Goal: Task Accomplishment & Management: Manage account settings

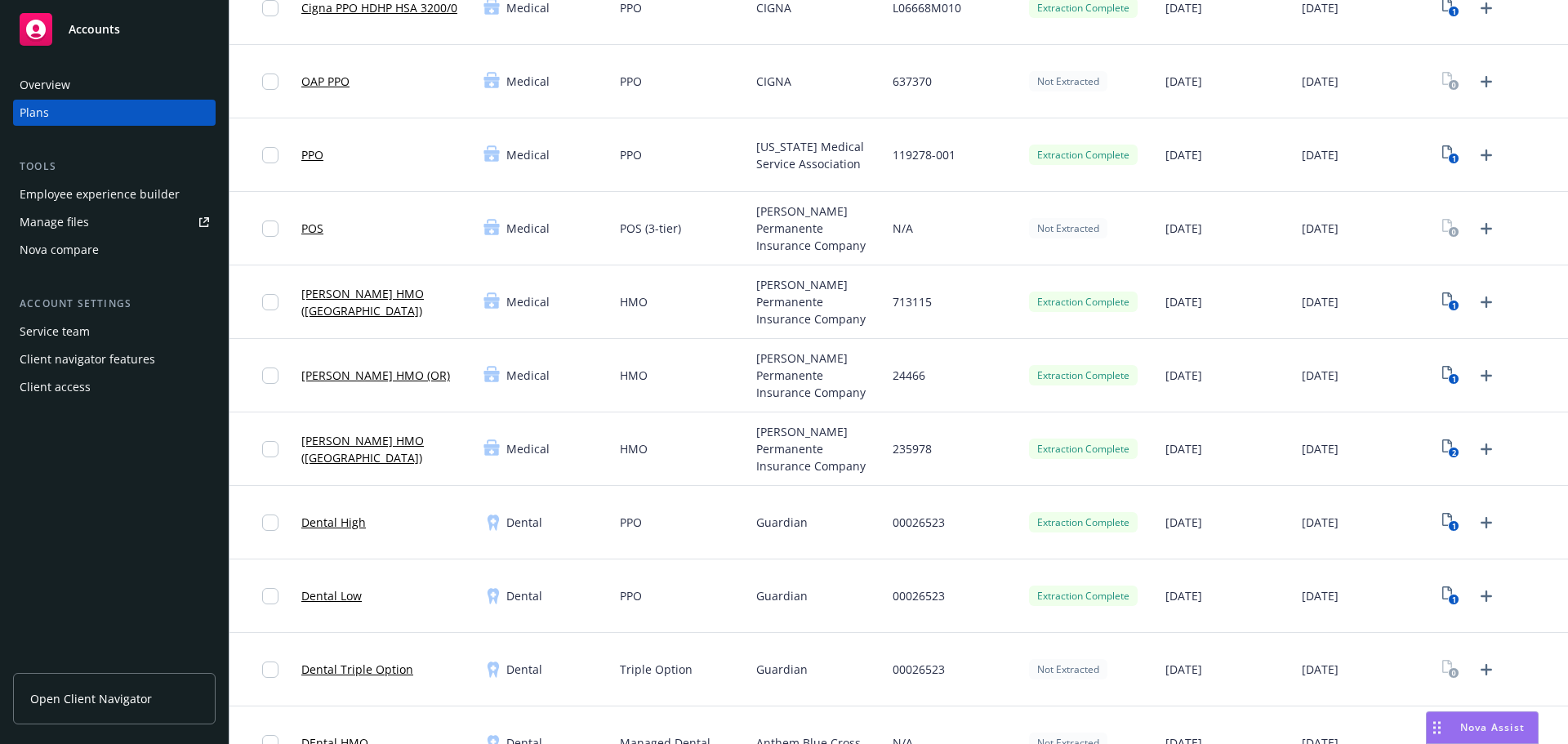
scroll to position [490, 0]
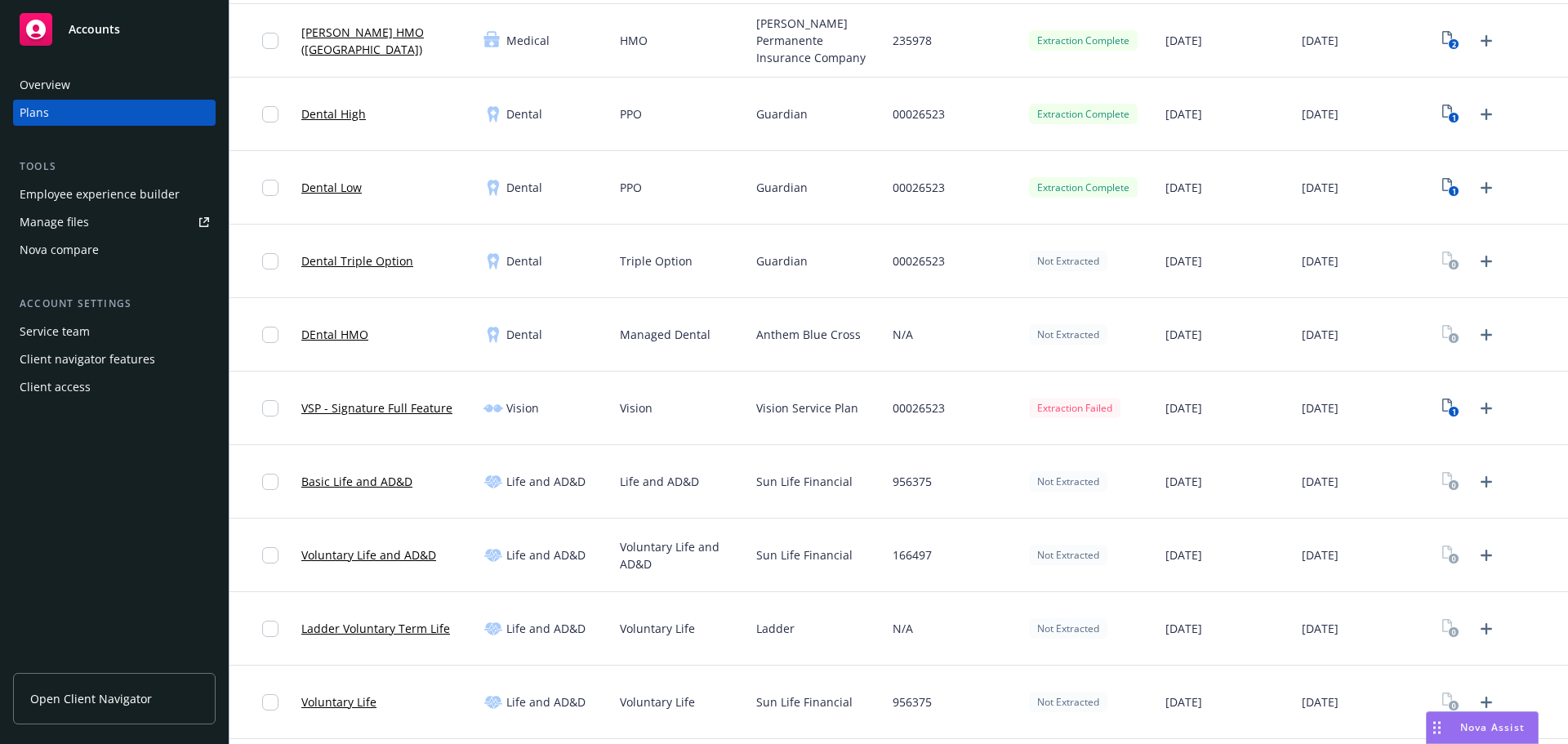
scroll to position [734, 0]
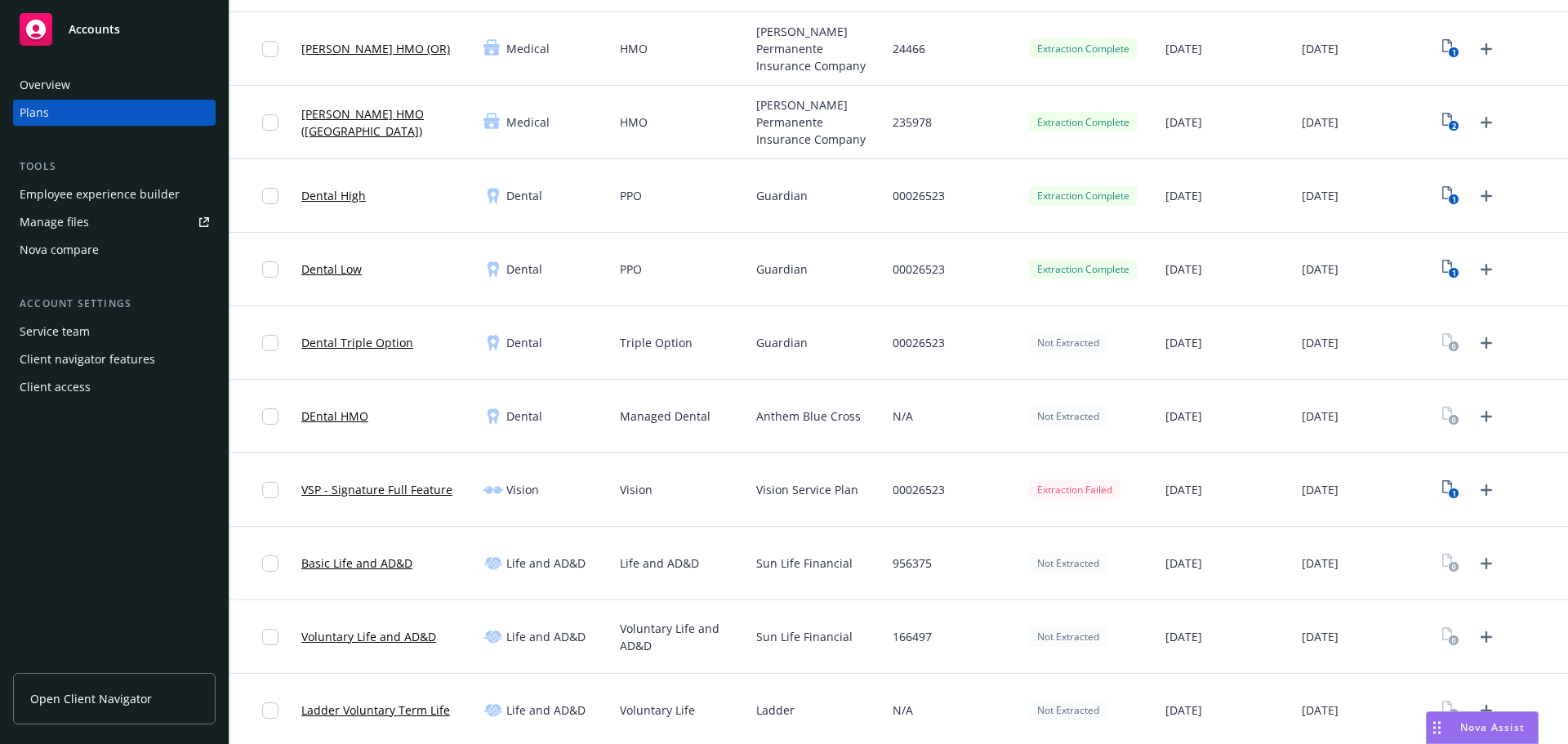
click at [373, 341] on link "Dental Triple Option" at bounding box center [356, 343] width 111 height 18
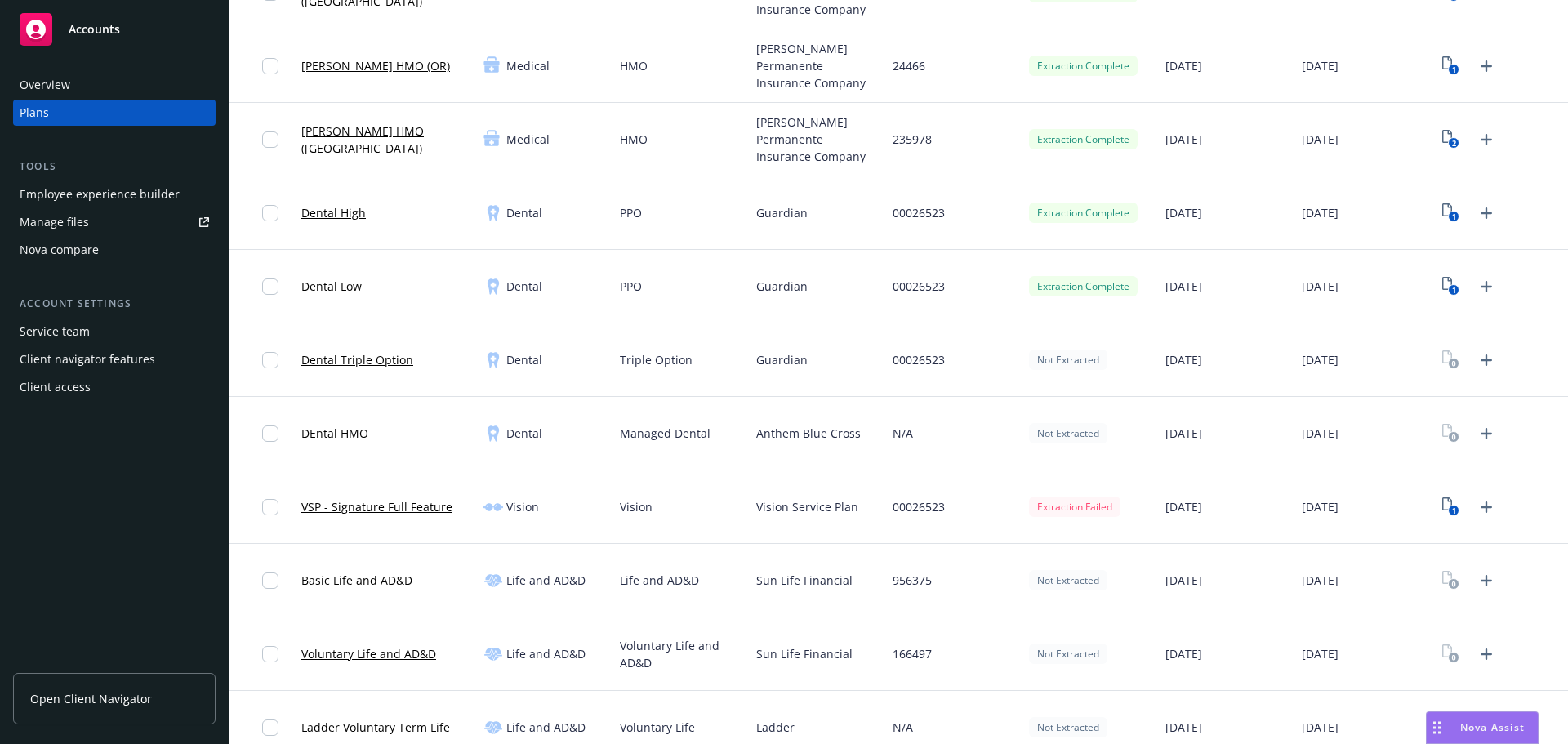
scroll to position [734, 0]
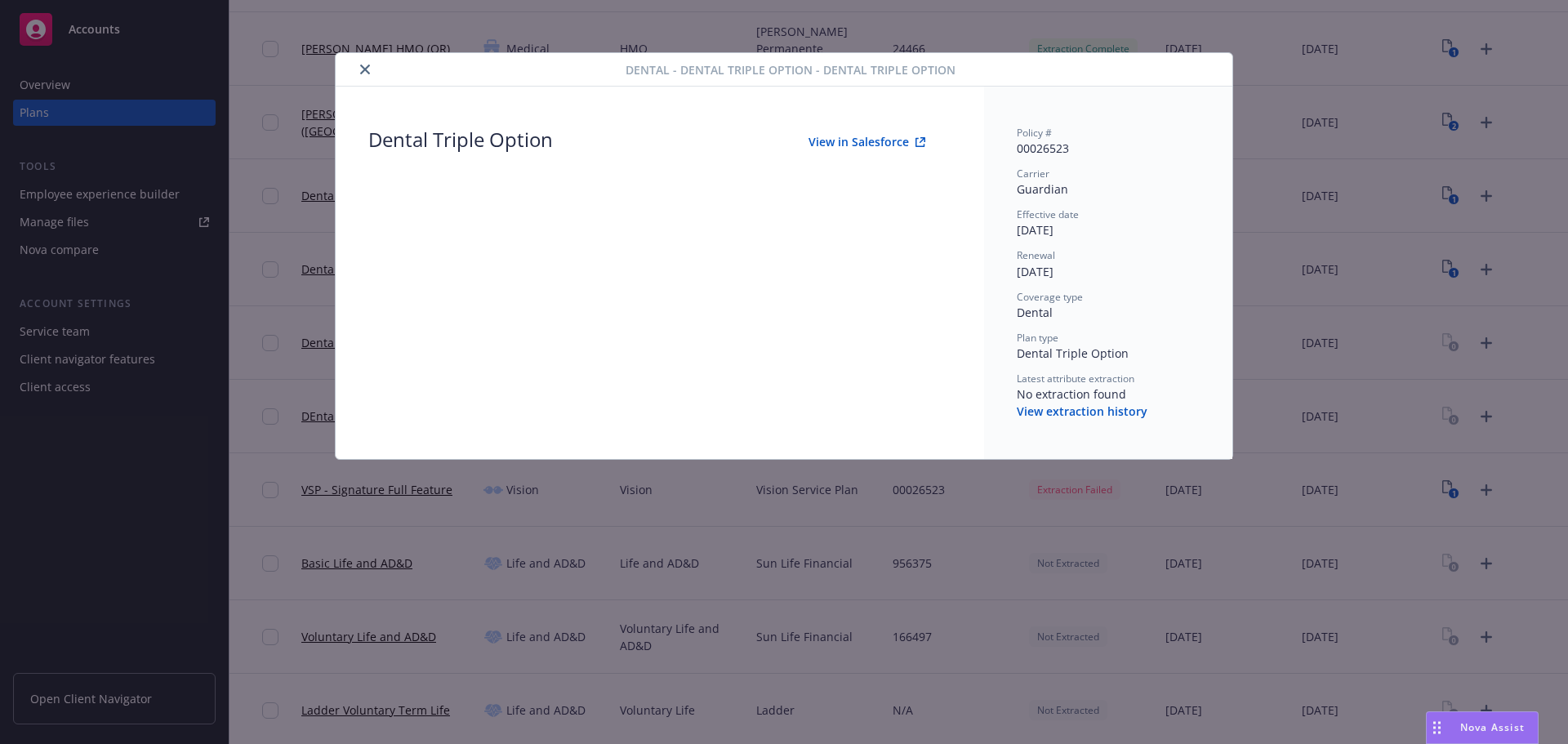
click at [364, 65] on icon "close" at bounding box center [364, 69] width 10 height 10
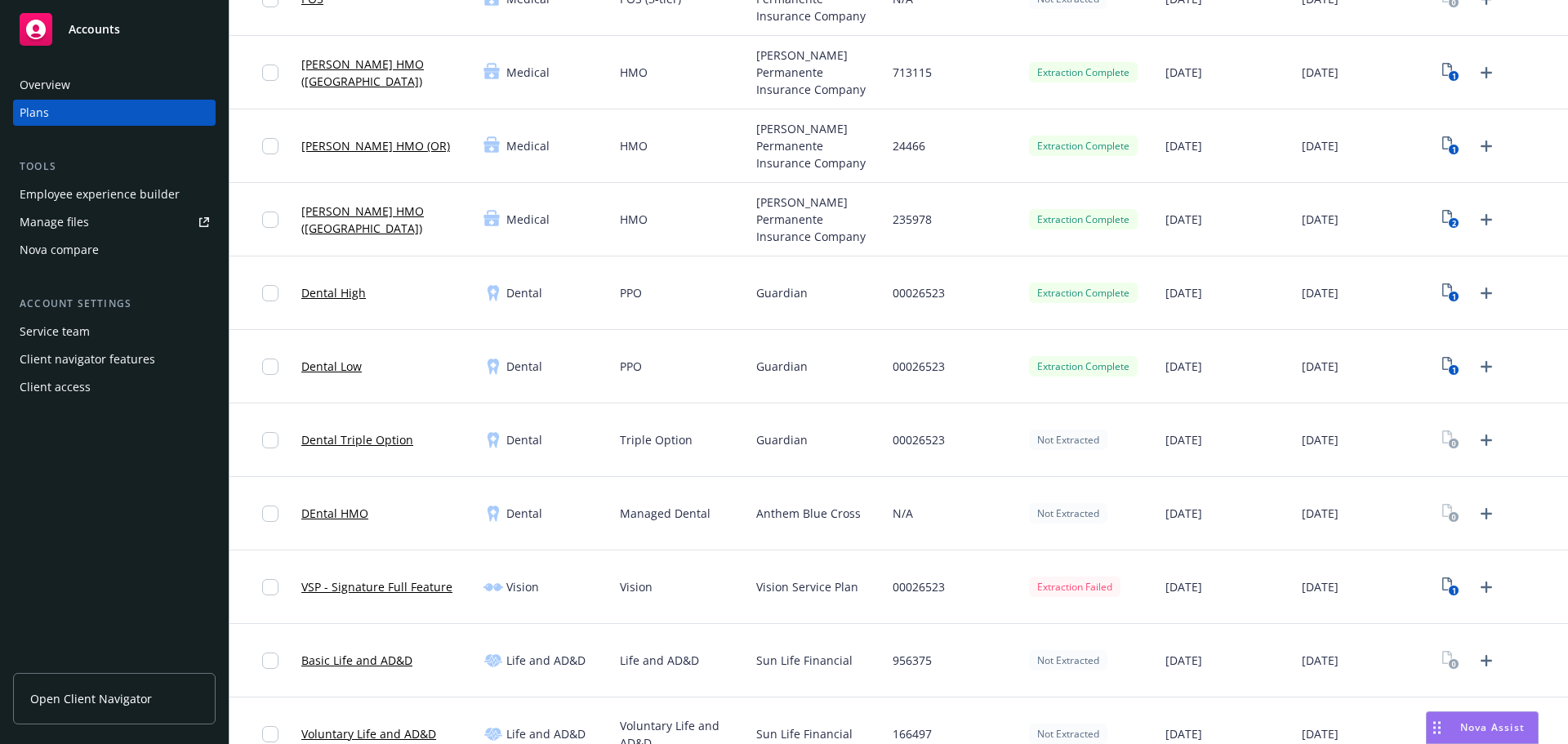
scroll to position [734, 0]
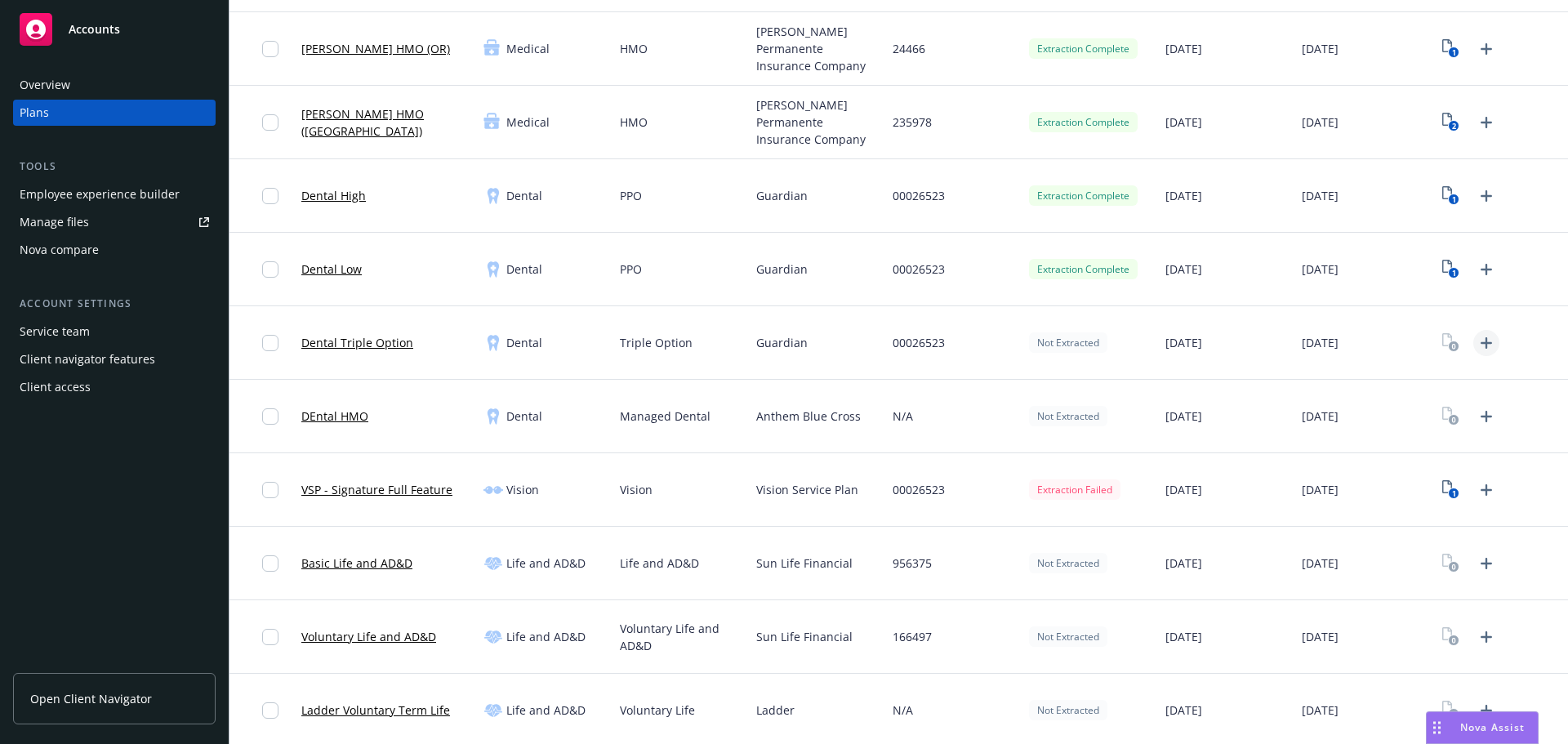
click at [1476, 342] on icon "Upload Plan Documents" at bounding box center [1486, 343] width 19 height 19
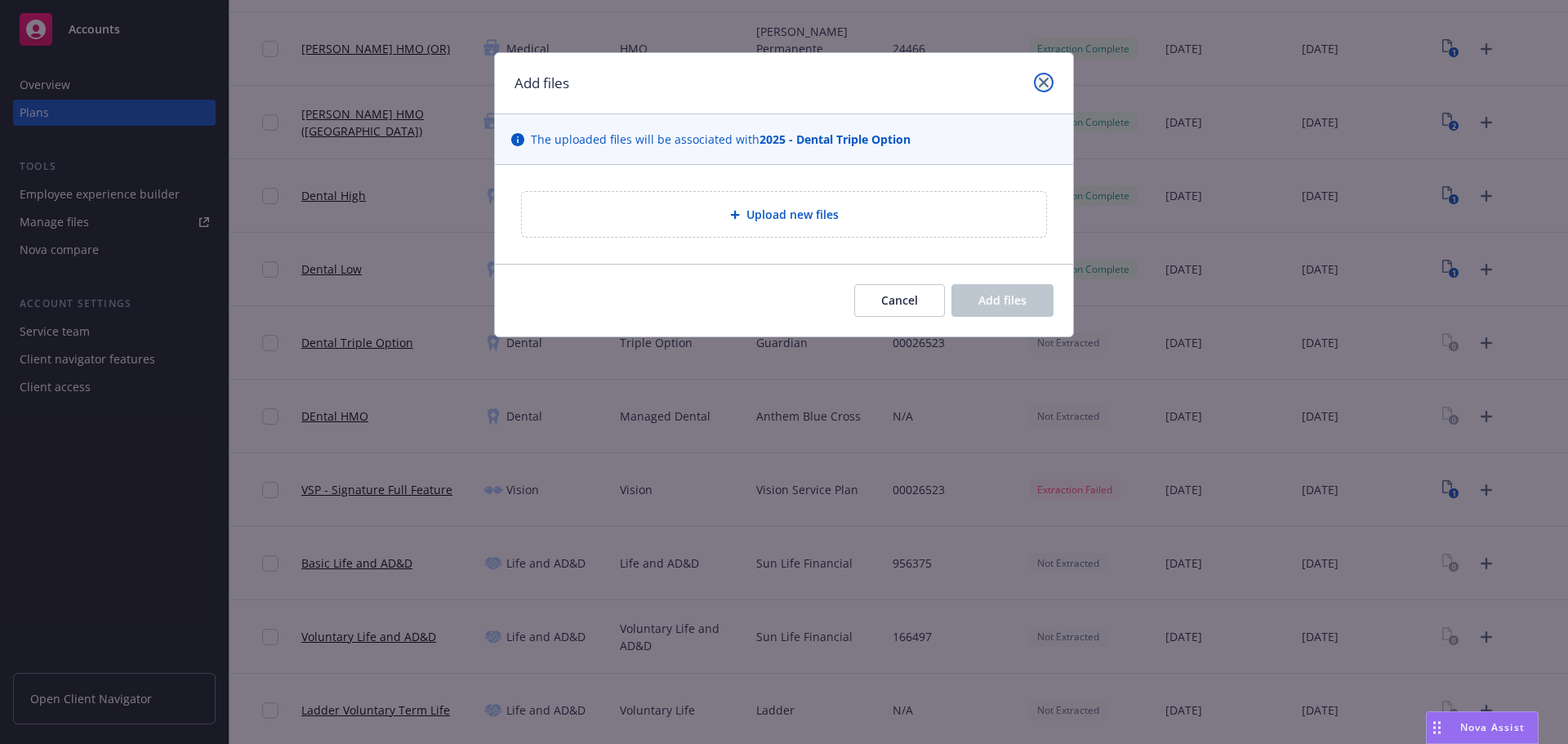
click at [1049, 83] on link "close" at bounding box center [1043, 82] width 19 height 19
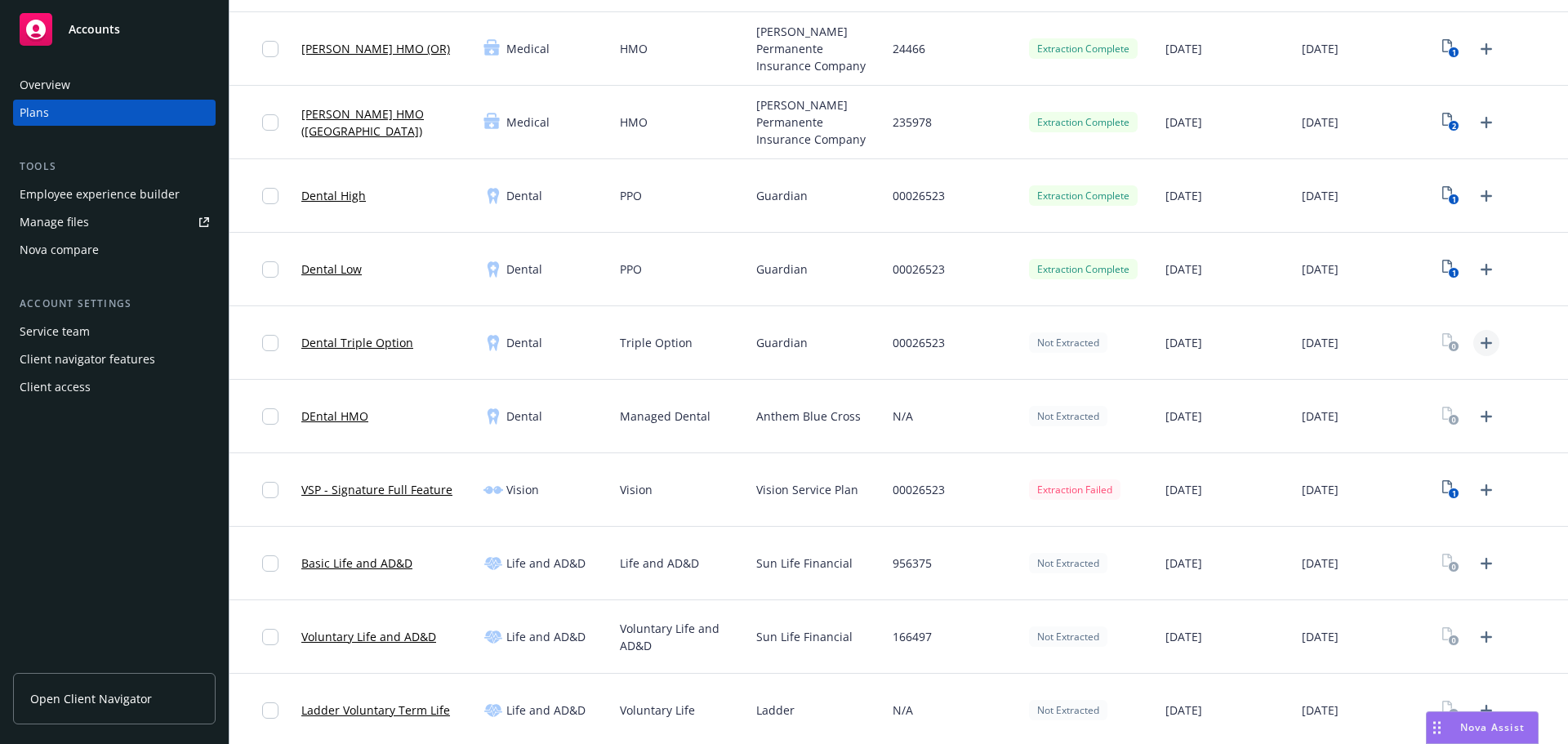
click at [1478, 345] on icon "Upload Plan Documents" at bounding box center [1486, 343] width 19 height 19
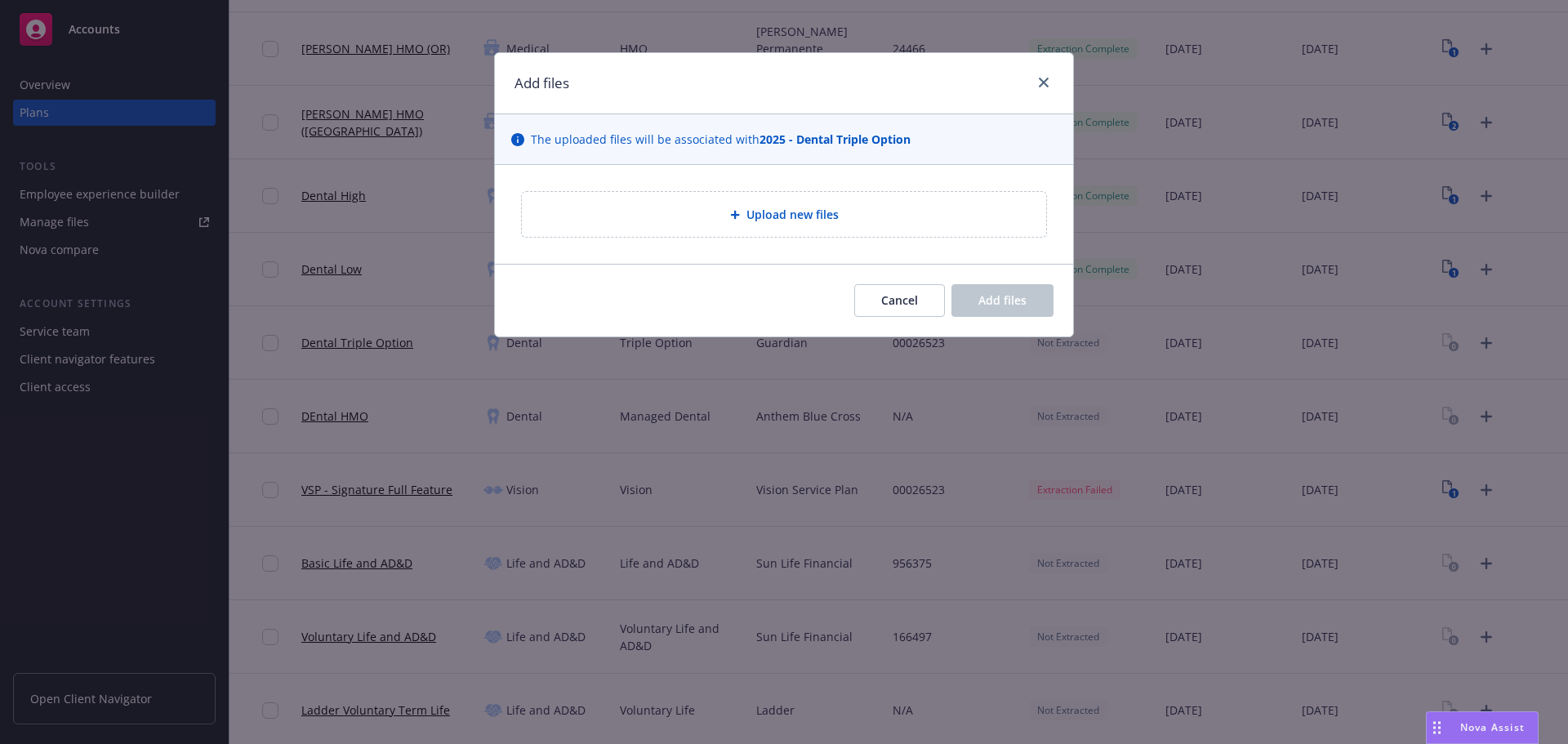
click at [776, 210] on span "Upload new files" at bounding box center [791, 214] width 92 height 18
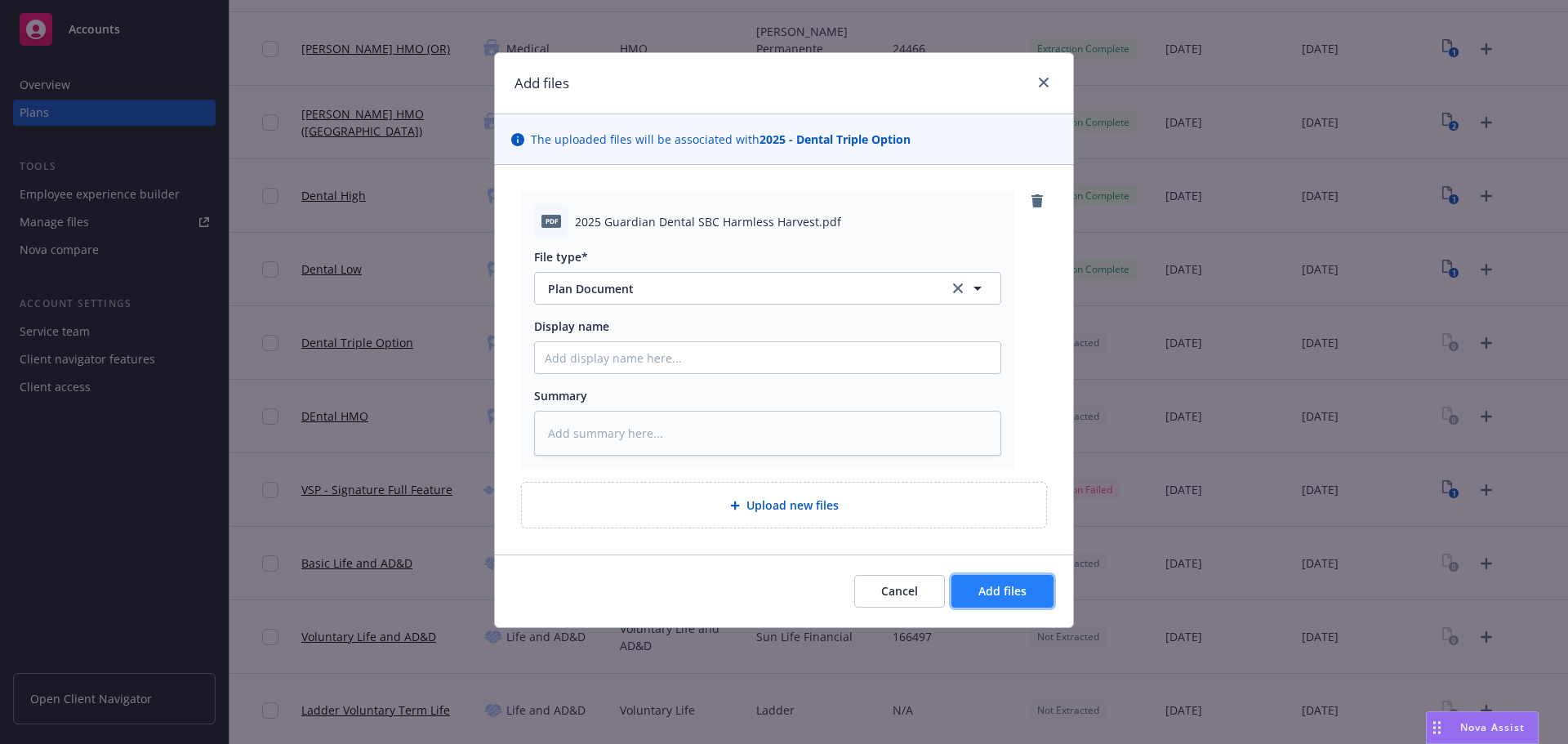
click at [1027, 588] on button "Add files" at bounding box center [1002, 590] width 102 height 32
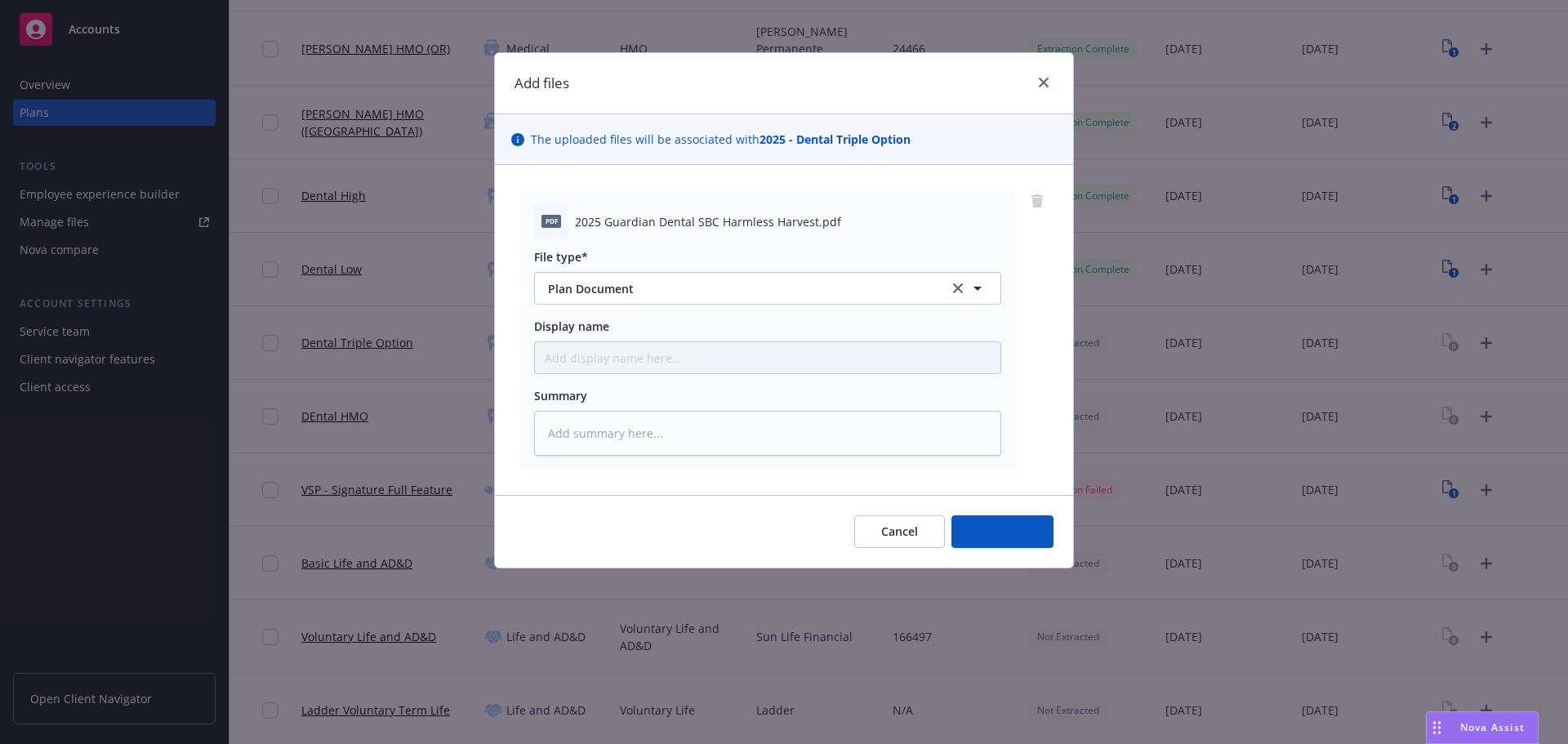
type textarea "x"
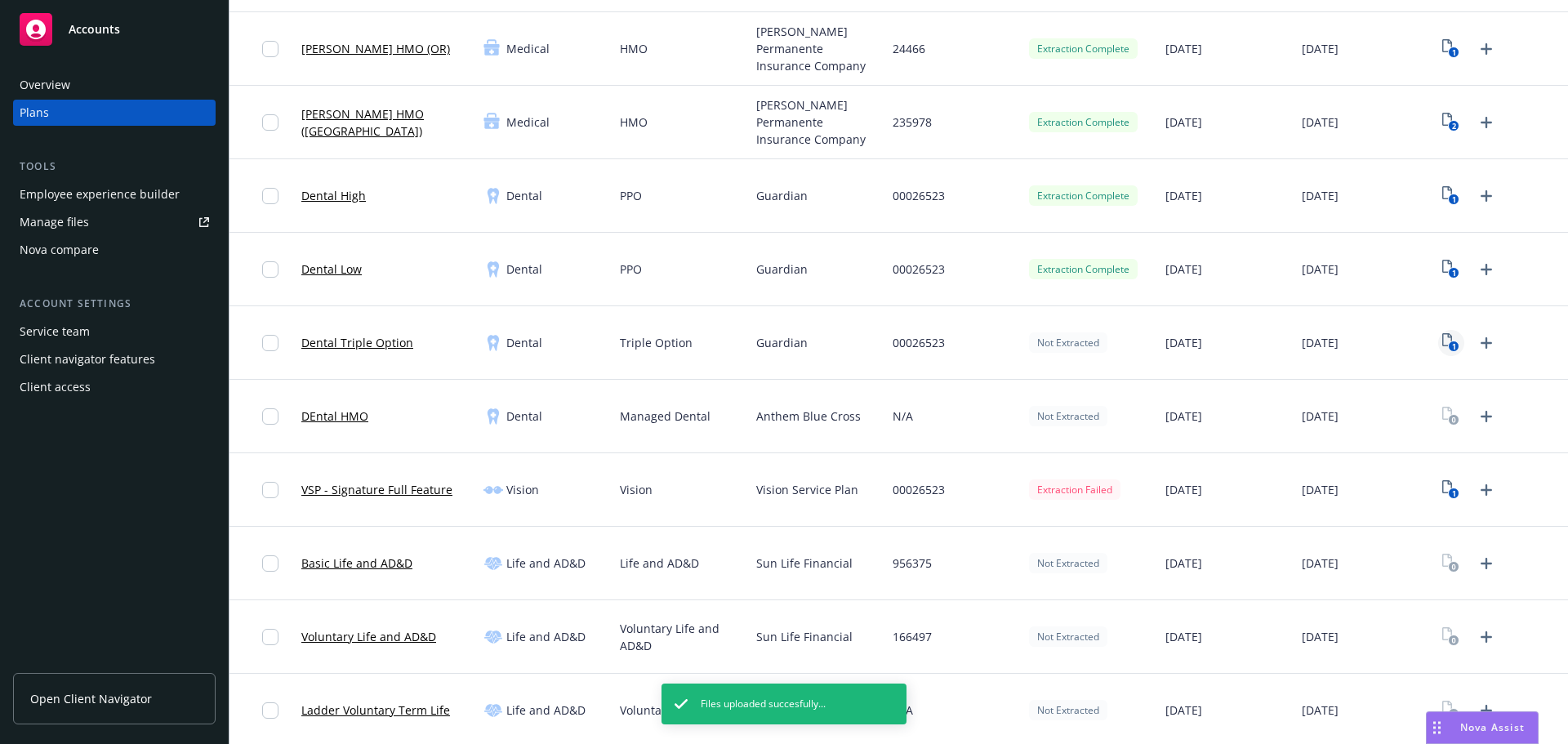
click at [1442, 338] on icon "1" at bounding box center [1450, 342] width 18 height 18
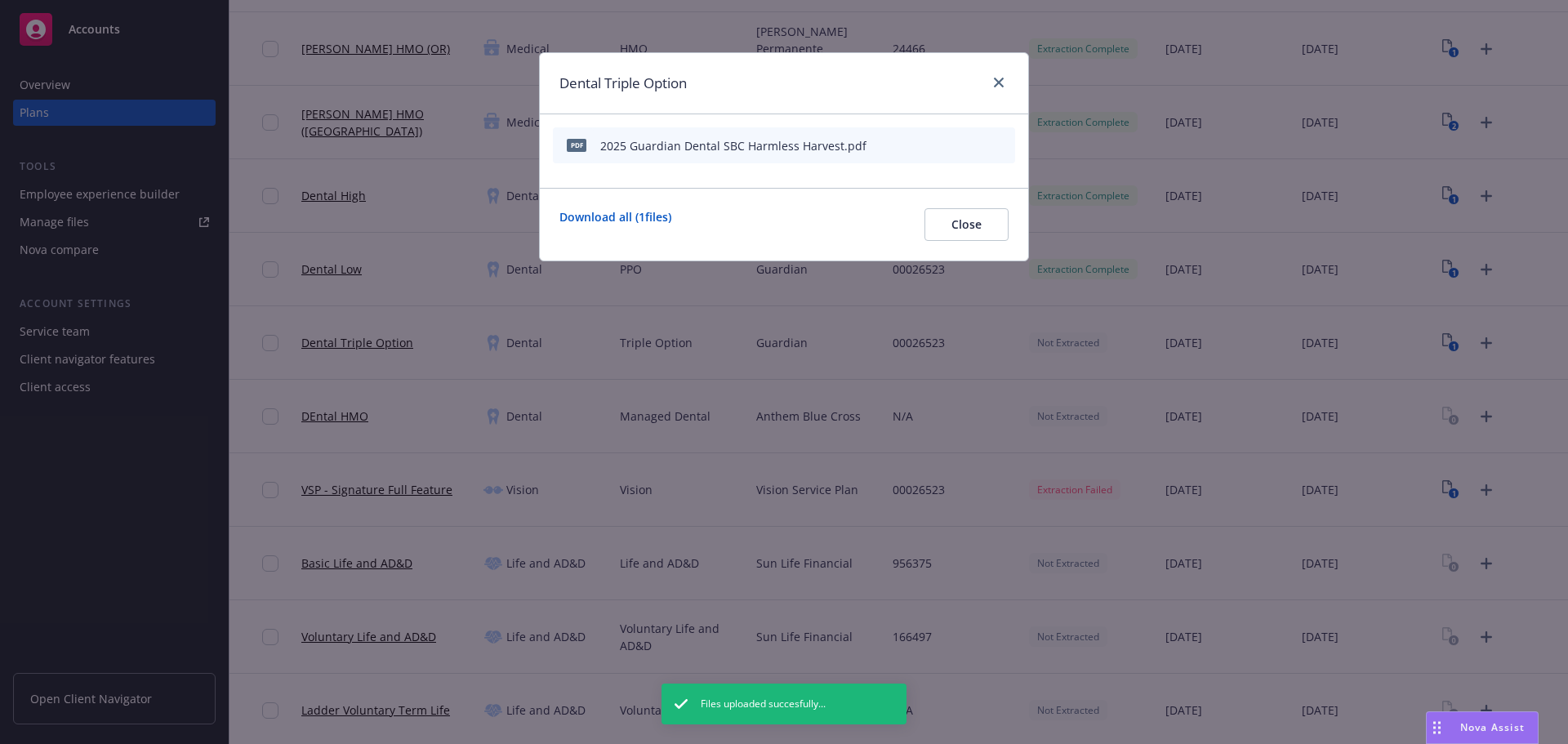
click at [919, 143] on icon "start extraction" at bounding box center [917, 145] width 19 height 19
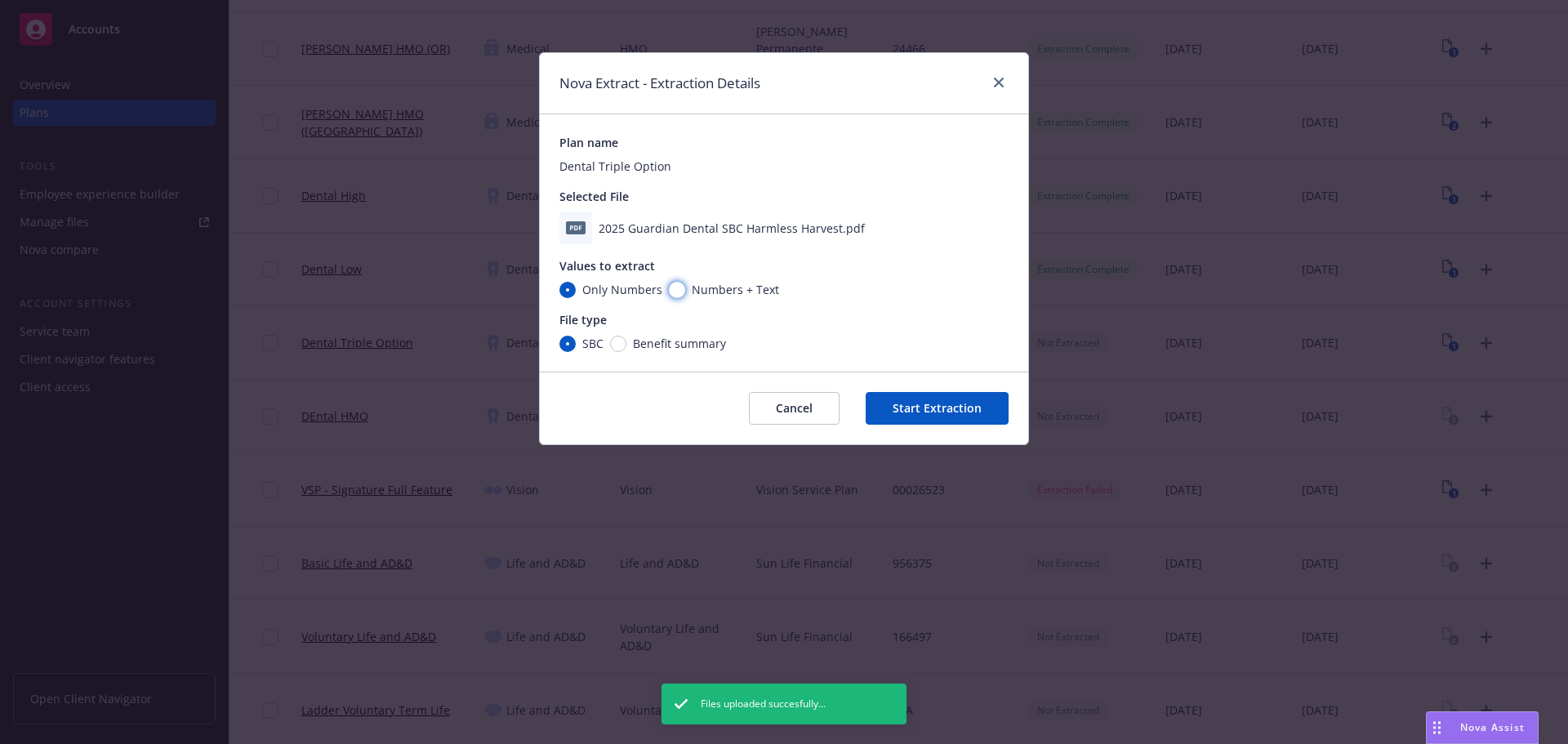
click at [675, 290] on input "Numbers + Text" at bounding box center [677, 290] width 17 height 17
radio input "true"
click at [944, 409] on button "Start Extraction" at bounding box center [936, 408] width 143 height 32
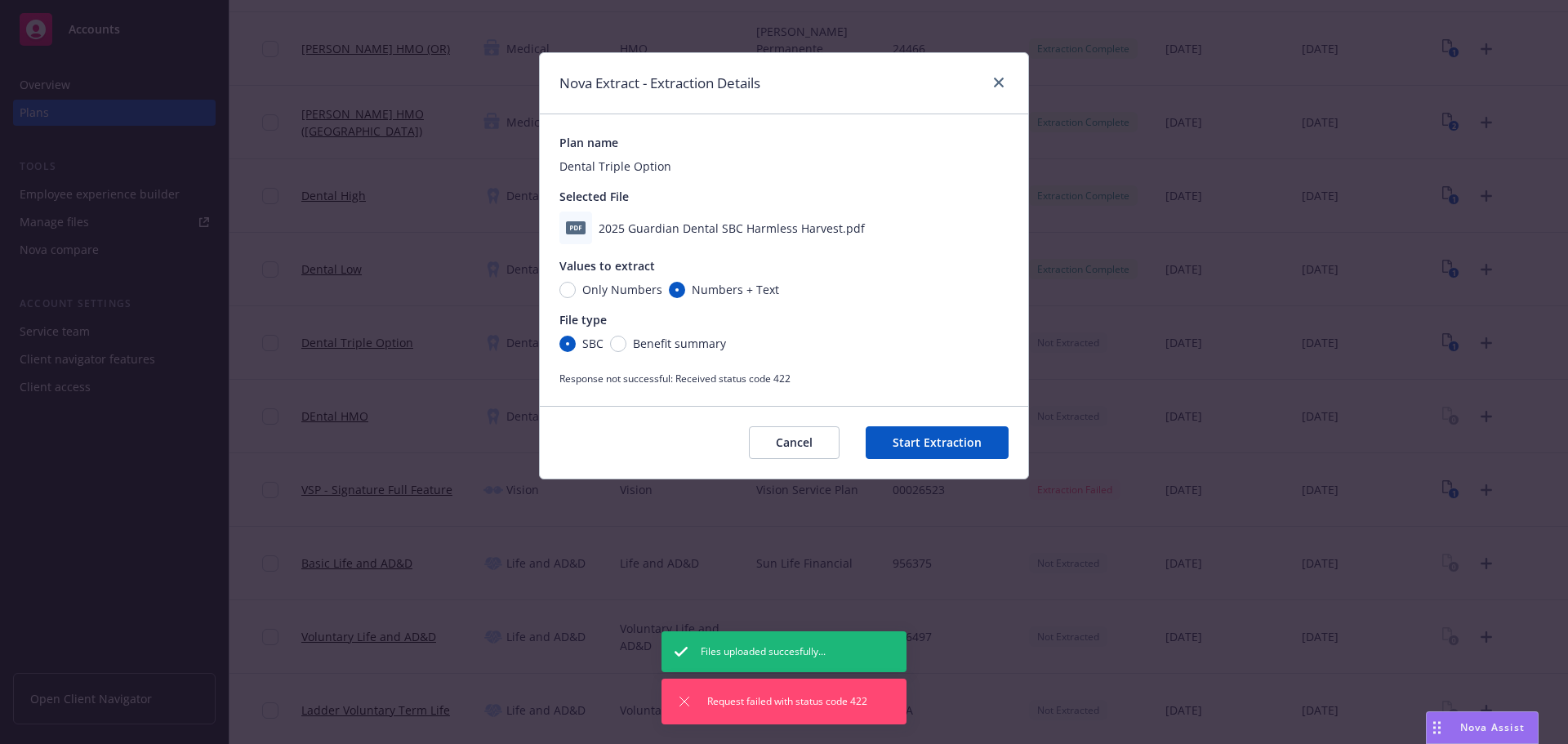
click at [798, 442] on button "Cancel" at bounding box center [793, 442] width 90 height 32
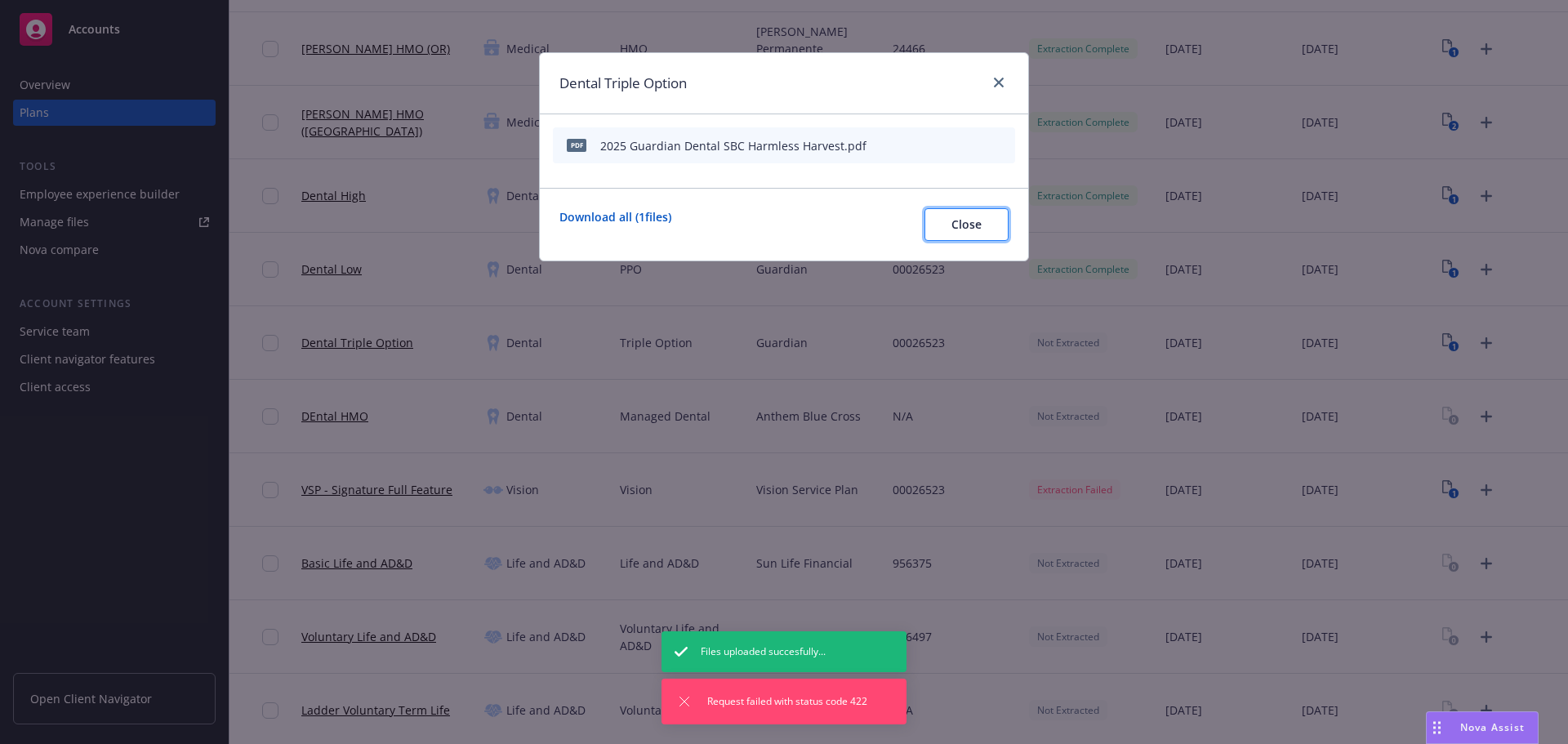
click at [977, 226] on span "Close" at bounding box center [966, 225] width 30 height 16
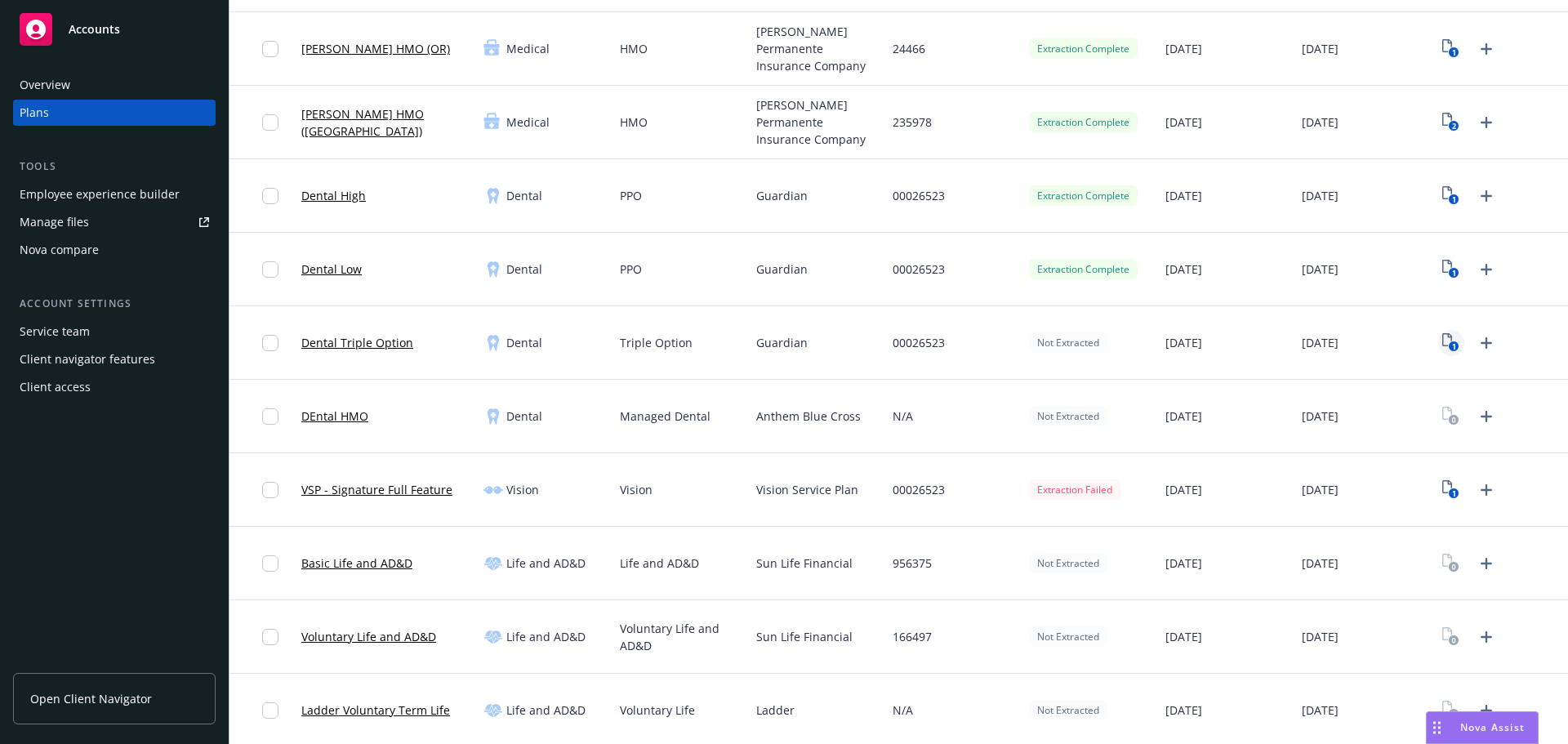
click at [1449, 347] on rect "View Plan Documents" at bounding box center [1454, 347] width 11 height 11
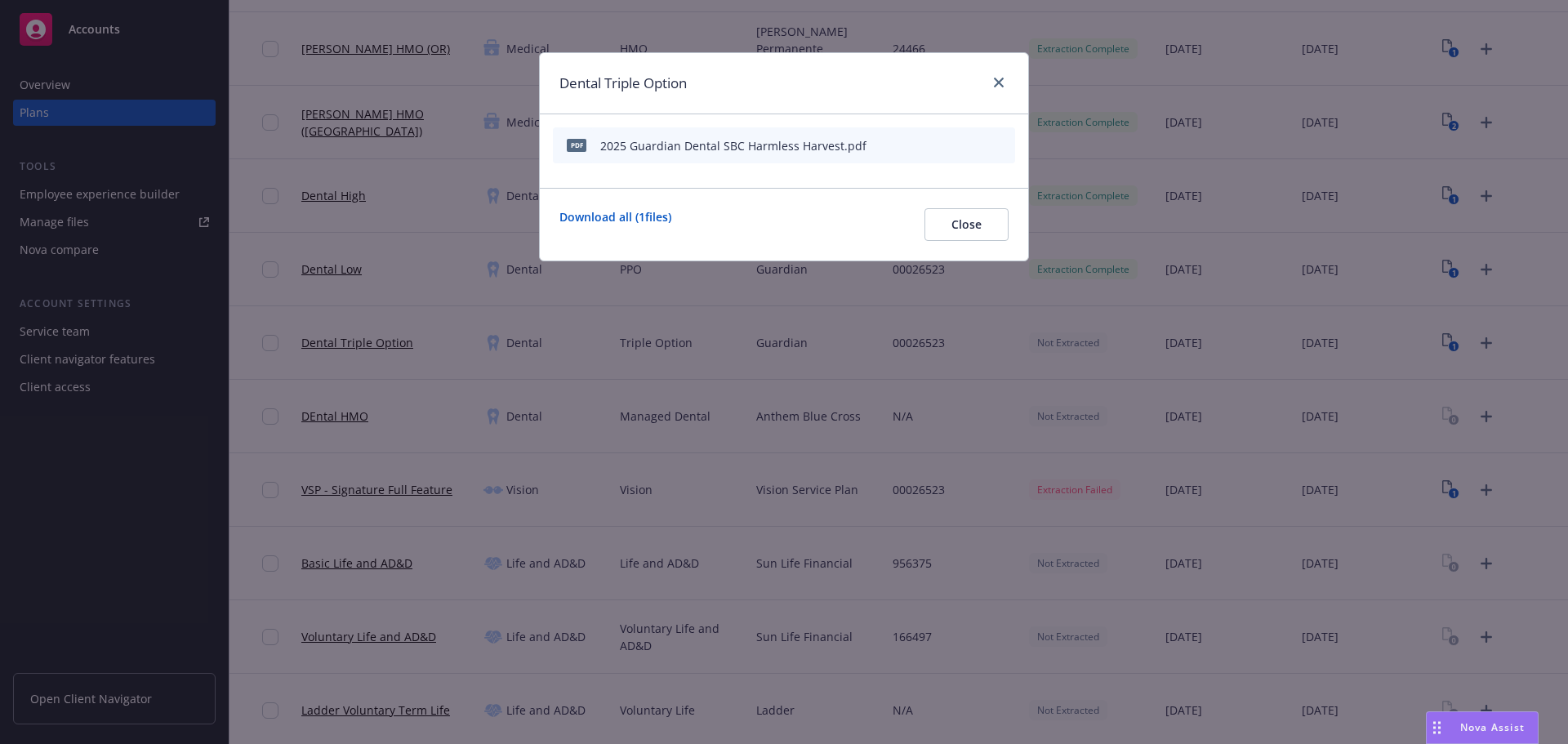
click at [1004, 144] on icon "archive file" at bounding box center [999, 144] width 11 height 13
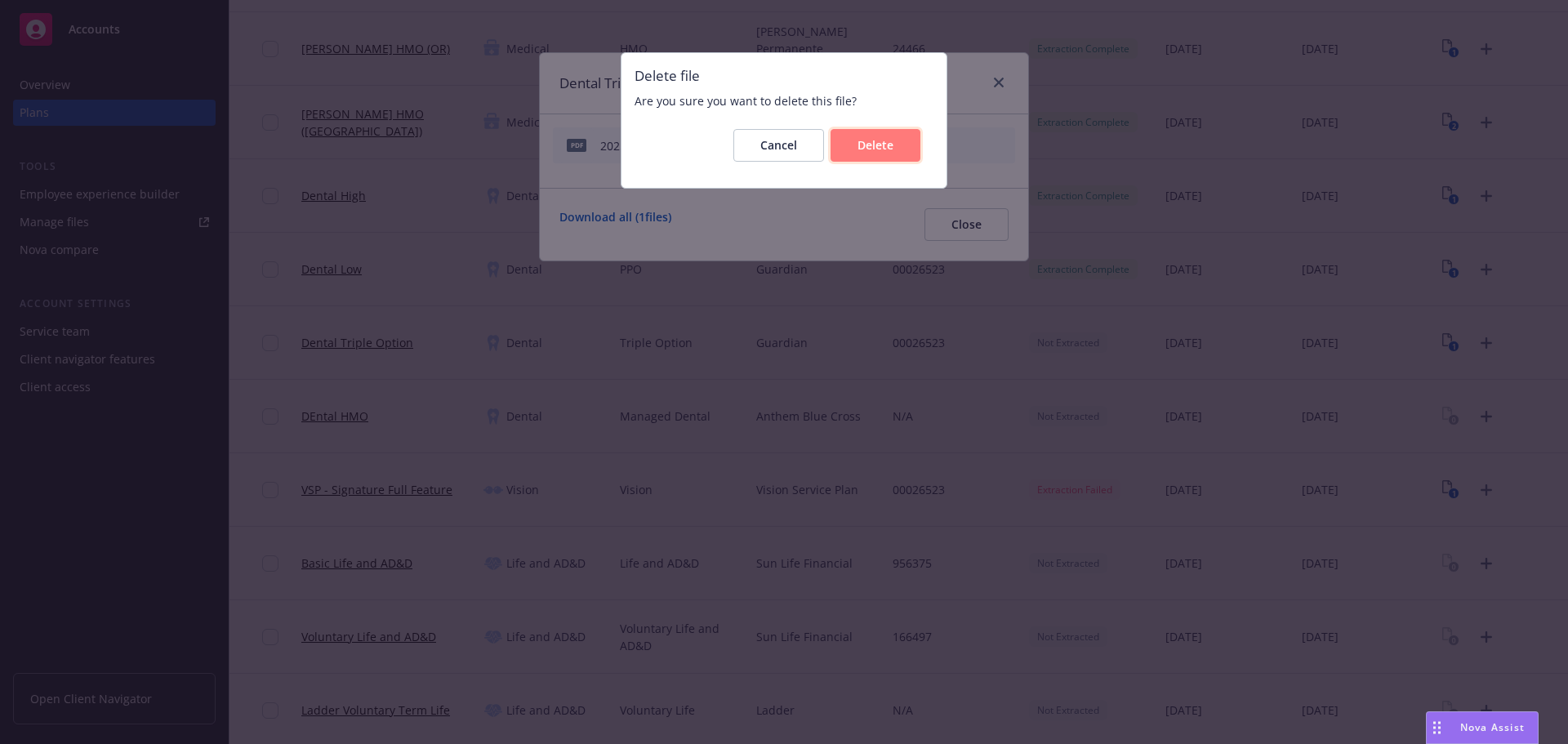
click at [887, 137] on span "Delete" at bounding box center [875, 145] width 36 height 16
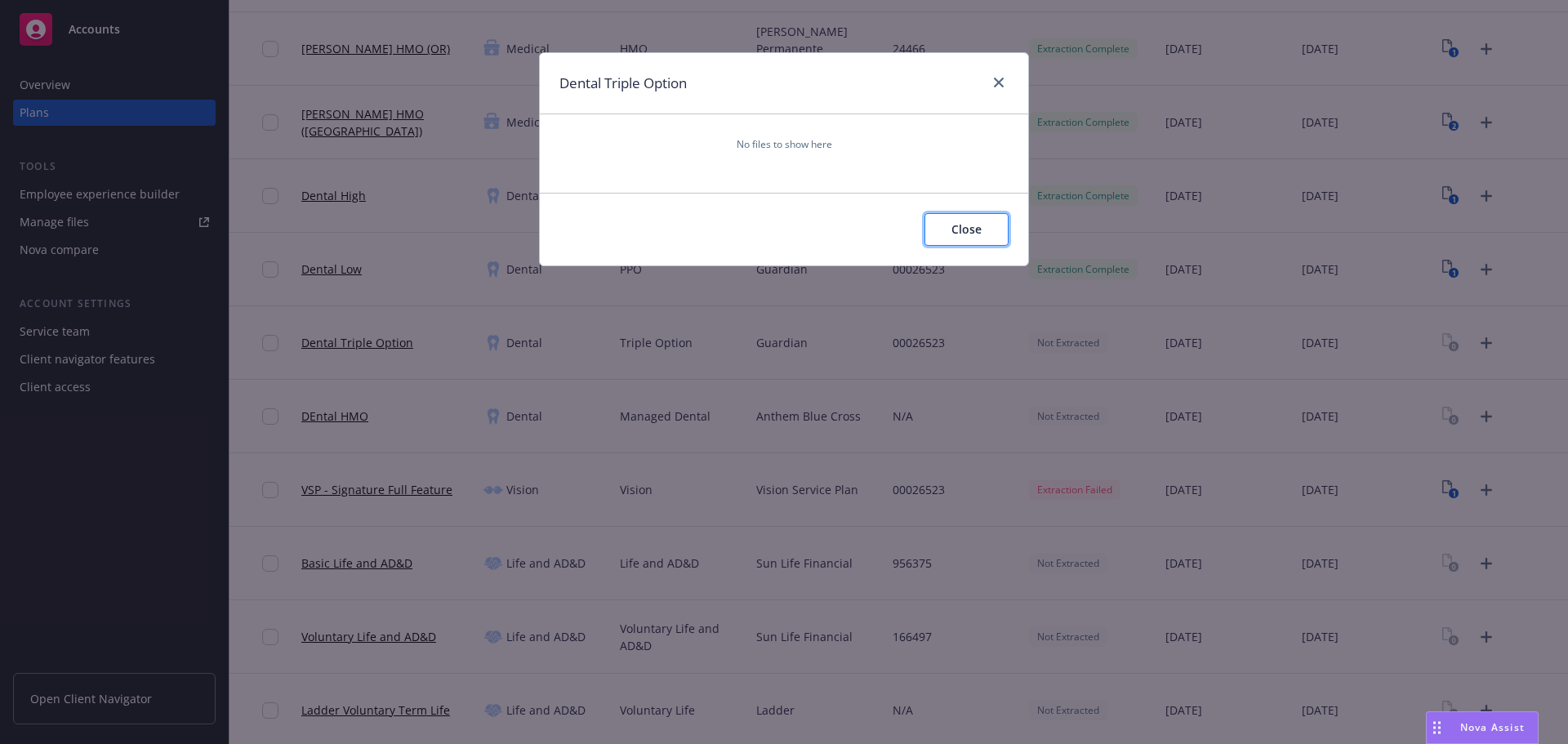
click at [981, 226] on button "Close" at bounding box center [966, 229] width 84 height 32
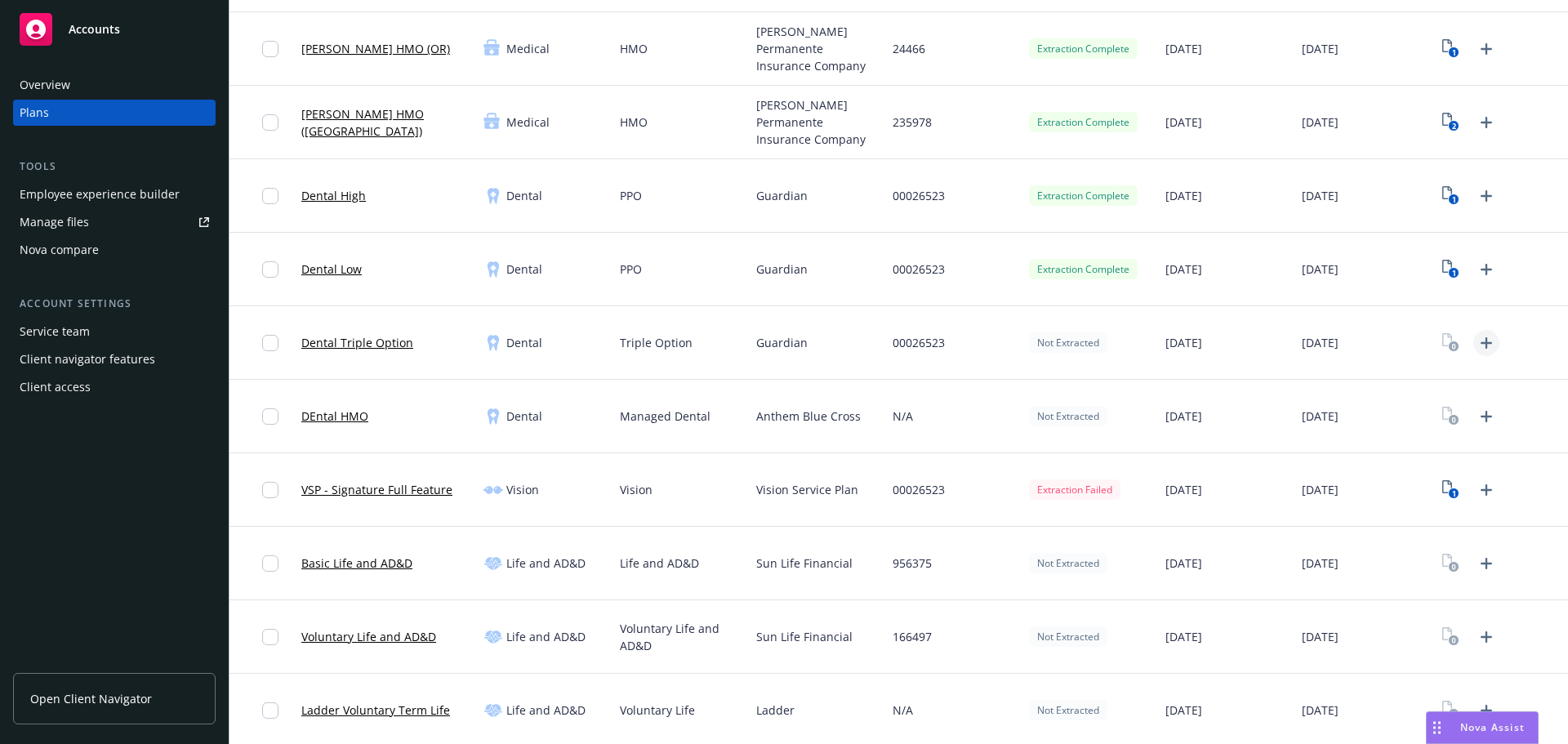
click at [1476, 346] on icon "Upload Plan Documents" at bounding box center [1486, 343] width 19 height 19
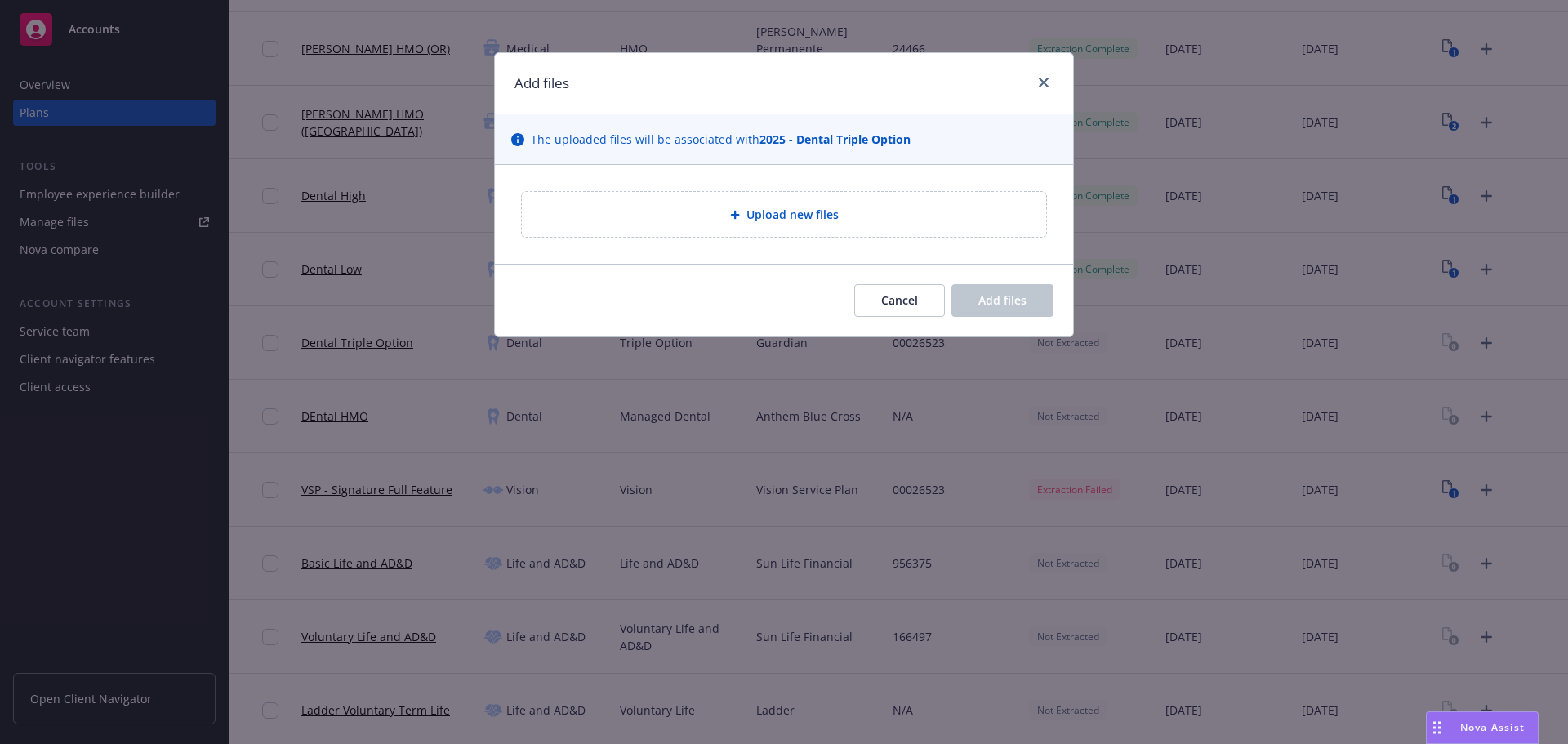
click at [816, 220] on span "Upload new files" at bounding box center [791, 214] width 92 height 18
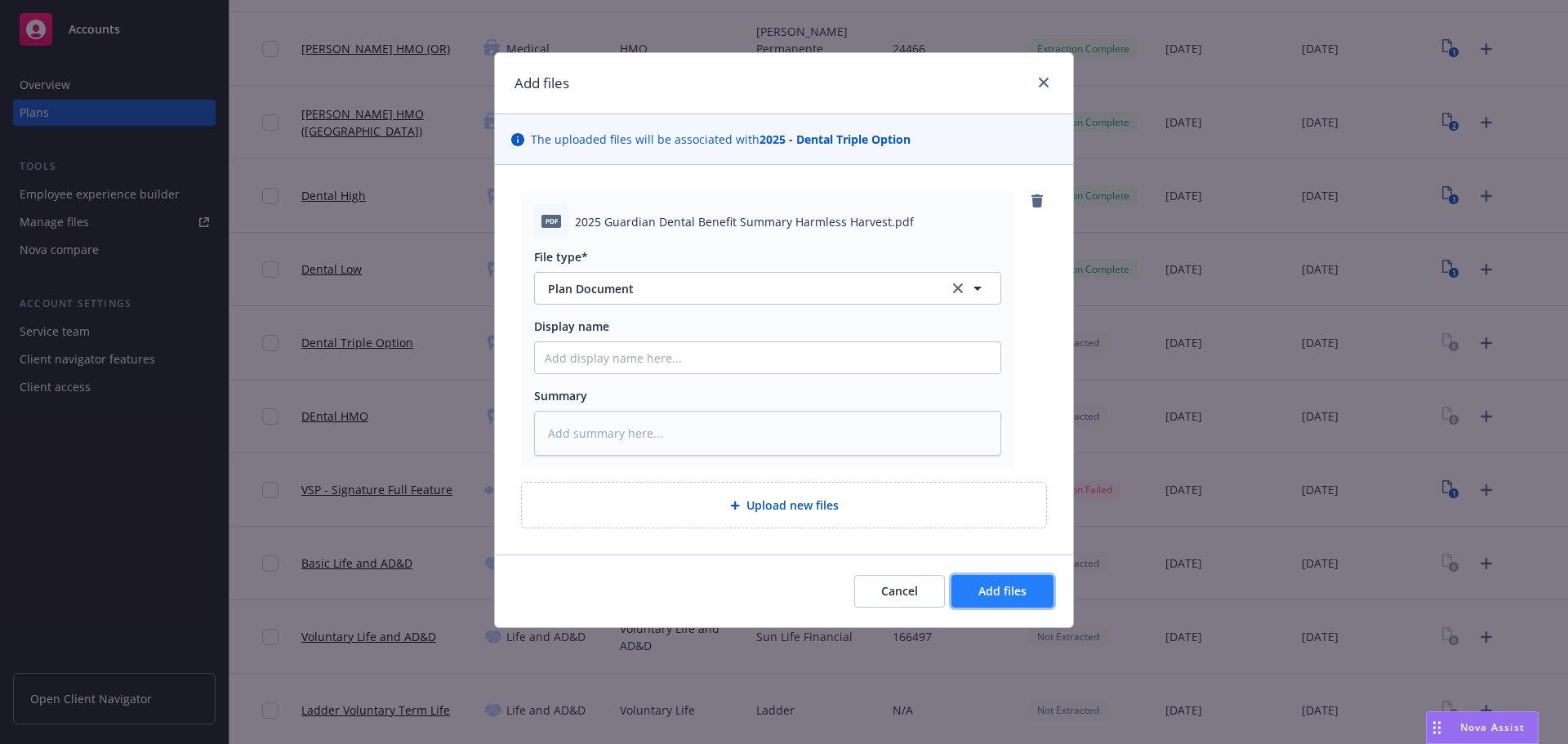
click at [1027, 592] on button "Add files" at bounding box center [1002, 590] width 102 height 32
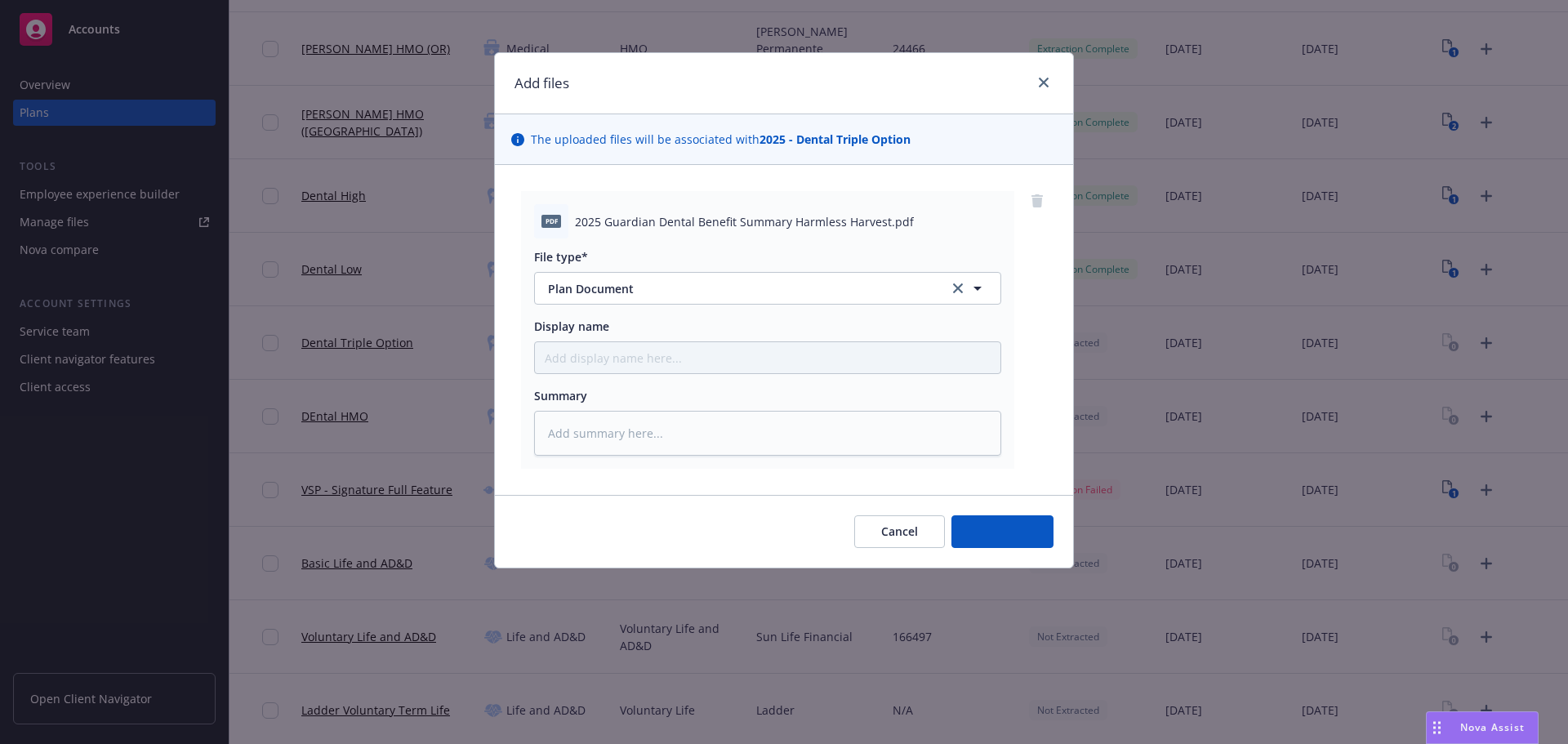
type textarea "x"
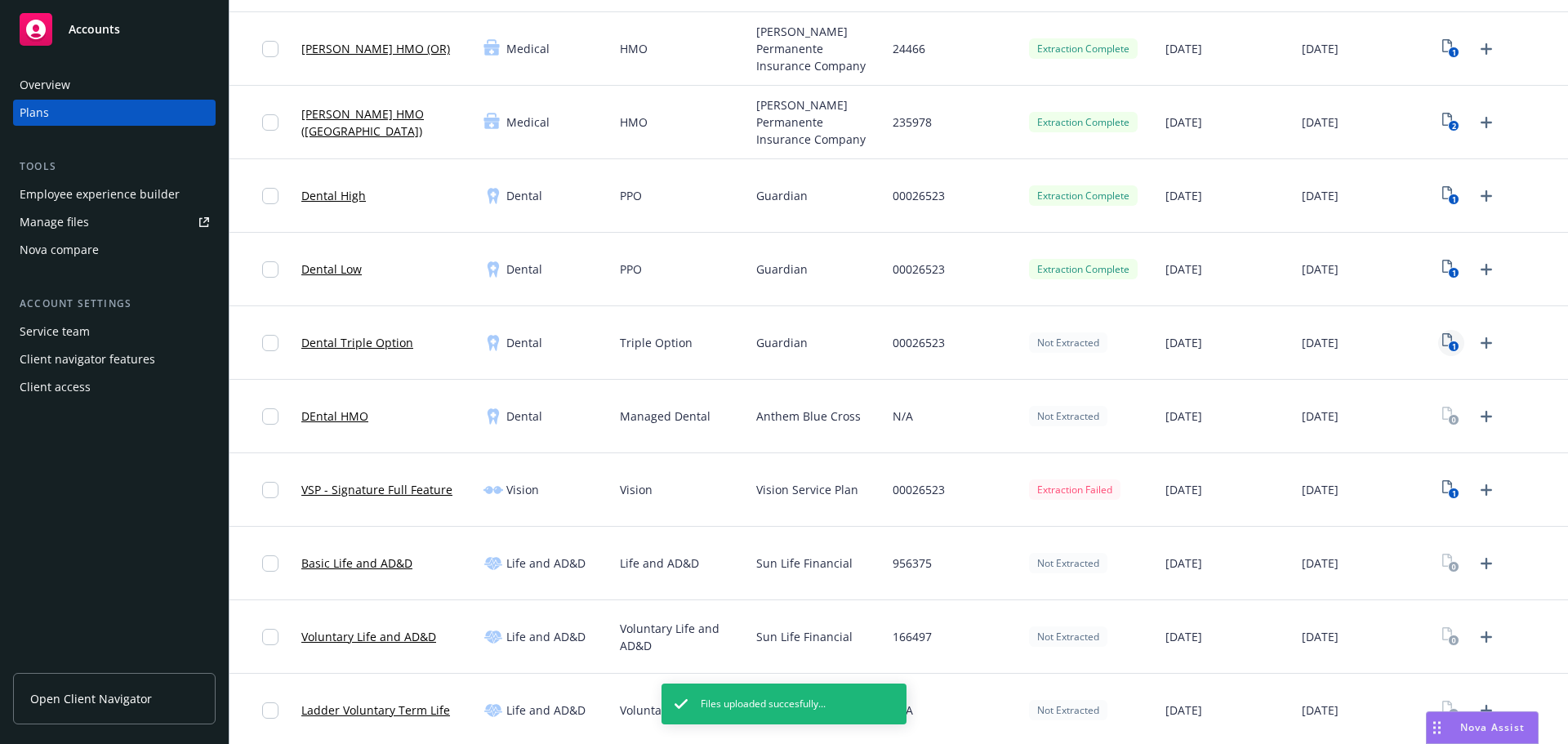
click at [1442, 340] on icon "1" at bounding box center [1450, 342] width 18 height 18
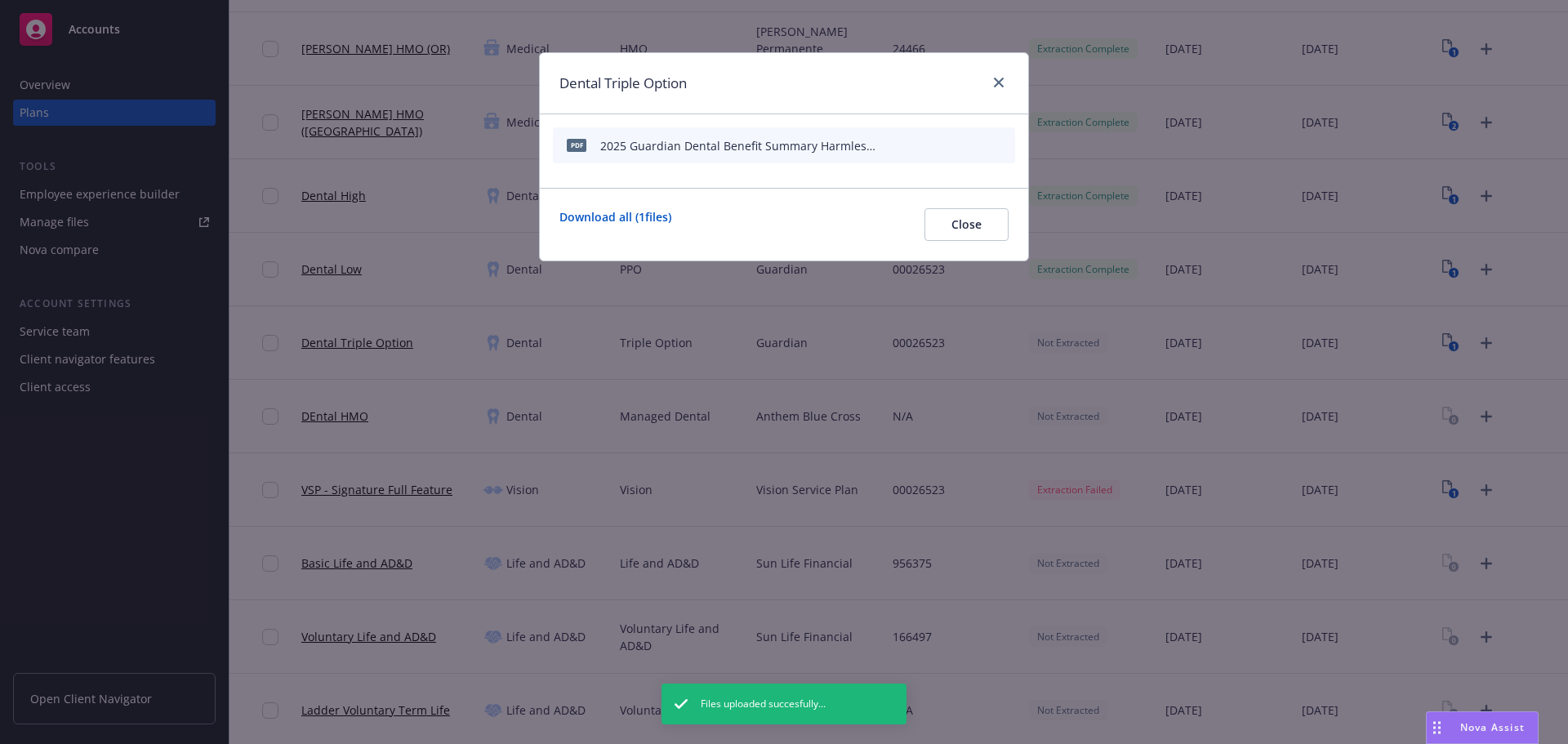
click at [919, 139] on icon "start extraction" at bounding box center [917, 144] width 13 height 17
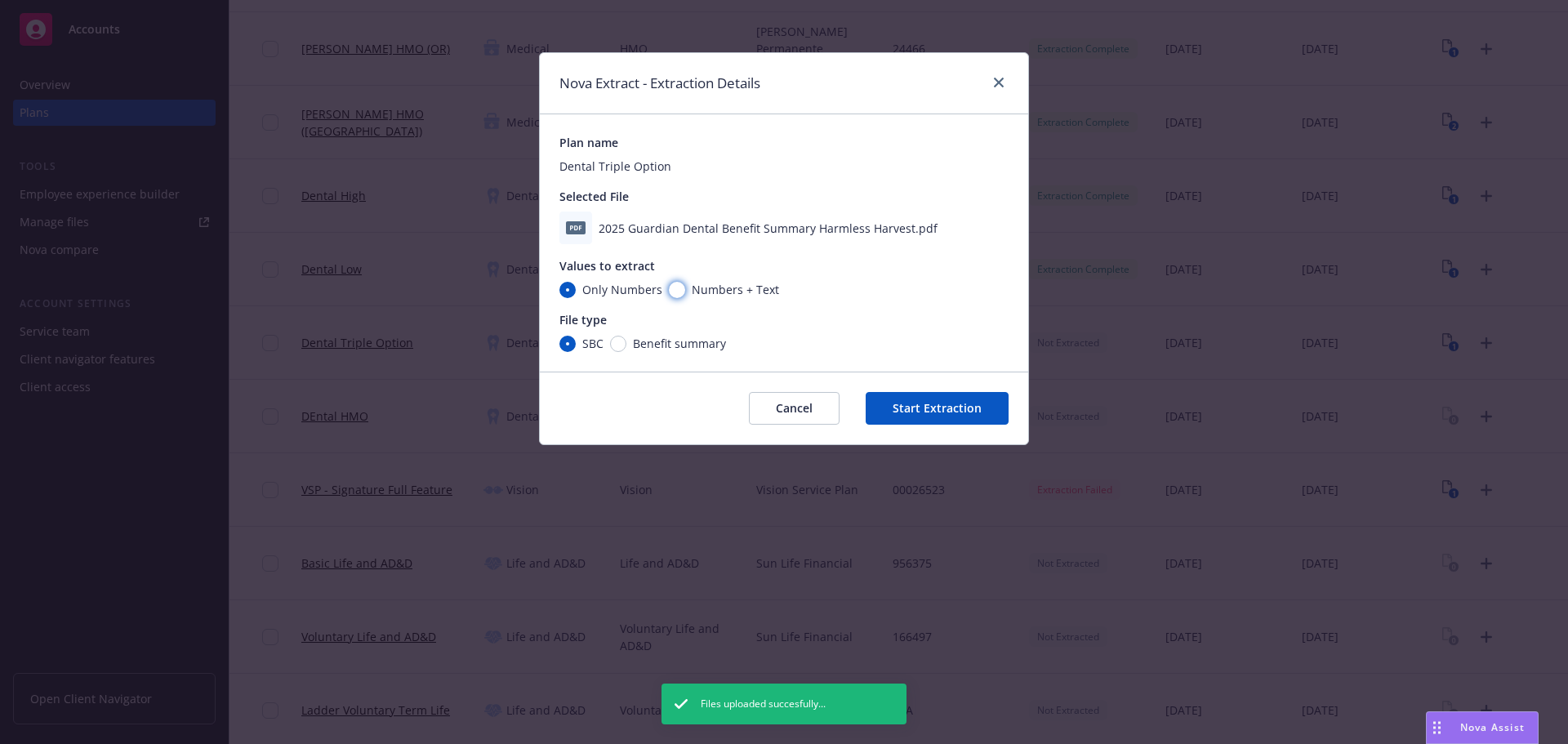
click at [669, 287] on input "Numbers + Text" at bounding box center [677, 290] width 17 height 17
radio input "true"
click at [634, 339] on span "Benefit summary" at bounding box center [679, 344] width 93 height 18
click at [626, 339] on input "Benefit summary" at bounding box center [618, 343] width 17 height 17
radio input "true"
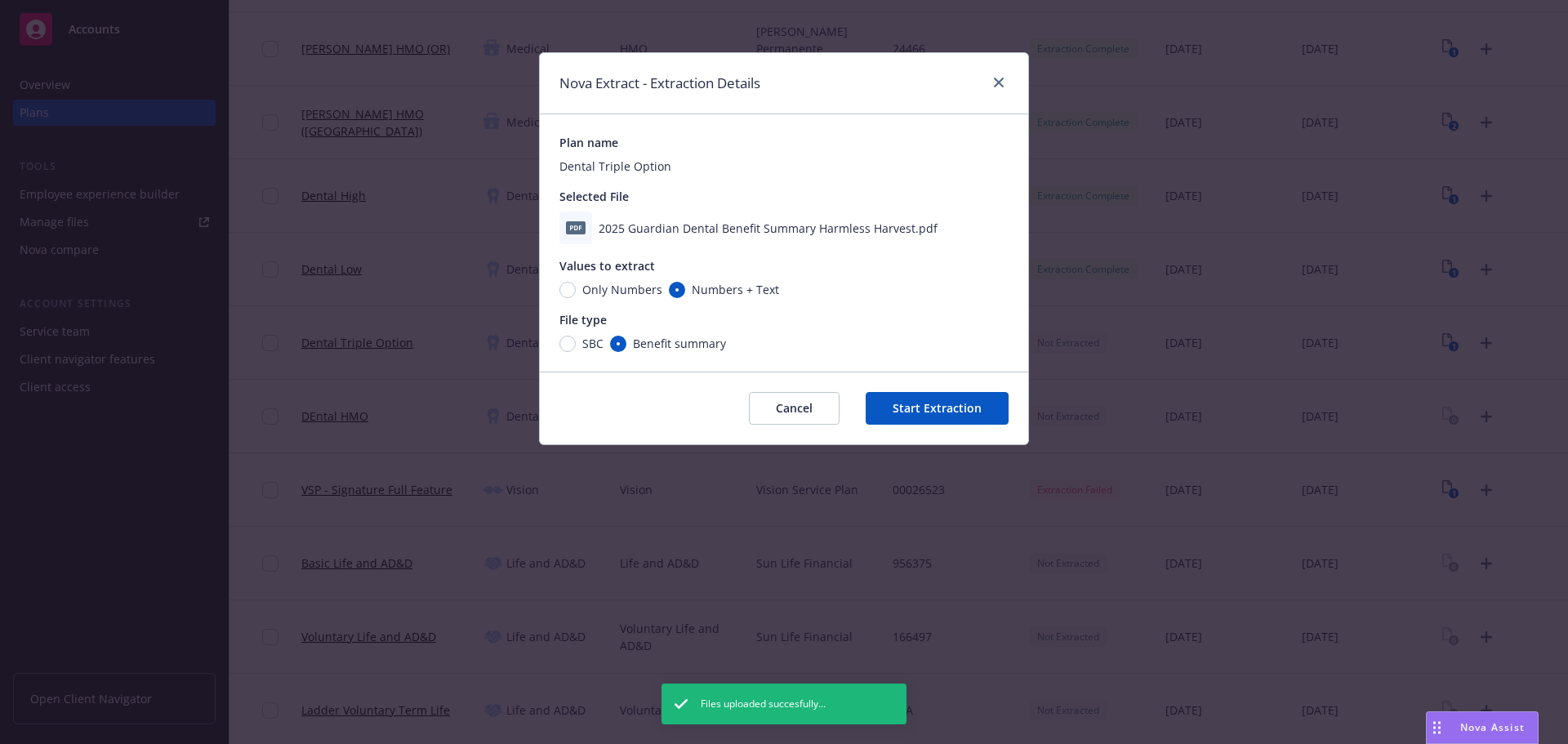
click at [947, 405] on button "Start Extraction" at bounding box center [936, 408] width 143 height 32
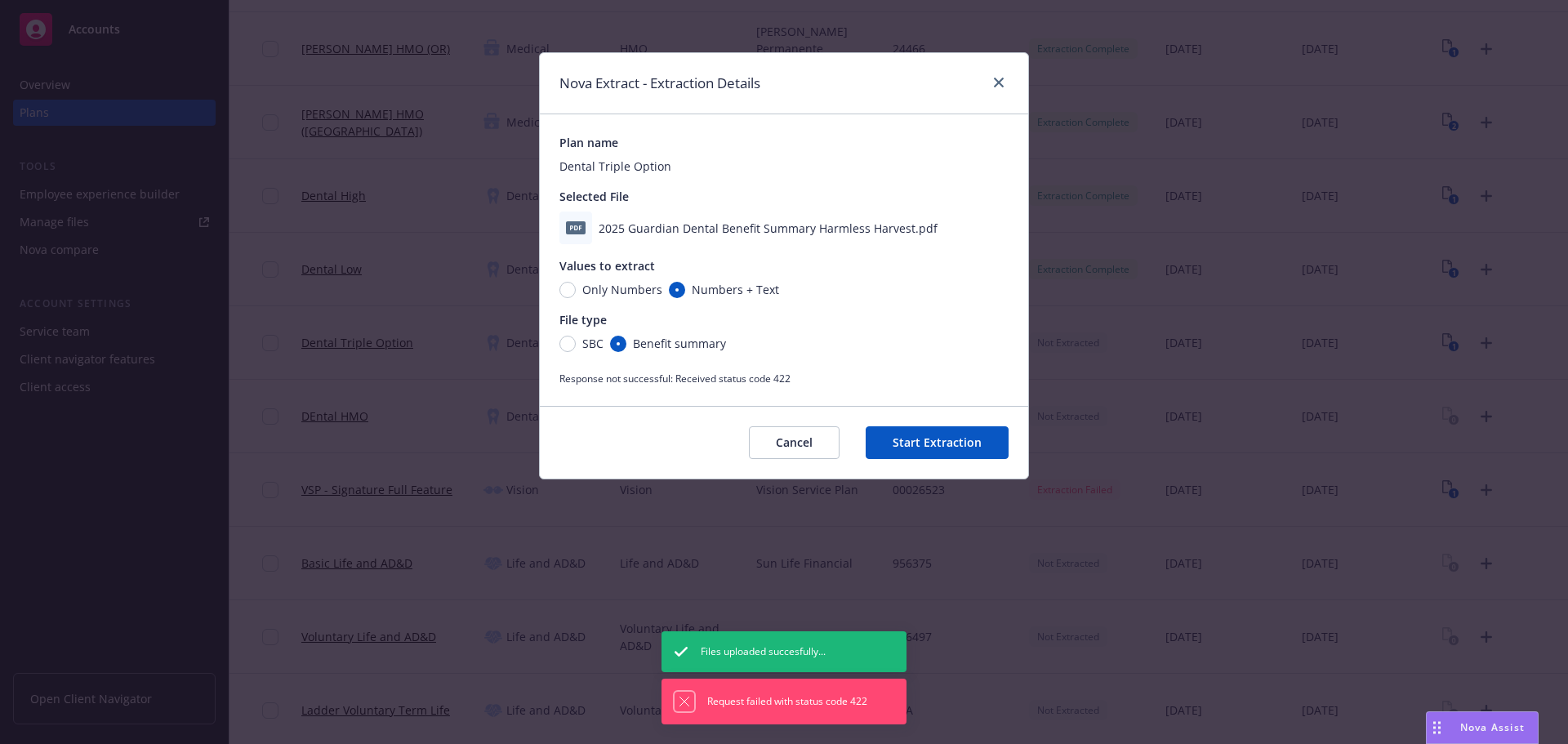
click at [684, 698] on icon "Dismiss notification" at bounding box center [684, 701] width 13 height 13
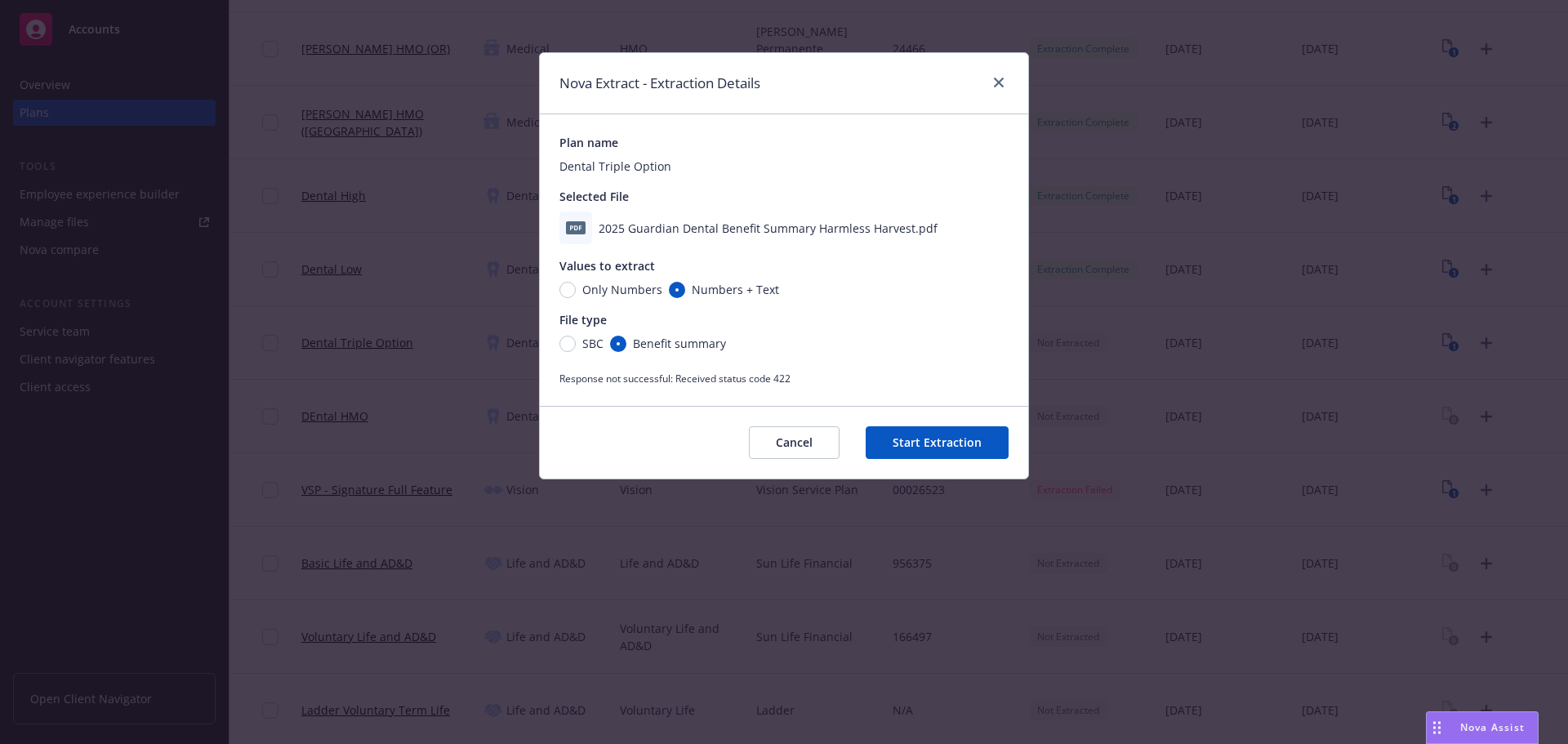
click at [905, 434] on button "Start Extraction" at bounding box center [936, 442] width 143 height 32
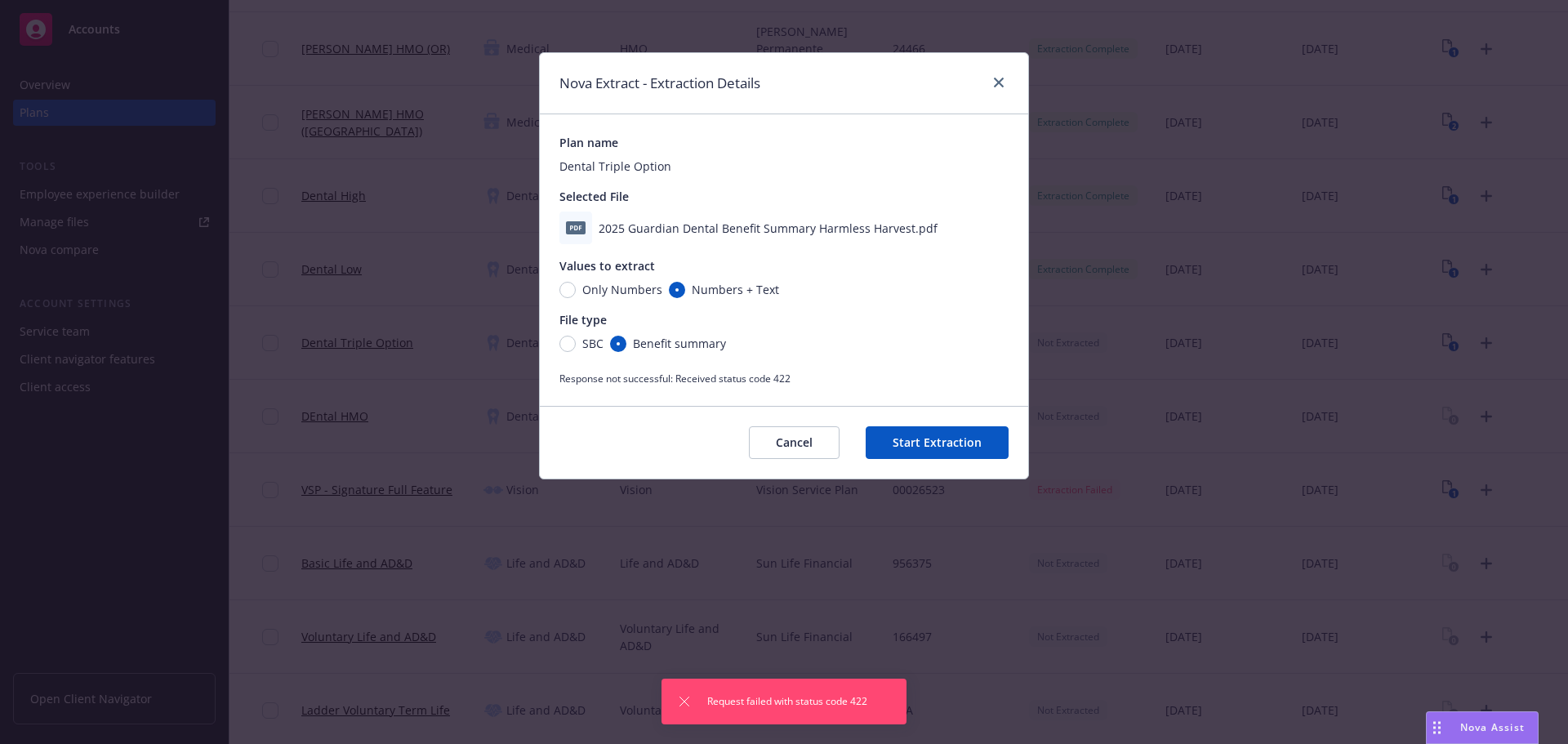
click at [801, 443] on button "Cancel" at bounding box center [793, 442] width 90 height 32
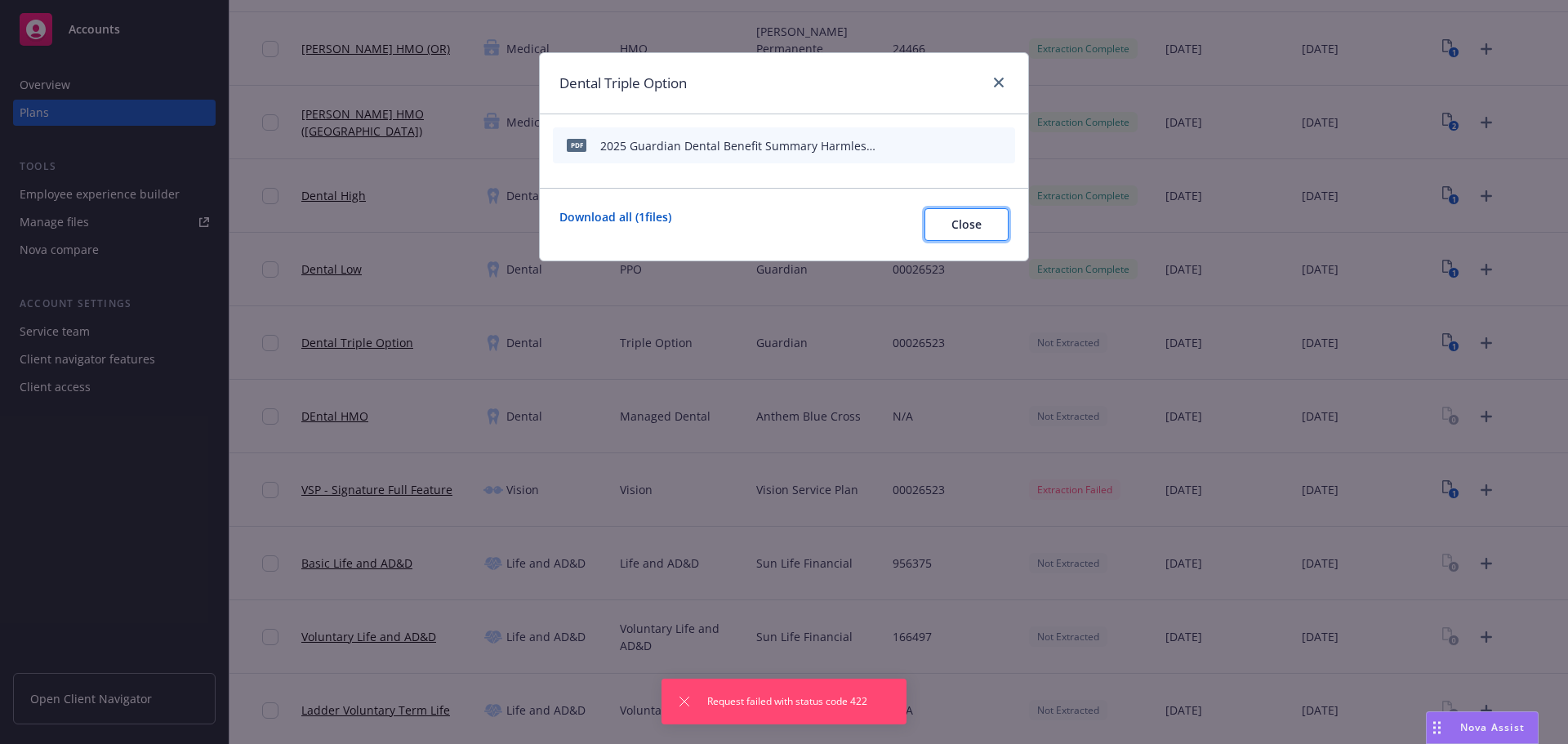
click at [991, 225] on button "Close" at bounding box center [966, 224] width 84 height 32
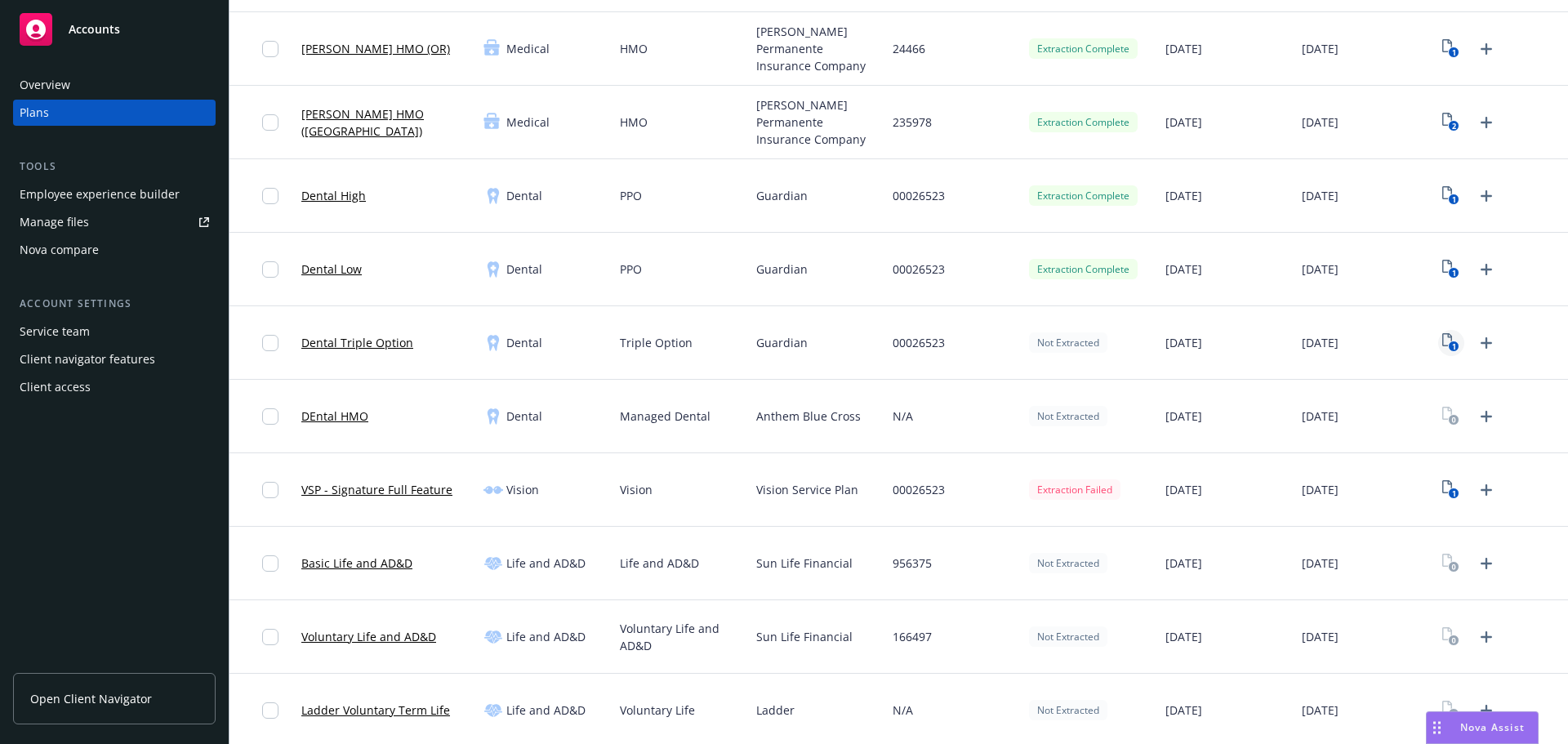
click at [1449, 341] on rect "View Plan Documents" at bounding box center [1454, 347] width 11 height 11
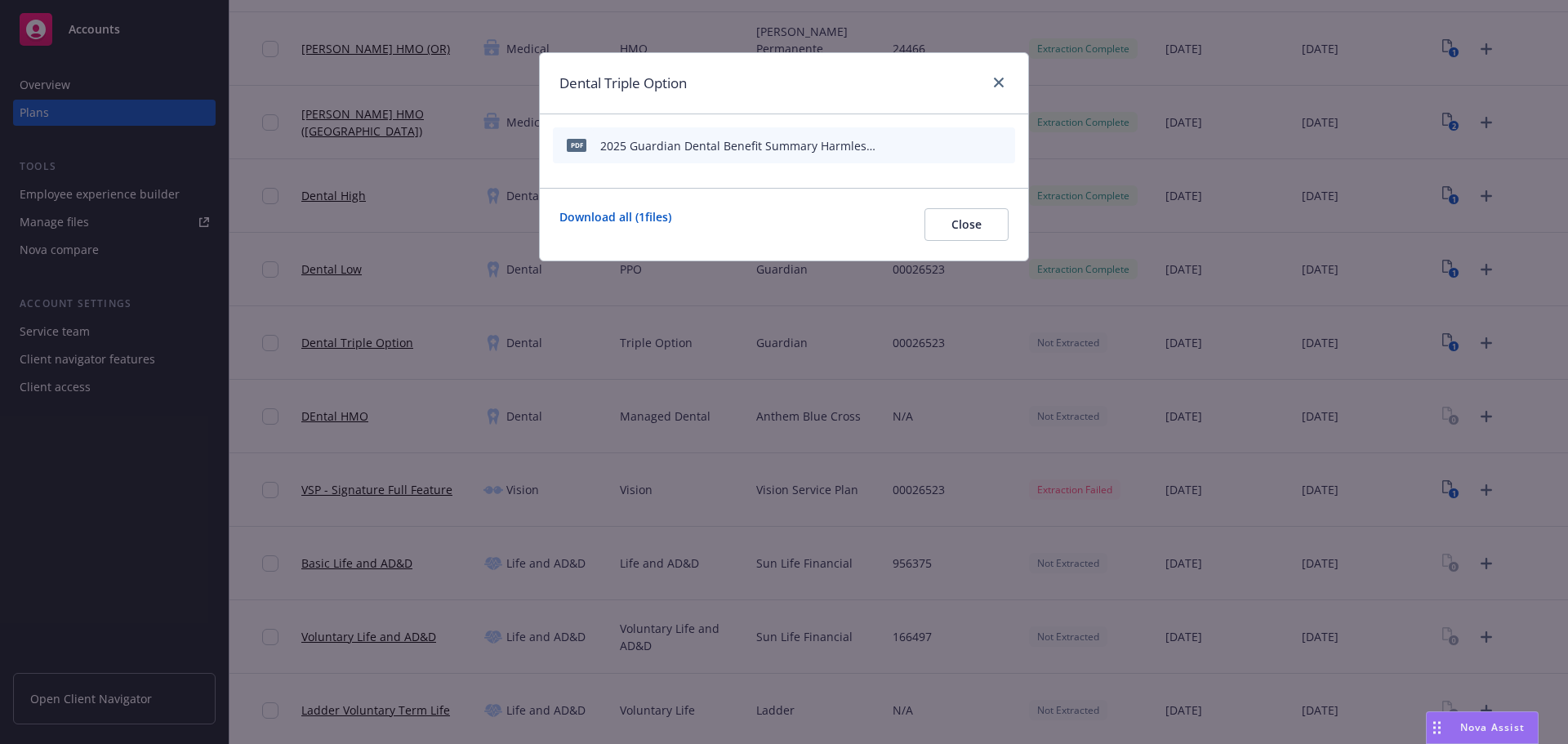
click at [1003, 147] on icon "archive file" at bounding box center [999, 144] width 11 height 13
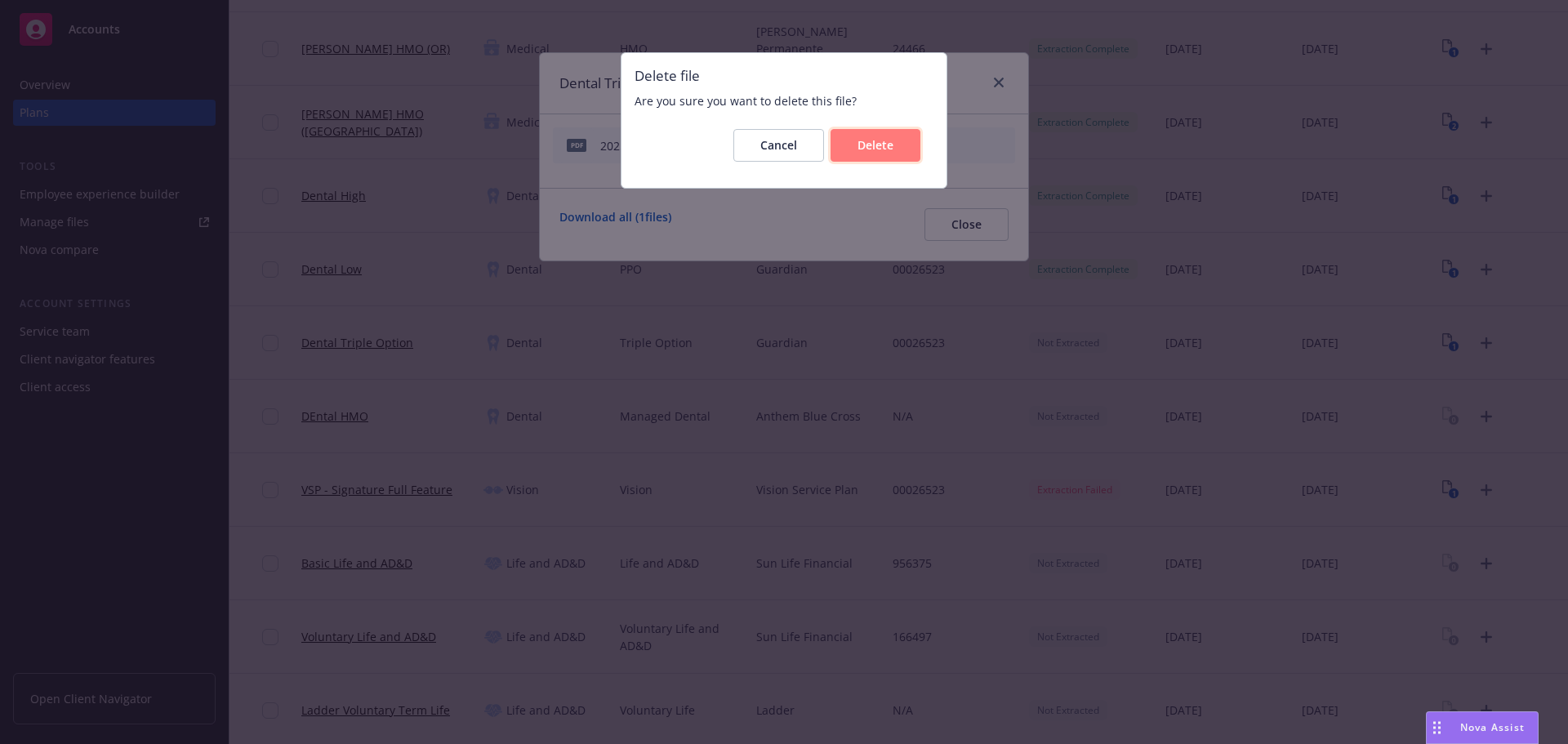
click at [884, 149] on span "Delete" at bounding box center [875, 145] width 36 height 16
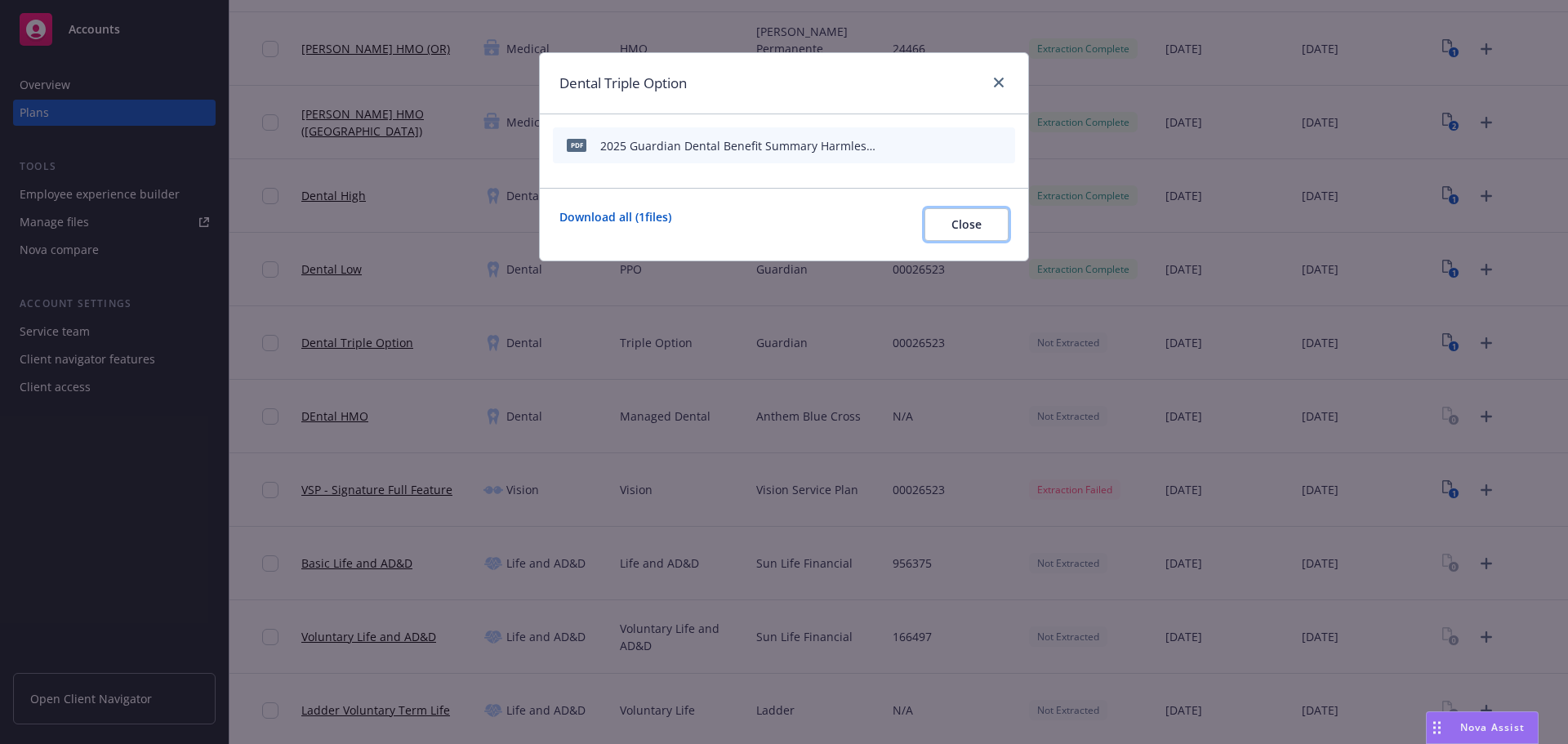
click at [971, 227] on span "Close" at bounding box center [966, 225] width 30 height 16
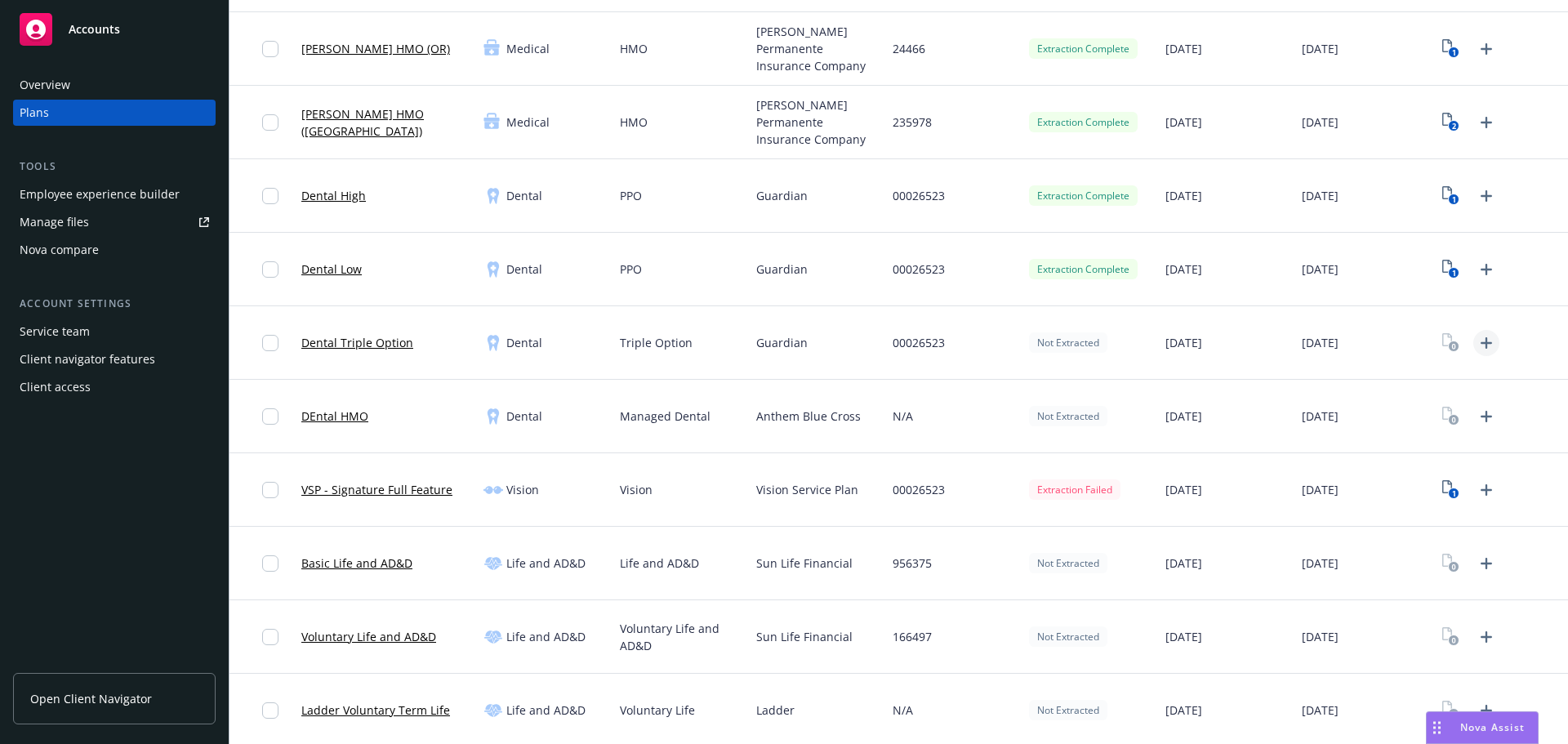
click at [1476, 347] on icon "Upload Plan Documents" at bounding box center [1486, 343] width 19 height 19
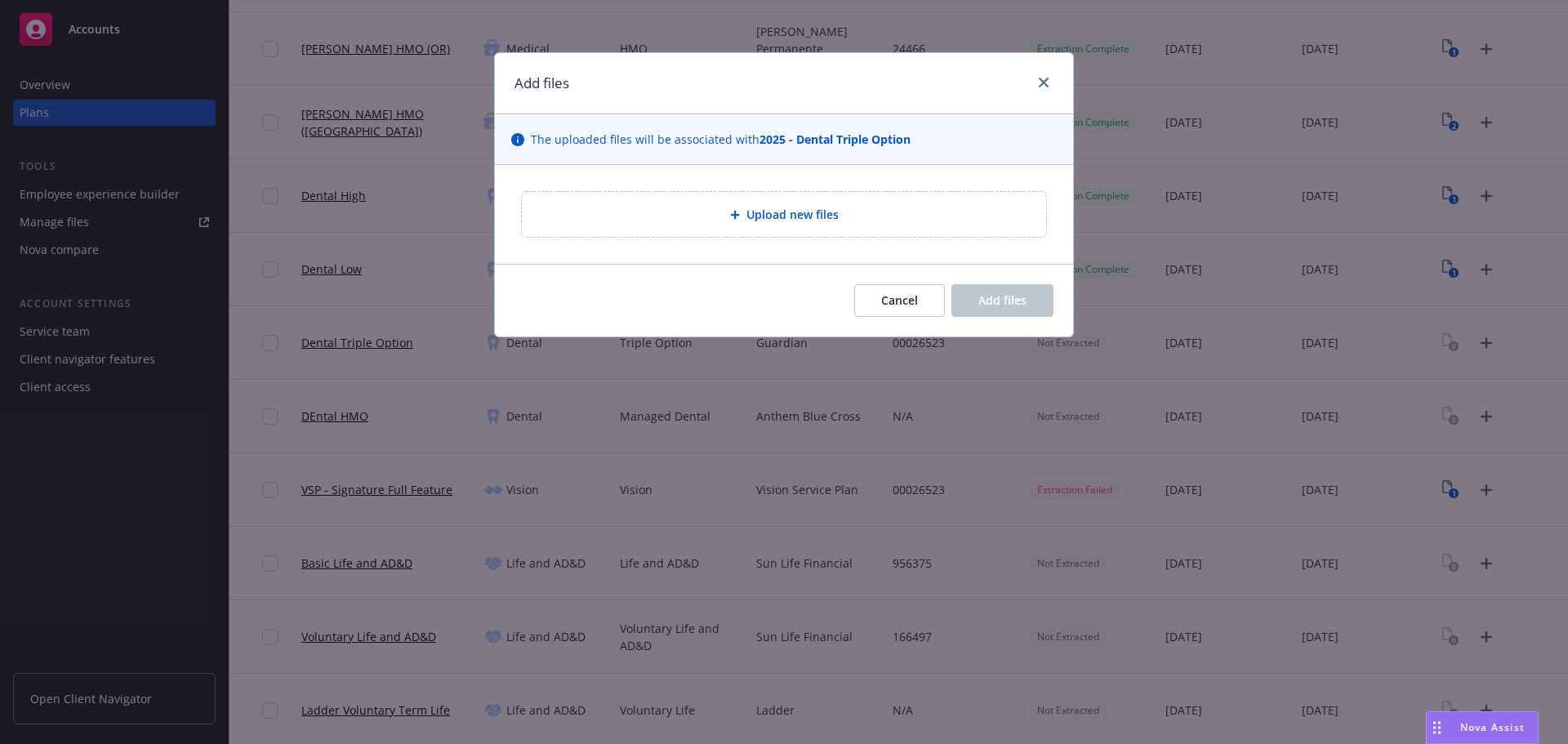
click at [788, 223] on span "Upload new files" at bounding box center [791, 214] width 92 height 18
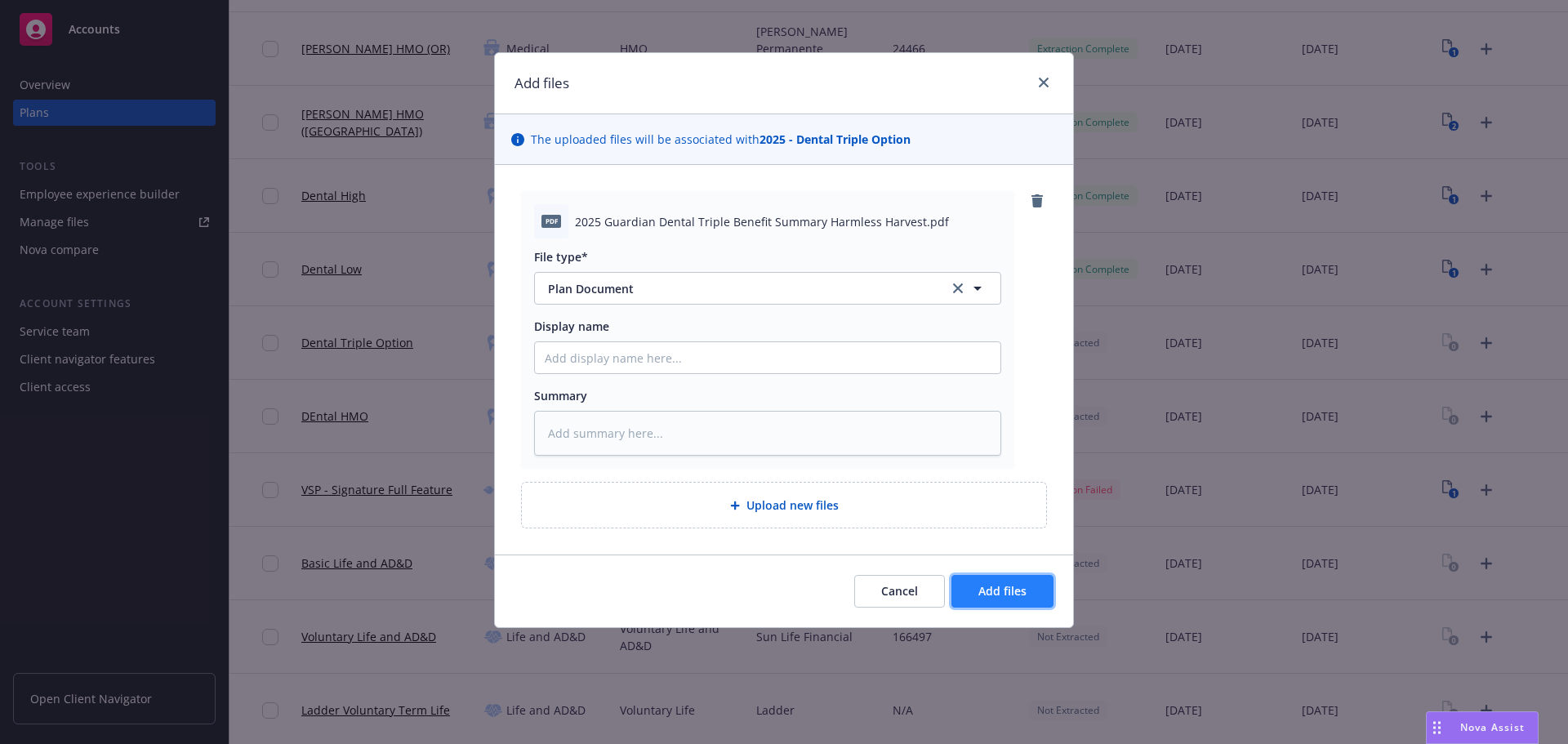
click at [1015, 589] on span "Add files" at bounding box center [1002, 590] width 48 height 16
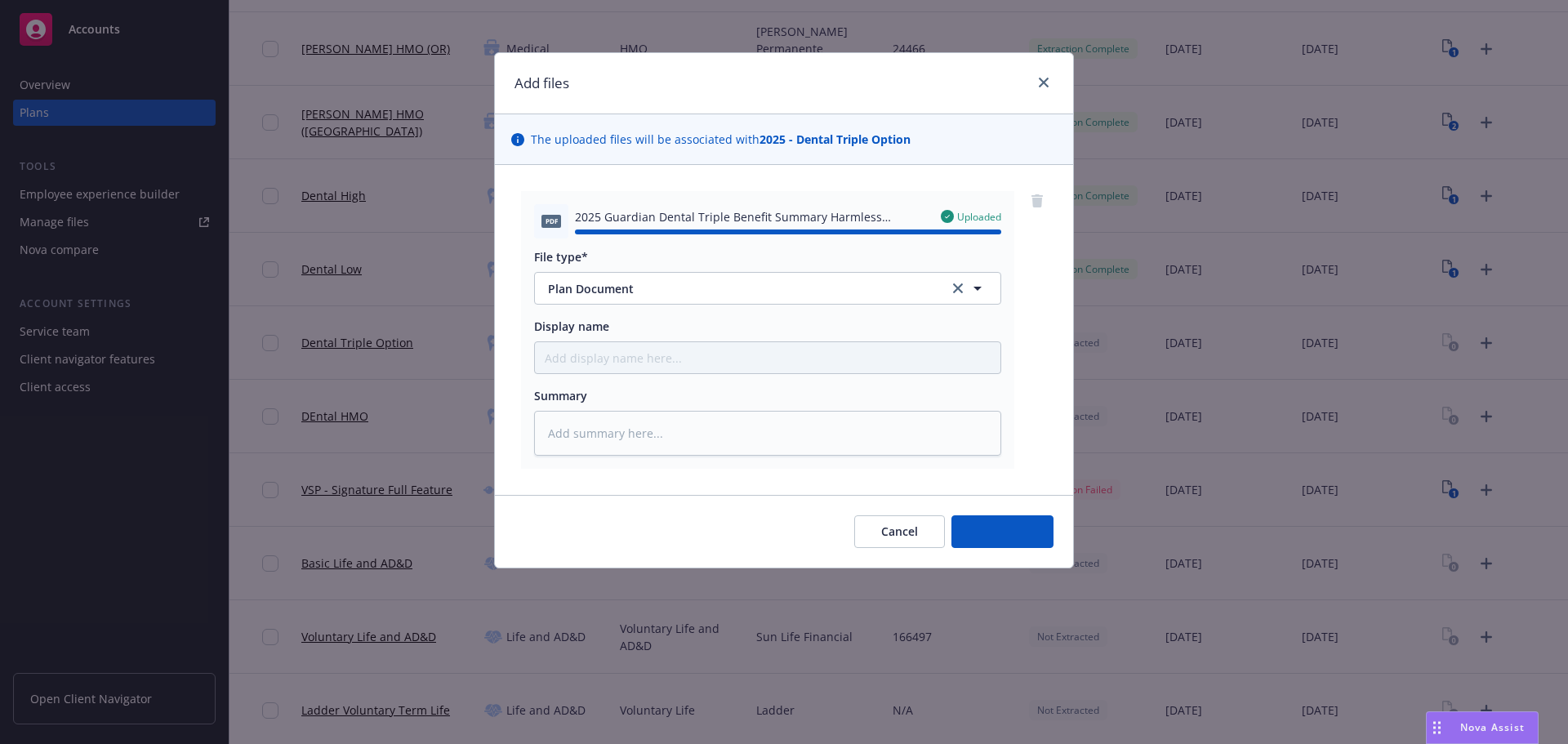
type textarea "x"
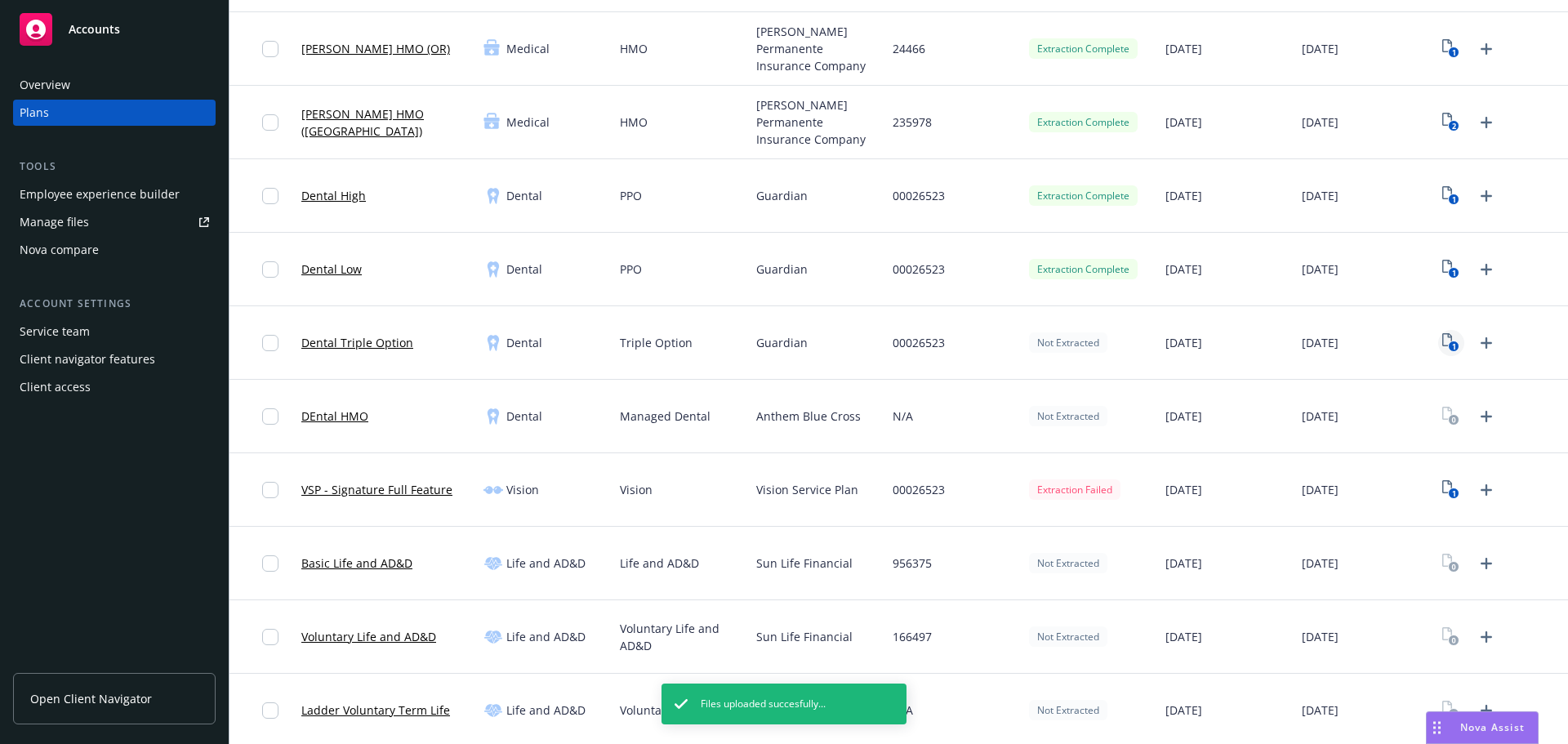
click at [1442, 343] on icon "1" at bounding box center [1450, 342] width 18 height 18
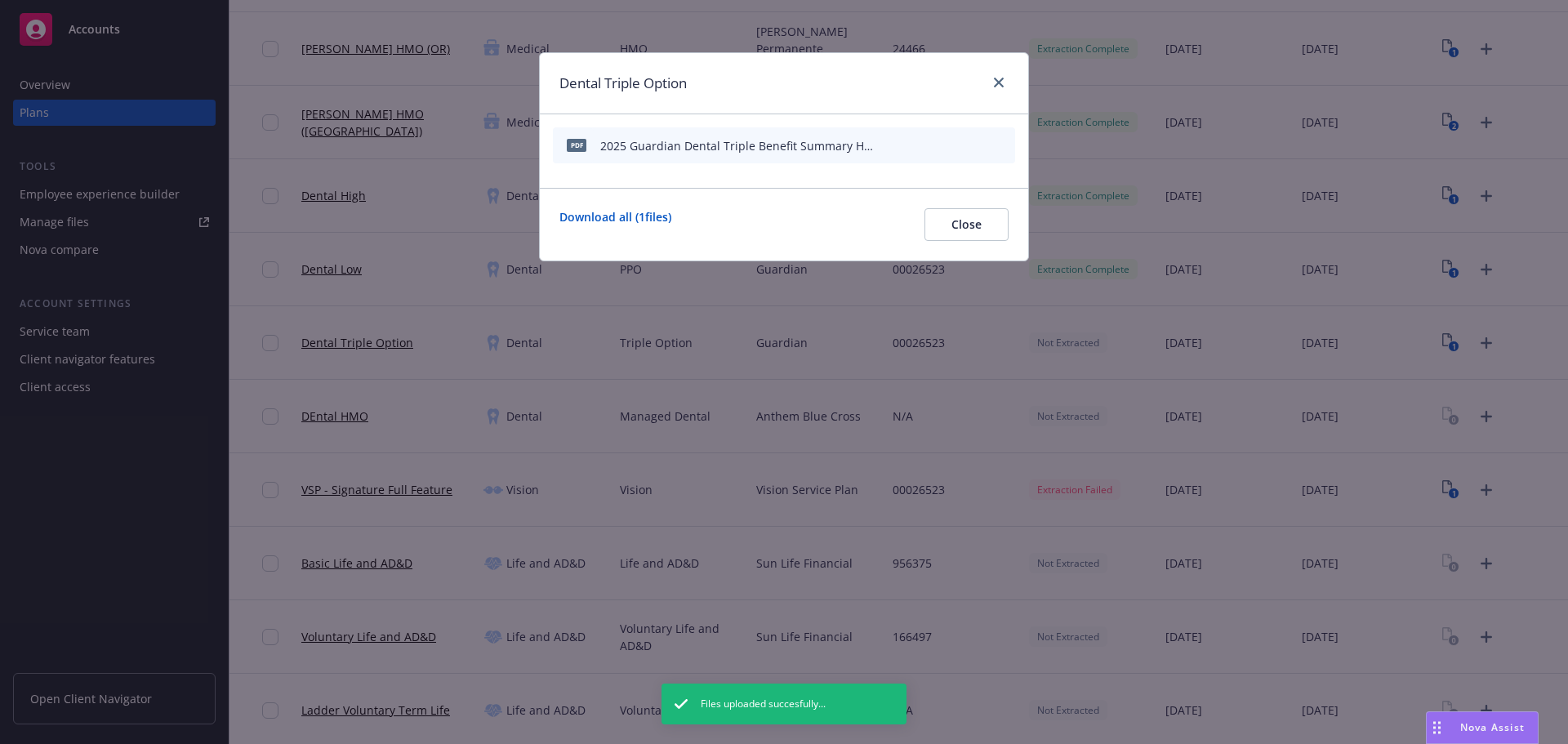
click at [922, 141] on icon "start extraction" at bounding box center [917, 144] width 13 height 17
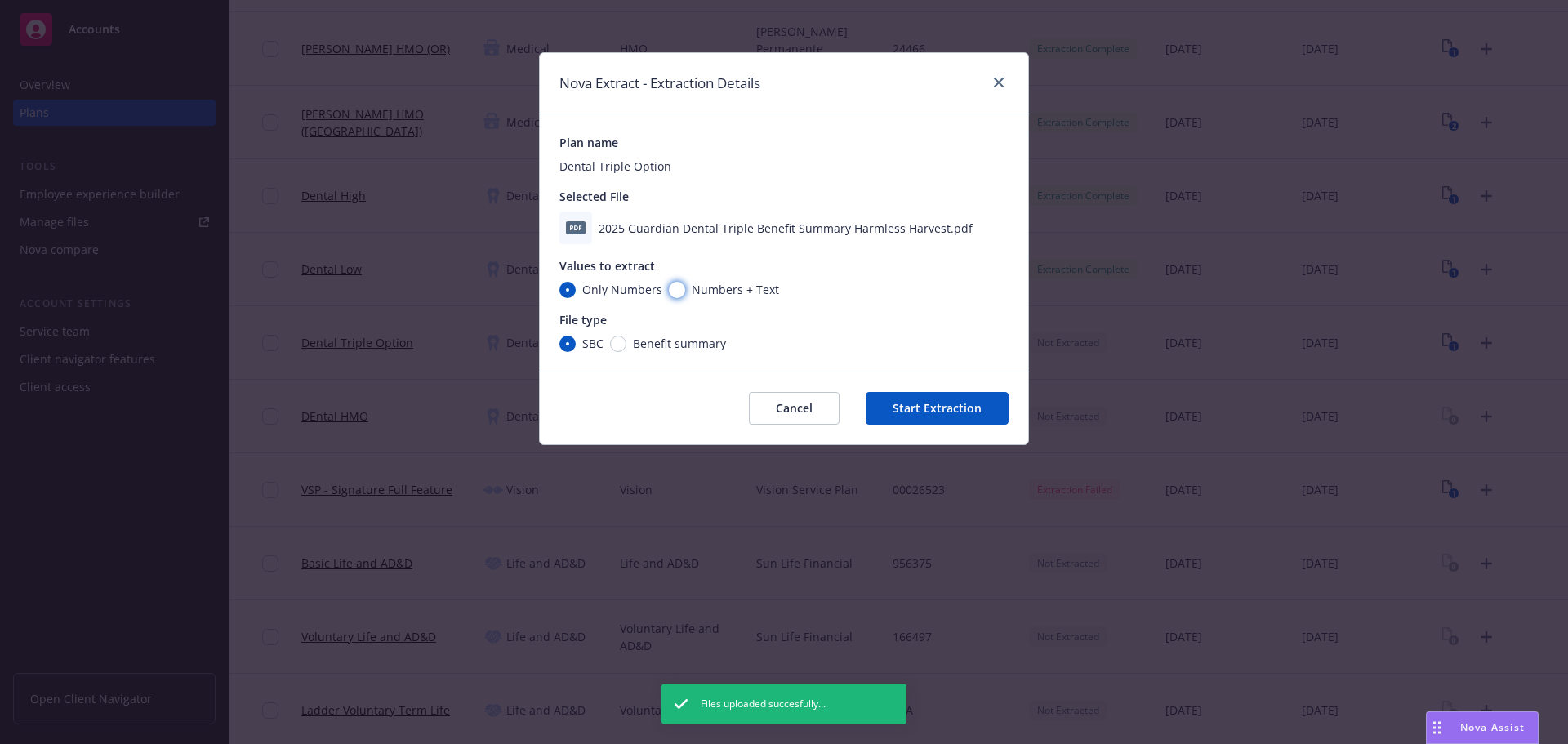
click at [677, 287] on input "Numbers + Text" at bounding box center [677, 290] width 17 height 17
radio input "true"
click at [624, 348] on input "Benefit summary" at bounding box center [618, 343] width 17 height 17
radio input "true"
click at [934, 402] on button "Start Extraction" at bounding box center [936, 408] width 143 height 32
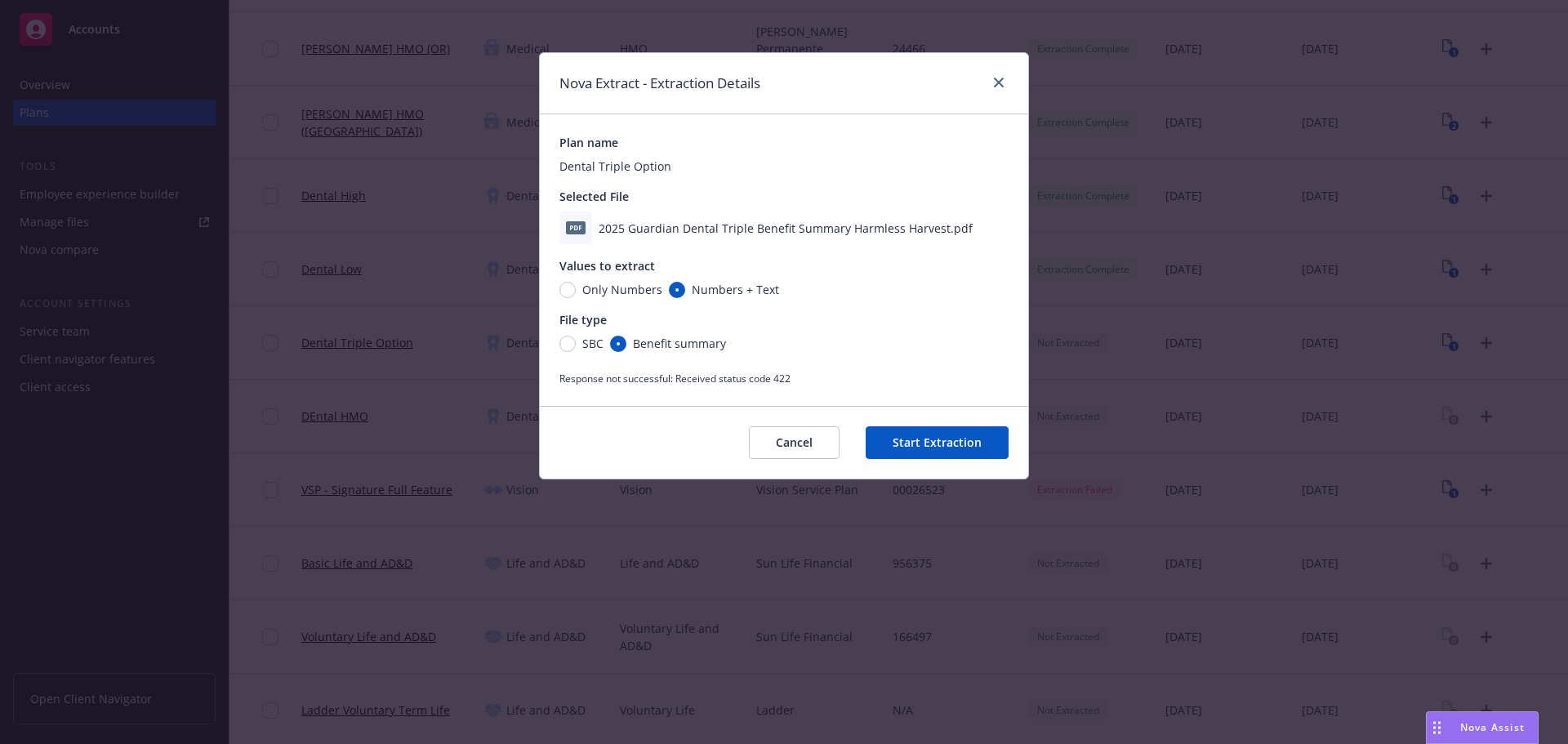
click at [817, 448] on button "Cancel" at bounding box center [793, 442] width 90 height 32
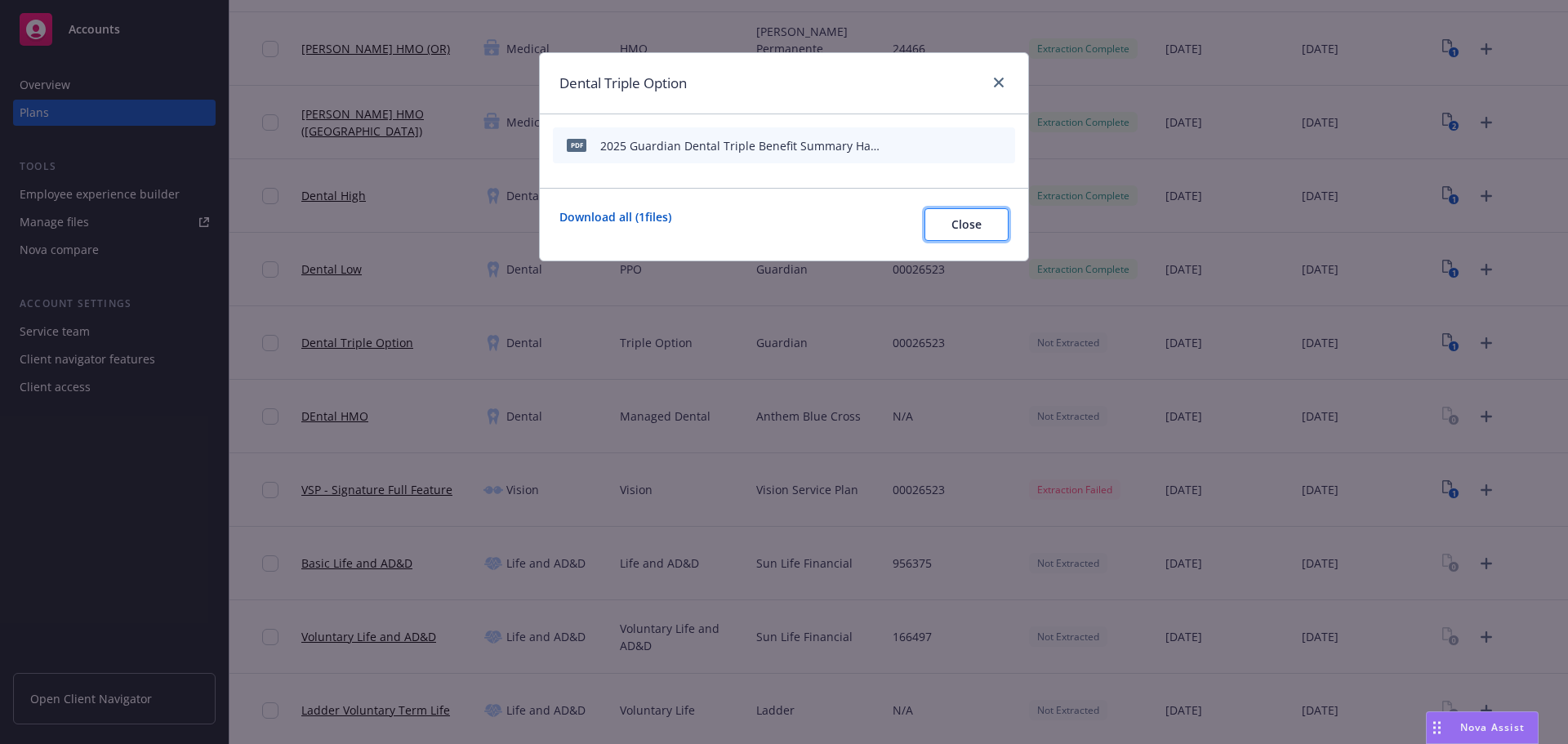
click at [969, 213] on button "Close" at bounding box center [966, 224] width 84 height 32
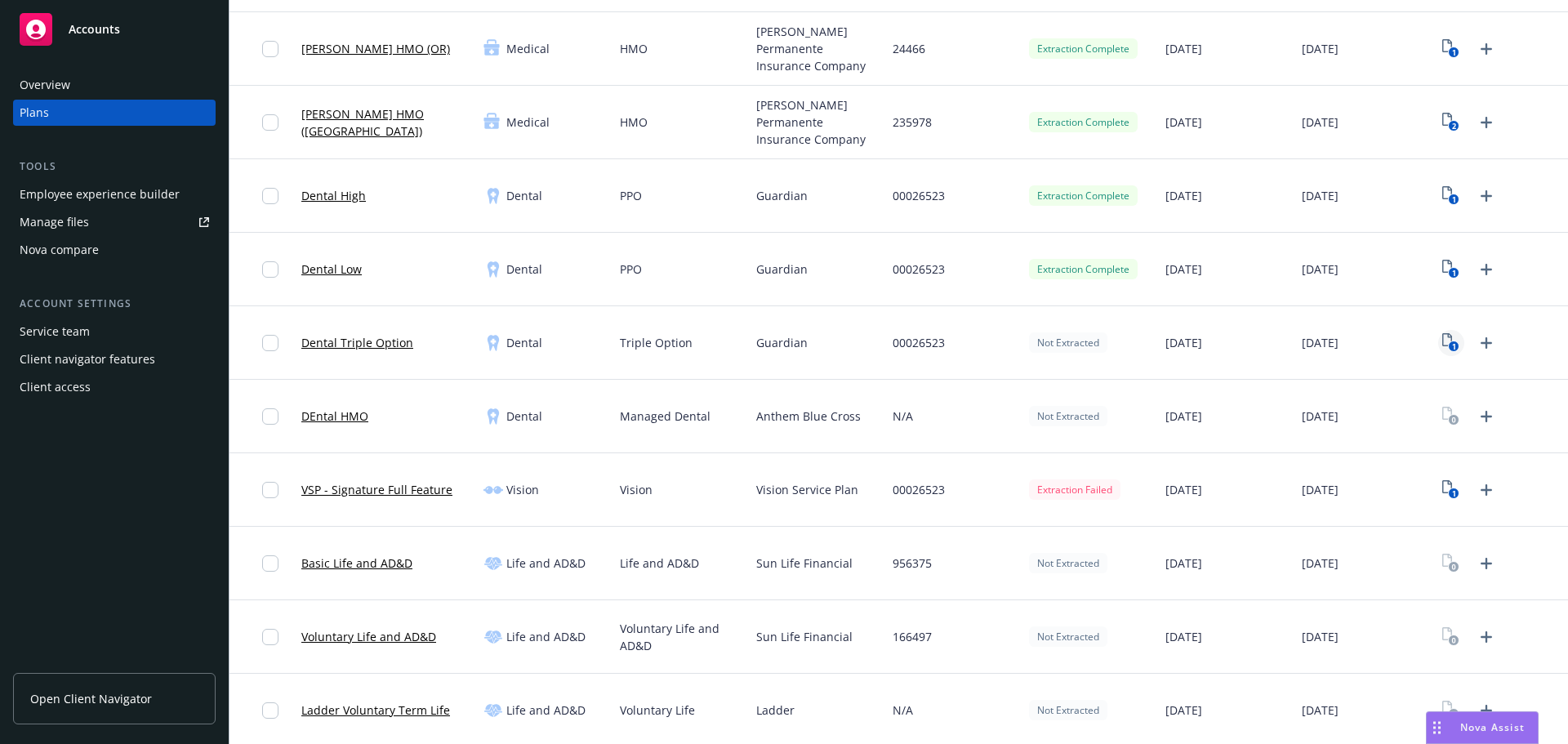
click at [1449, 344] on rect "View Plan Documents" at bounding box center [1454, 347] width 11 height 11
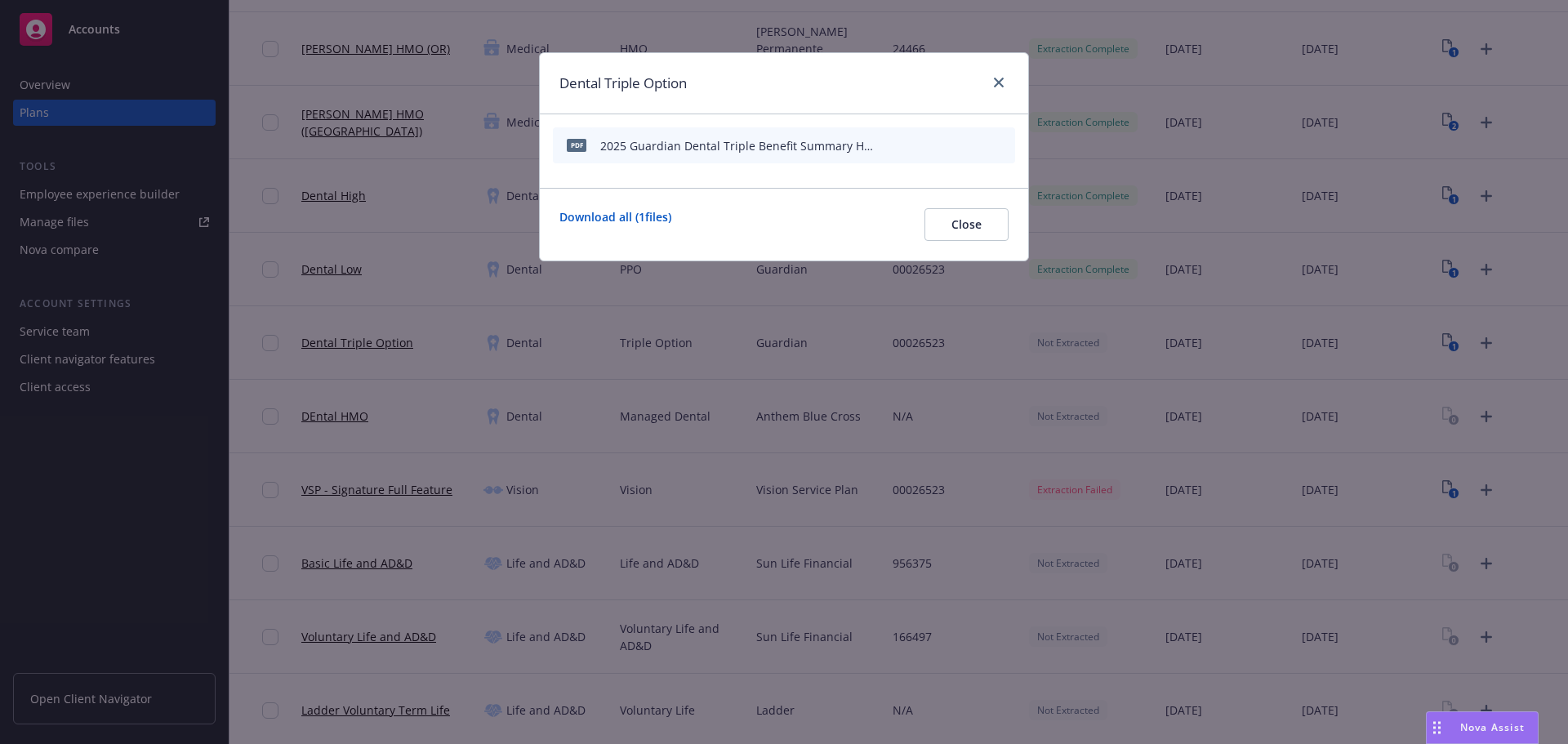
click at [923, 145] on icon "start extraction" at bounding box center [917, 145] width 19 height 19
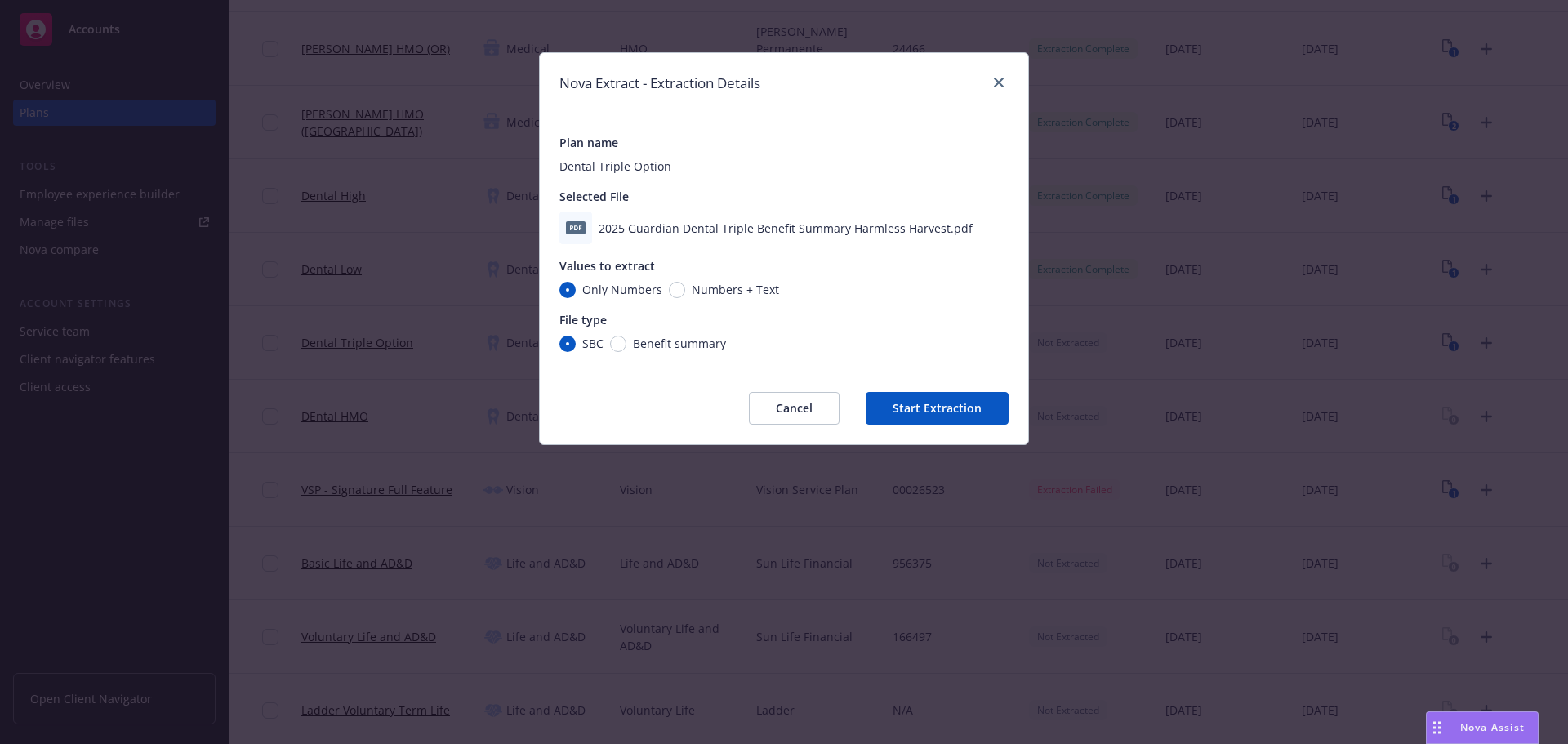
click at [626, 347] on span "Benefit summary" at bounding box center [677, 344] width 100 height 18
click at [626, 347] on input "Benefit summary" at bounding box center [618, 343] width 17 height 17
radio input "true"
click at [669, 291] on input "Numbers + Text" at bounding box center [677, 290] width 17 height 17
radio input "true"
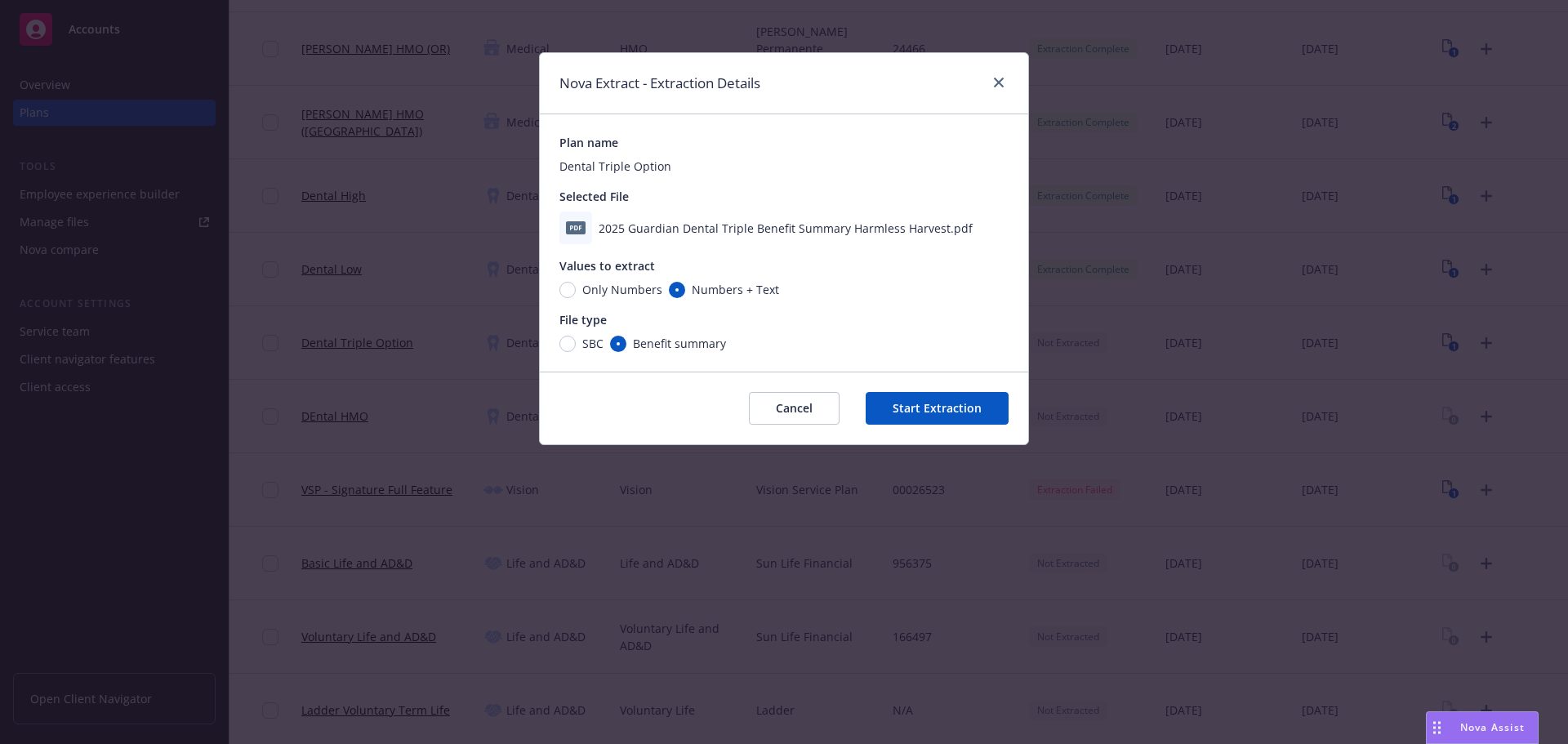
click at [950, 410] on button "Start Extraction" at bounding box center [936, 408] width 143 height 32
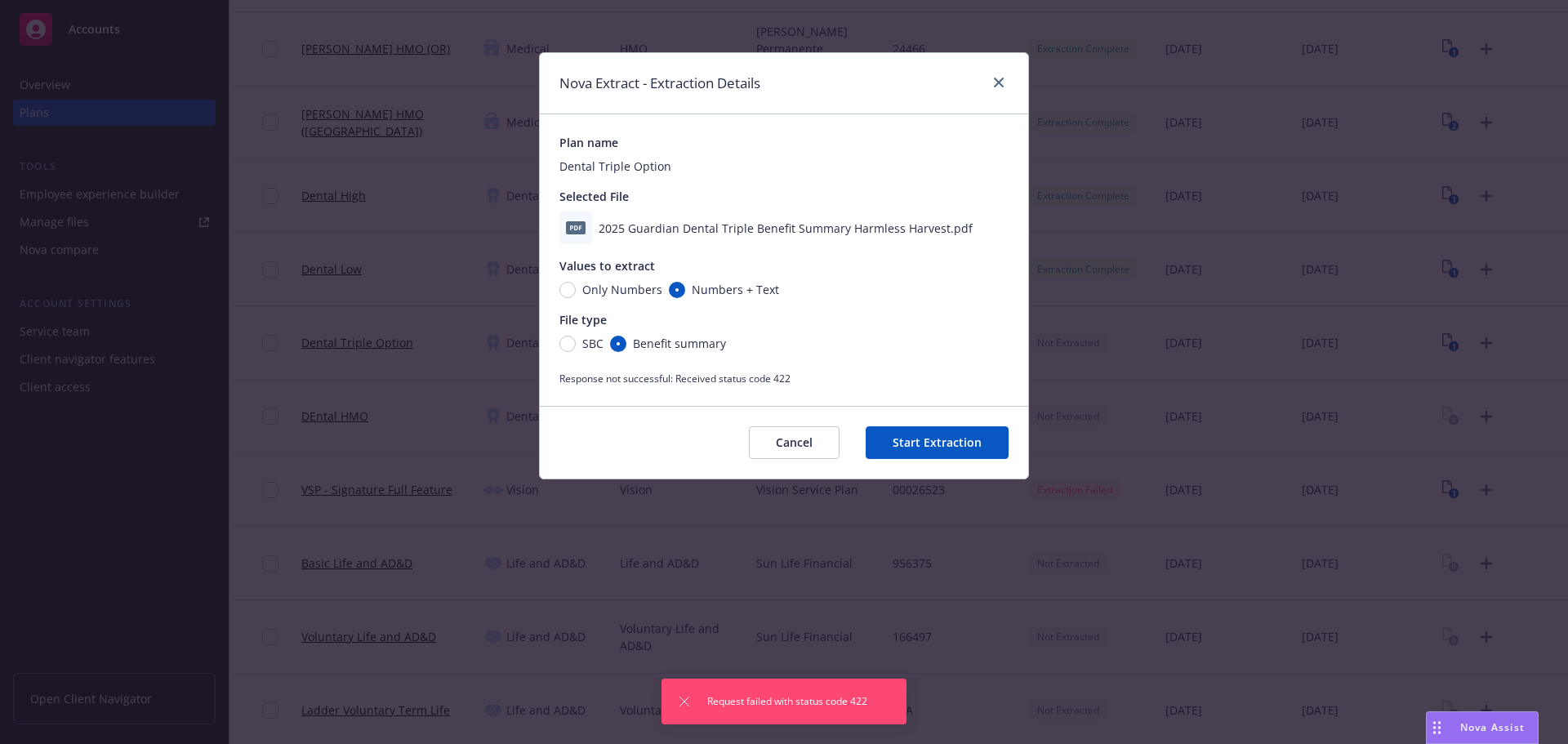
click at [805, 439] on button "Cancel" at bounding box center [793, 442] width 90 height 32
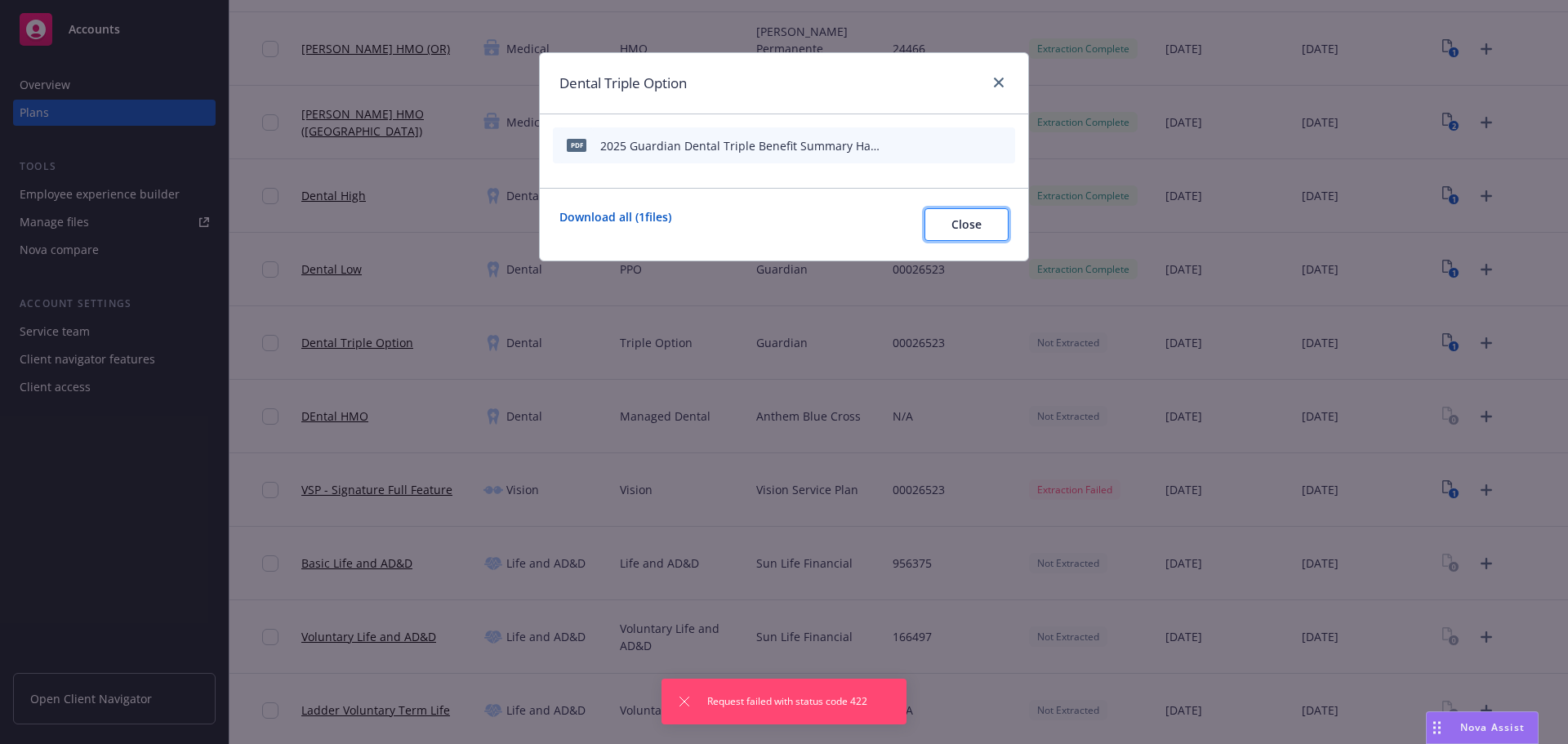
click at [965, 224] on span "Close" at bounding box center [966, 225] width 30 height 16
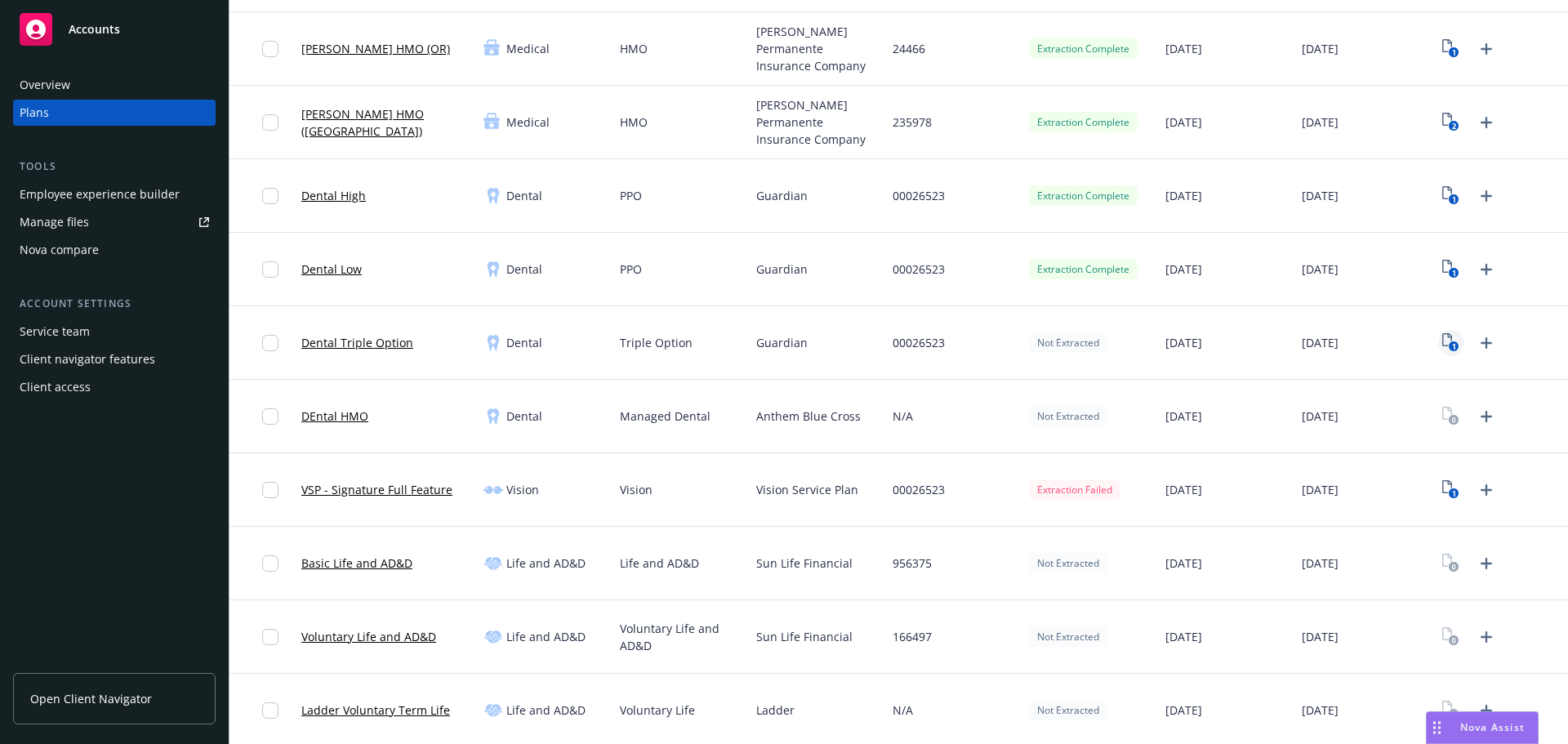
click at [1449, 344] on rect "View Plan Documents" at bounding box center [1454, 347] width 11 height 11
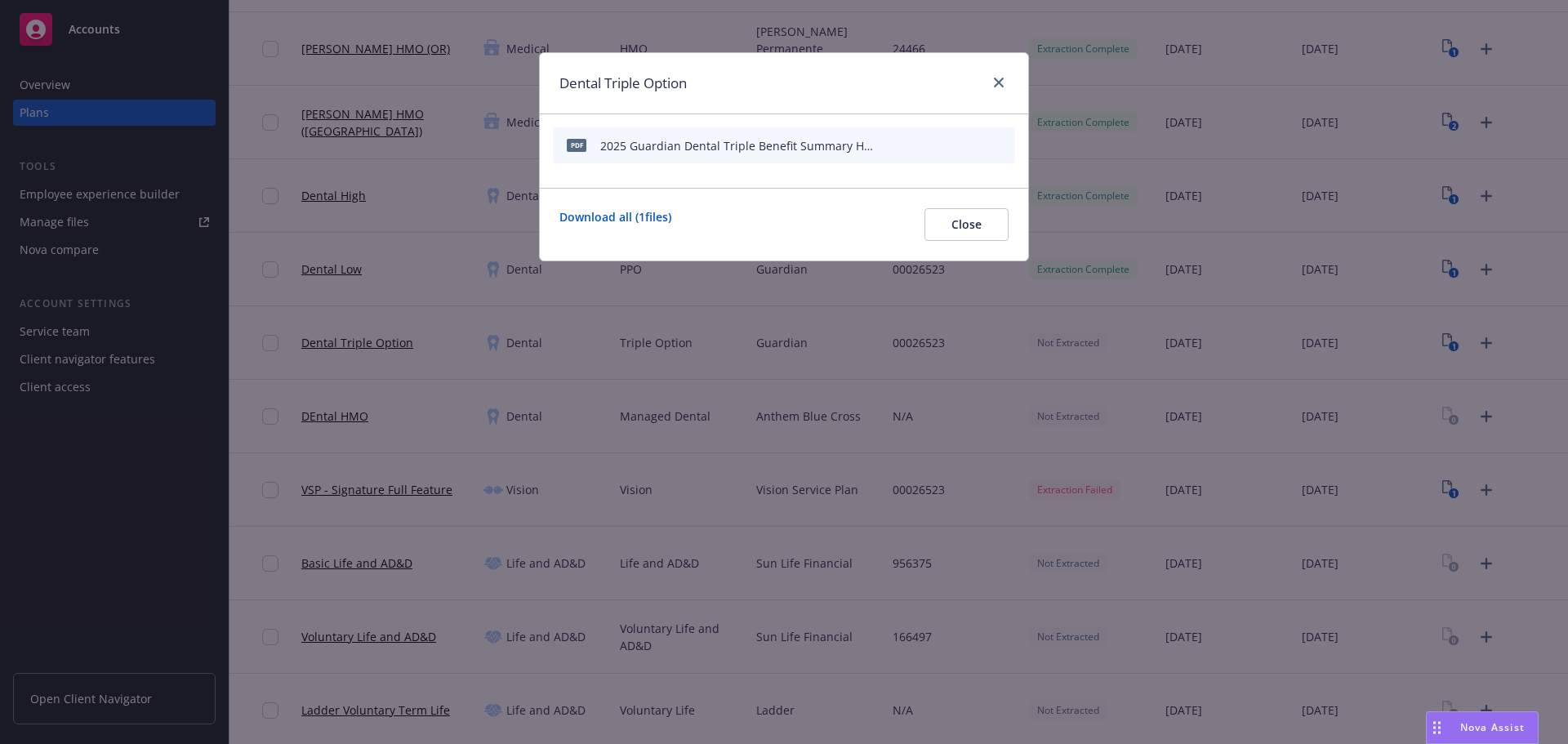
click at [1003, 145] on icon "archive file" at bounding box center [999, 144] width 11 height 13
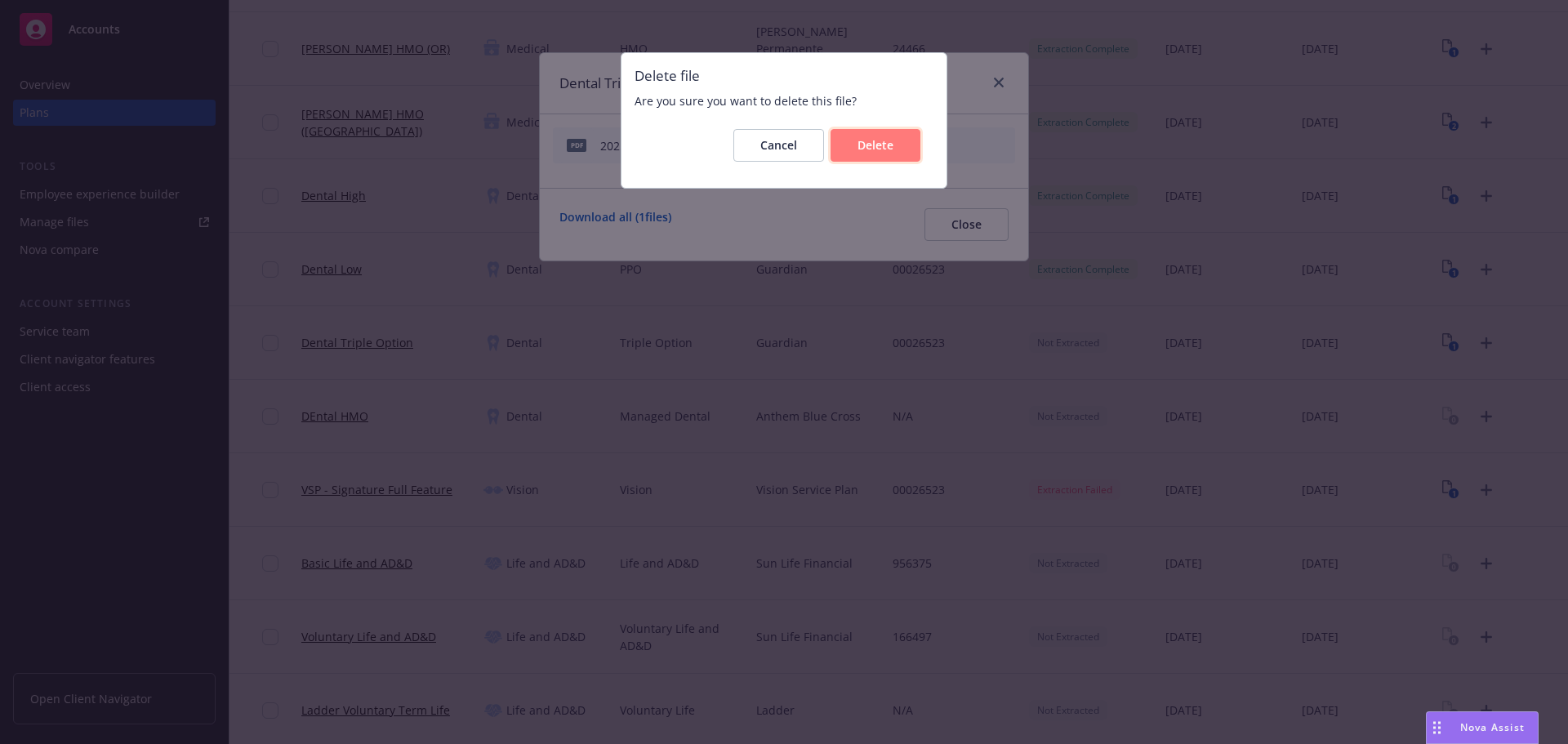
click at [896, 147] on button "Delete" at bounding box center [875, 145] width 89 height 32
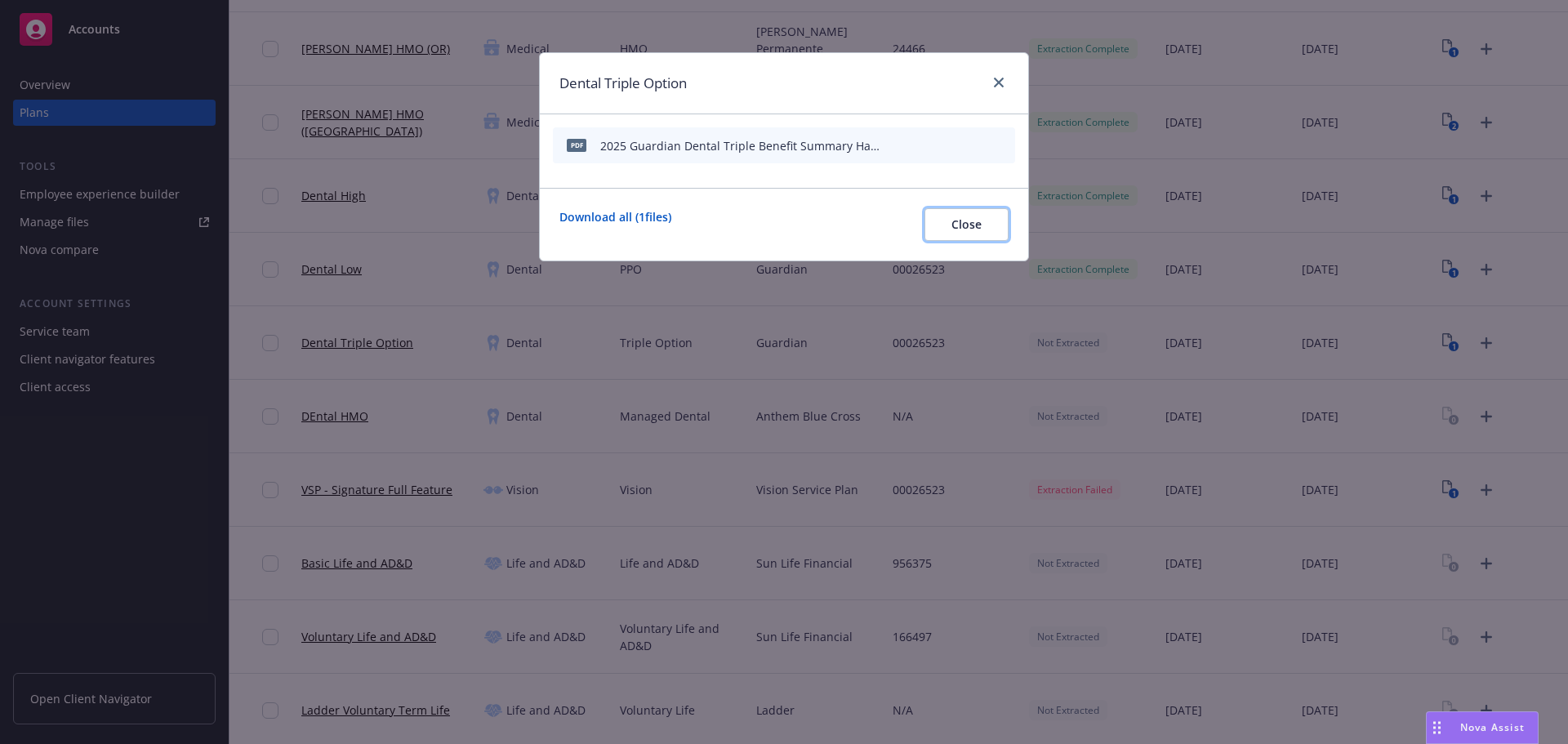
click at [969, 224] on span "Close" at bounding box center [966, 225] width 30 height 16
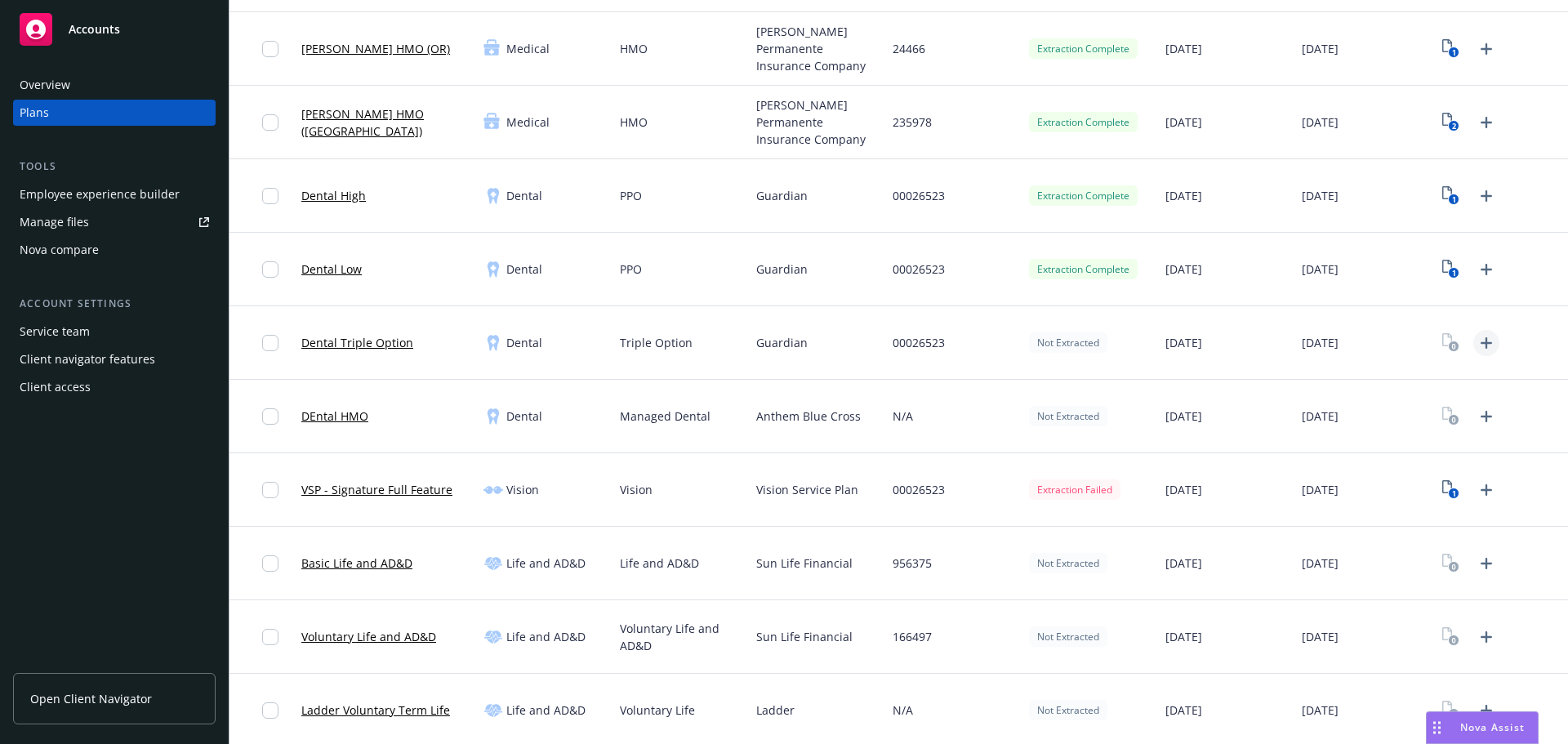
click at [1480, 343] on icon "Upload Plan Documents" at bounding box center [1486, 342] width 11 height 11
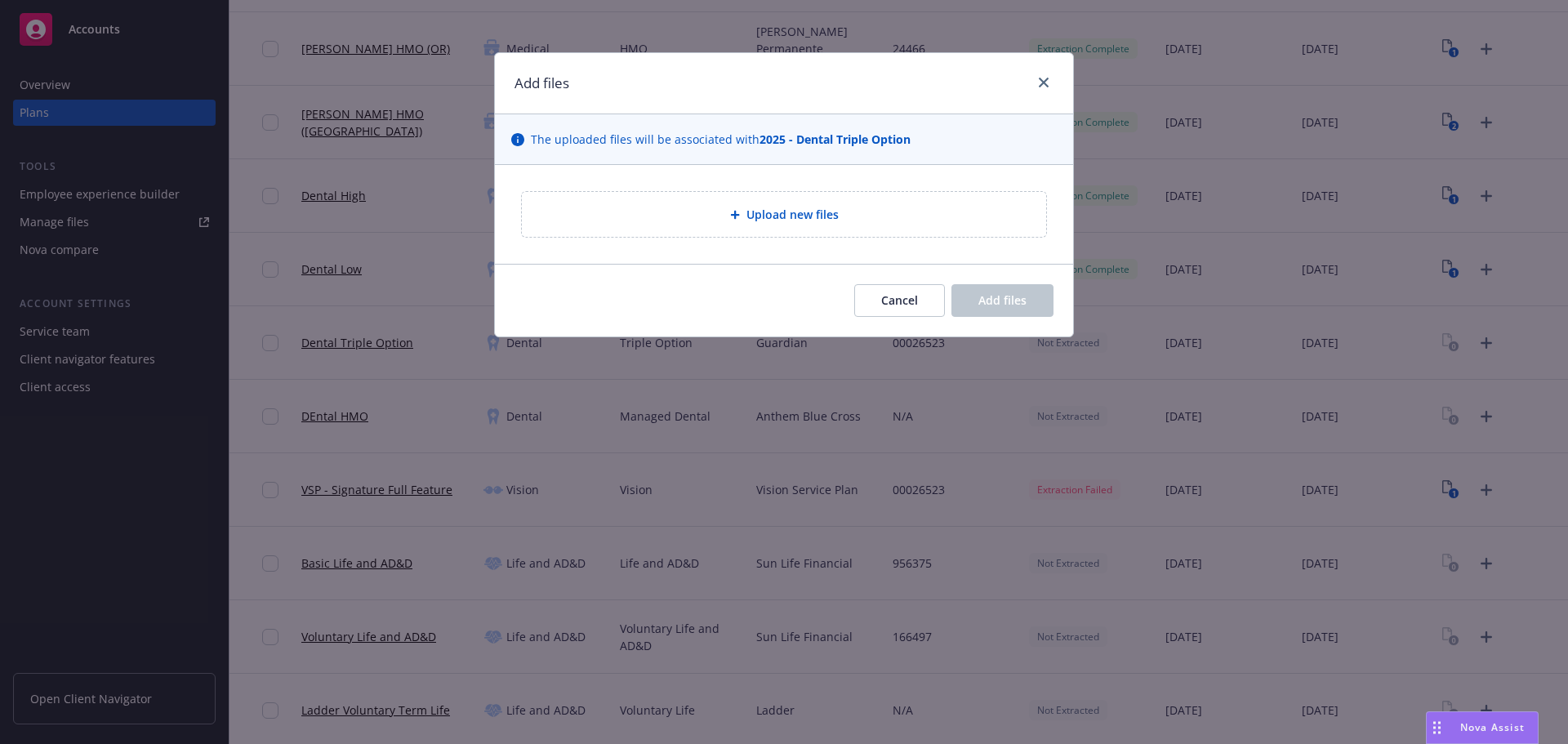
click at [808, 204] on div "Upload new files" at bounding box center [784, 214] width 524 height 45
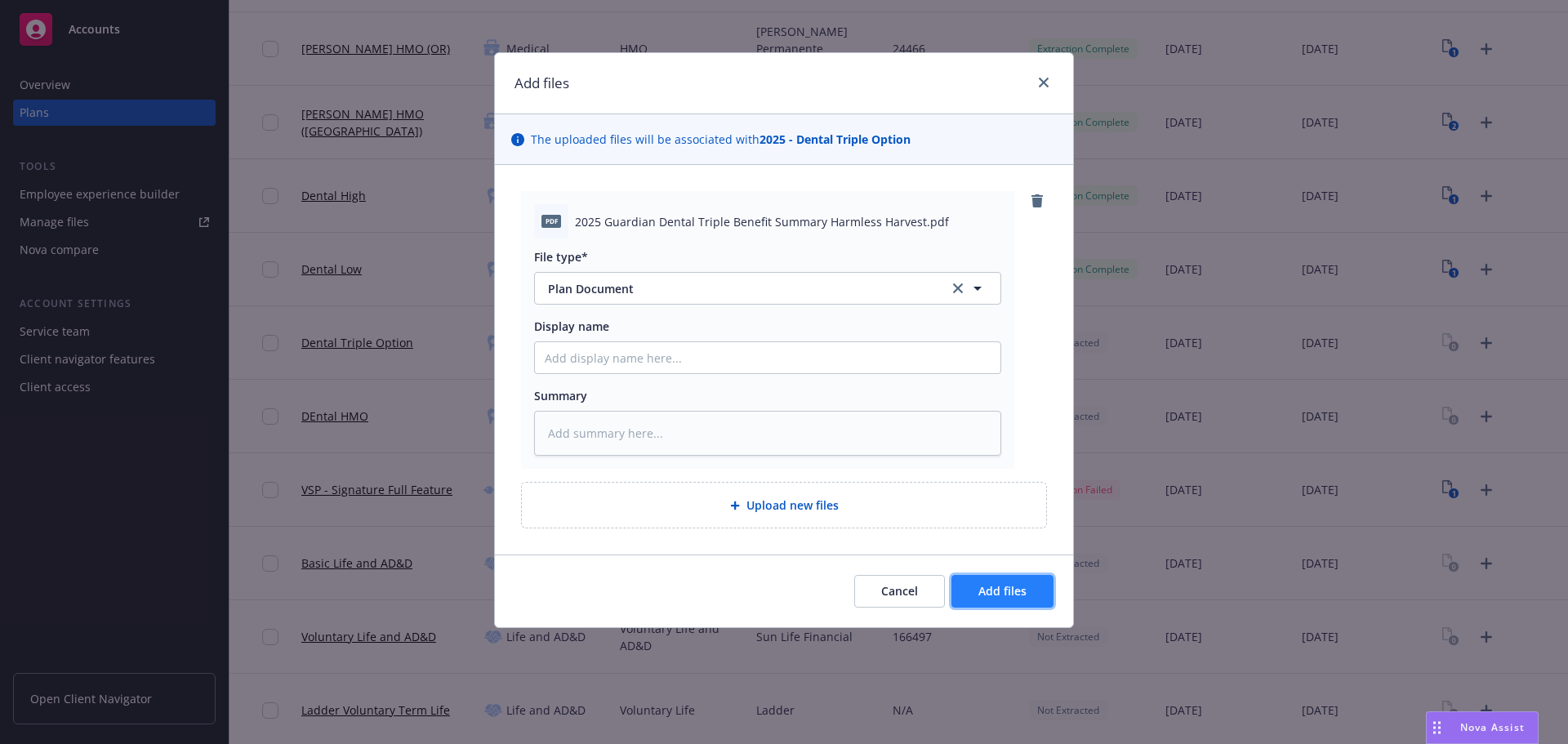
click at [1012, 591] on span "Add files" at bounding box center [1002, 590] width 48 height 16
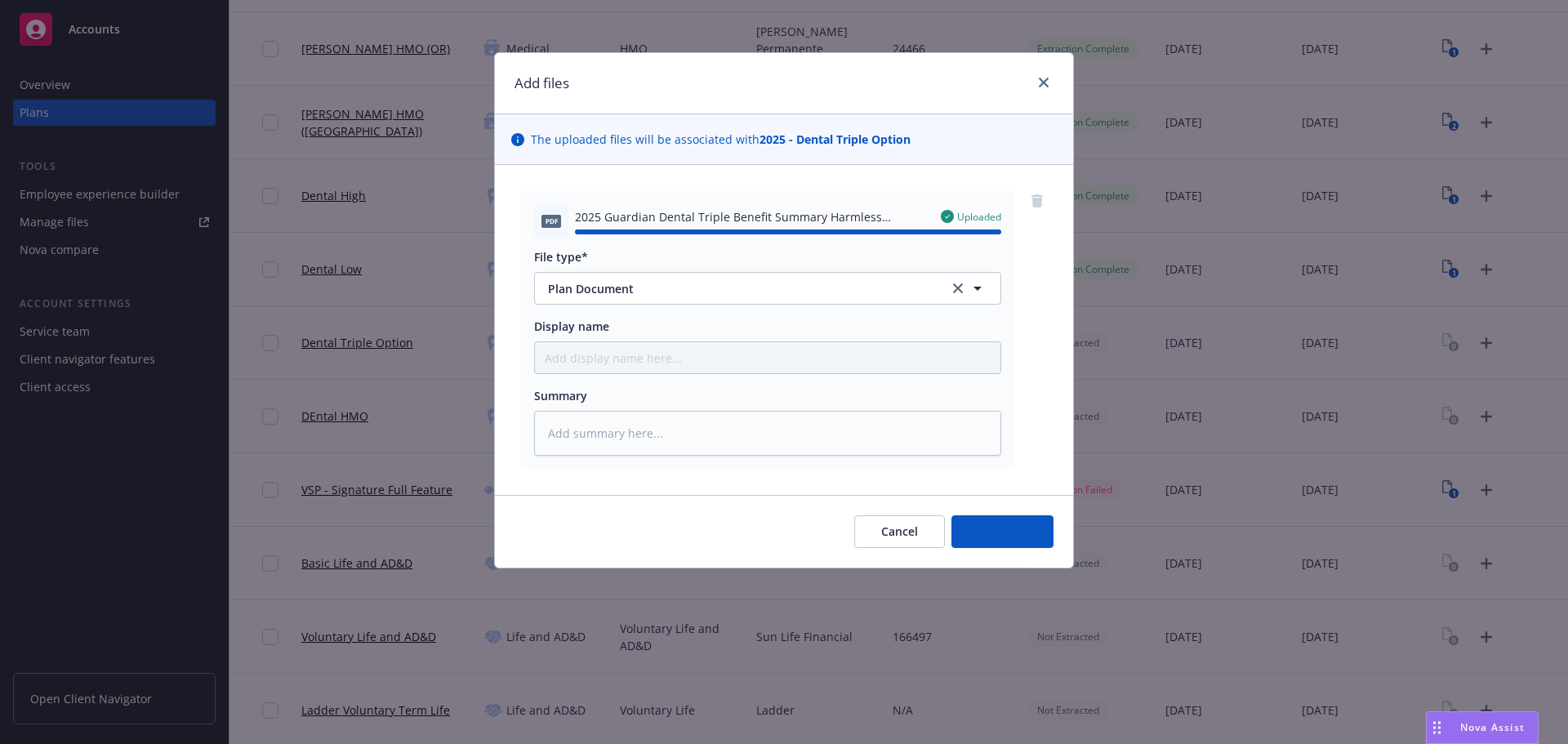
type textarea "x"
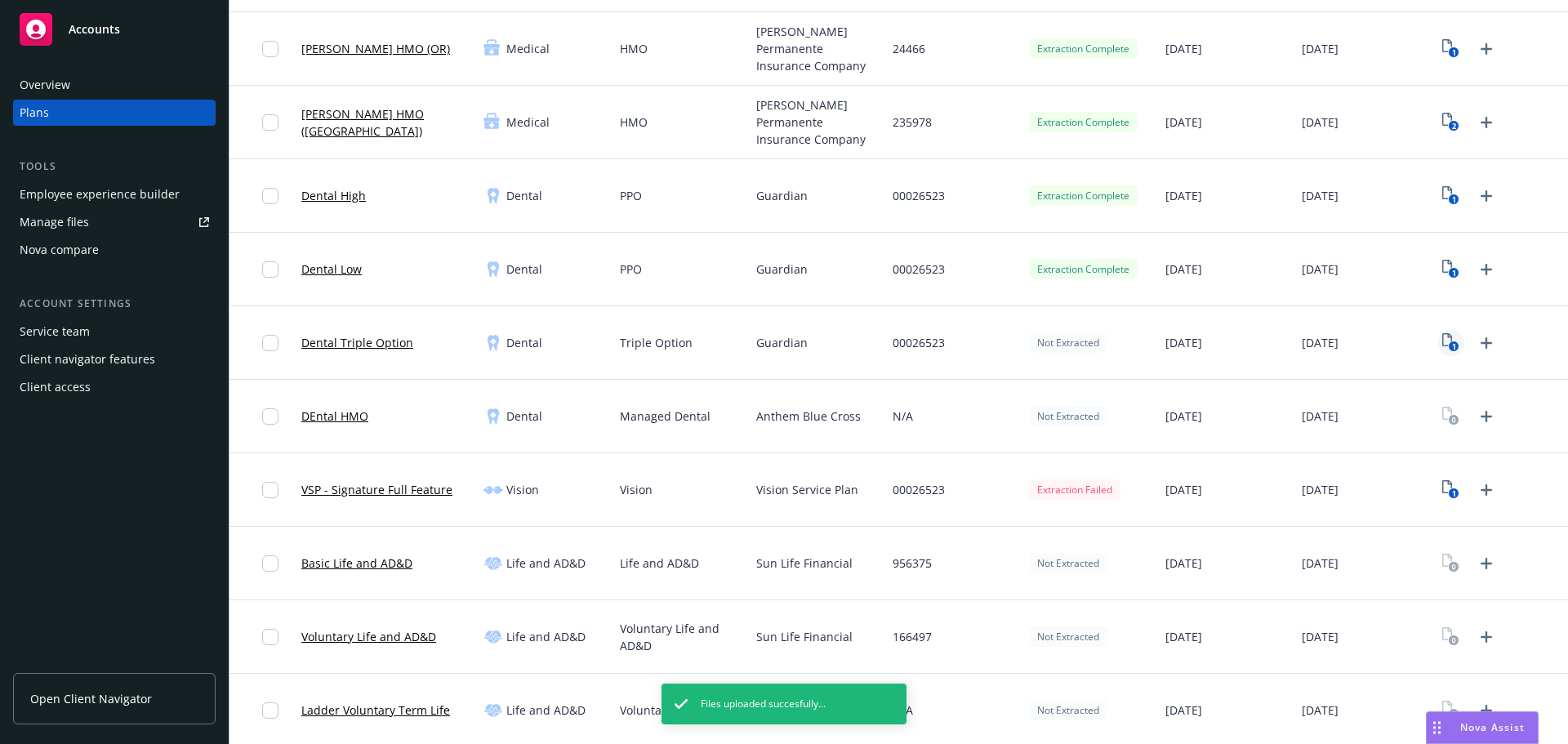
click at [1442, 340] on icon "1" at bounding box center [1450, 342] width 18 height 18
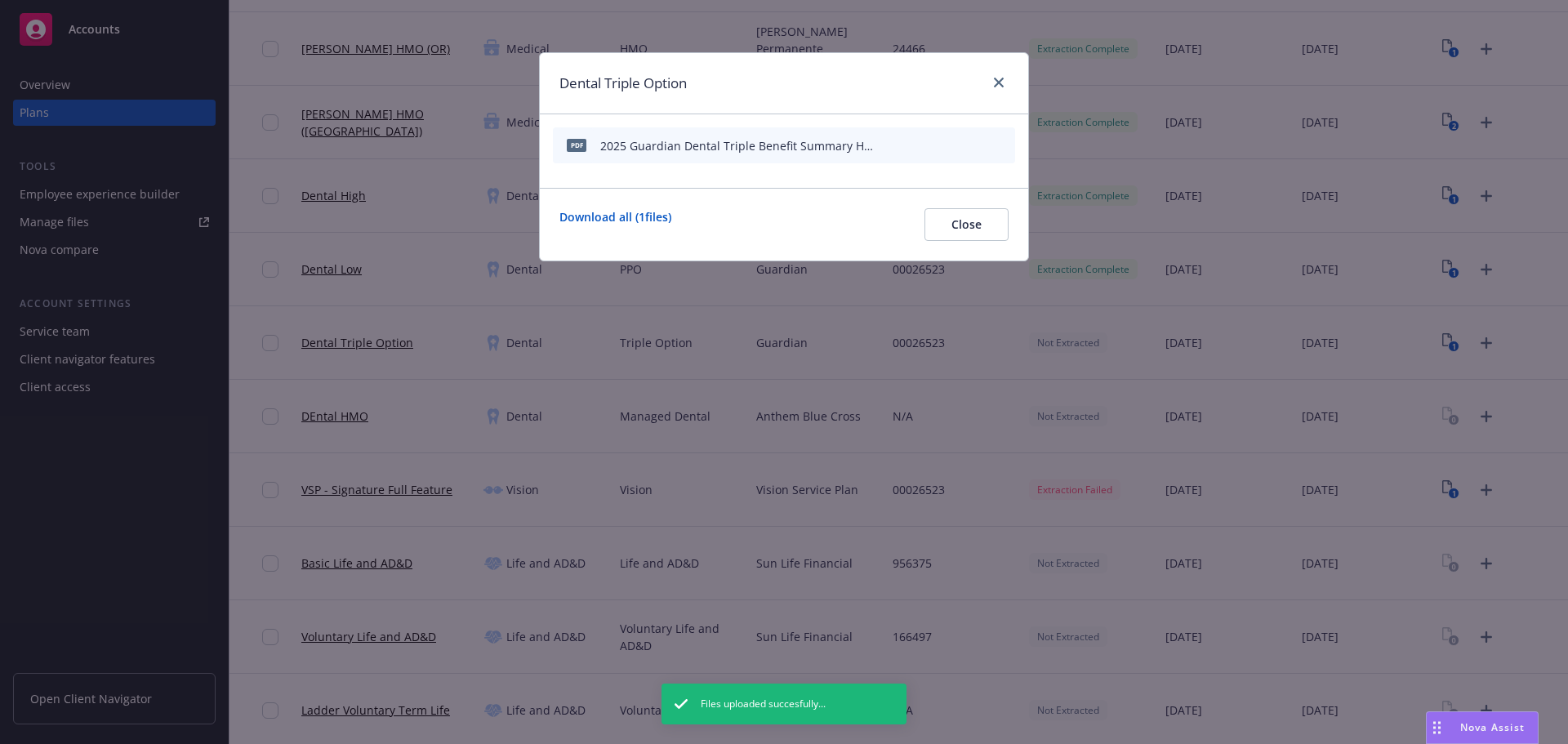
click at [915, 147] on icon "start extraction" at bounding box center [917, 145] width 19 height 19
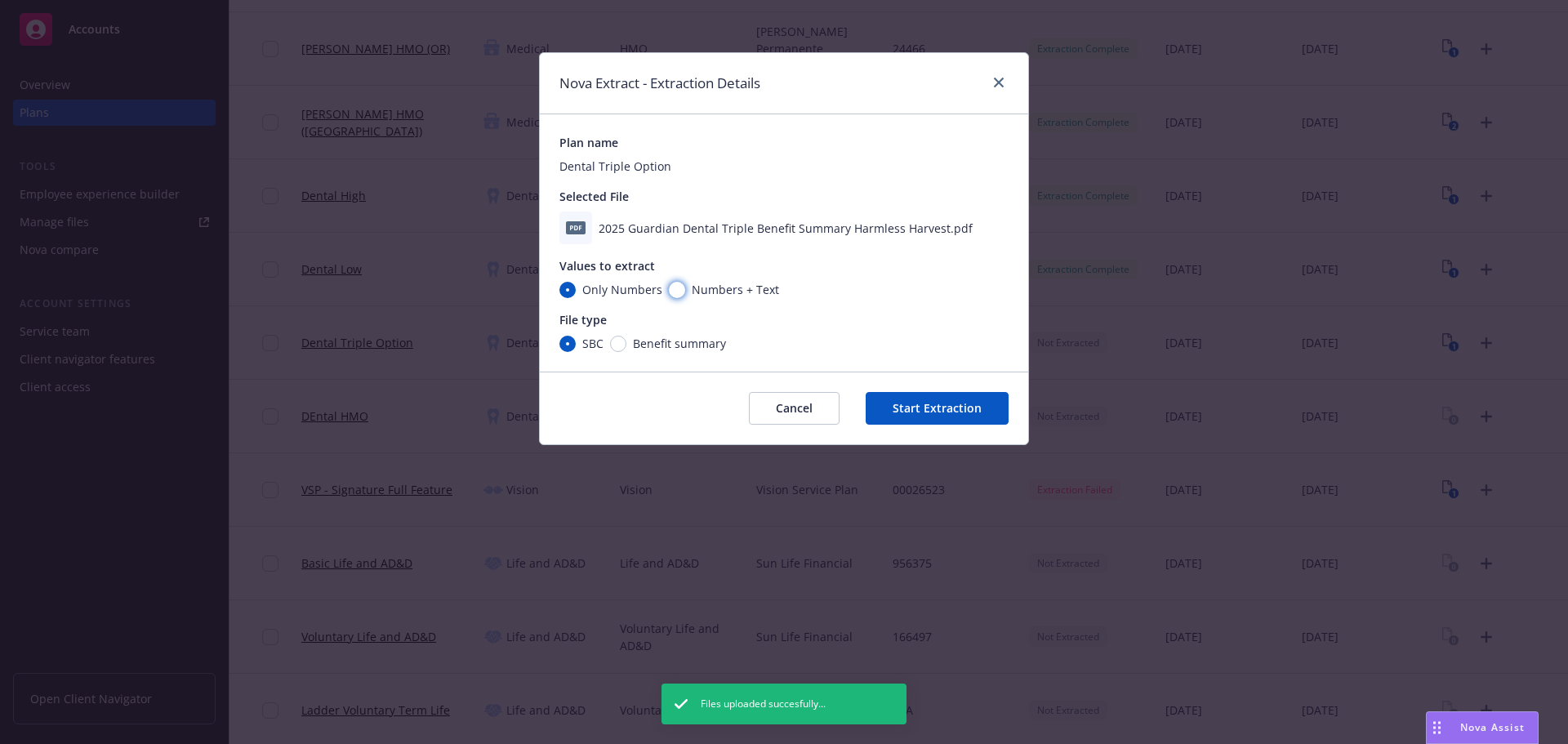
click at [669, 285] on input "Numbers + Text" at bounding box center [677, 290] width 17 height 17
radio input "true"
click at [617, 347] on input "Benefit summary" at bounding box center [618, 343] width 17 height 17
radio input "true"
click at [937, 404] on button "Start Extraction" at bounding box center [936, 408] width 143 height 32
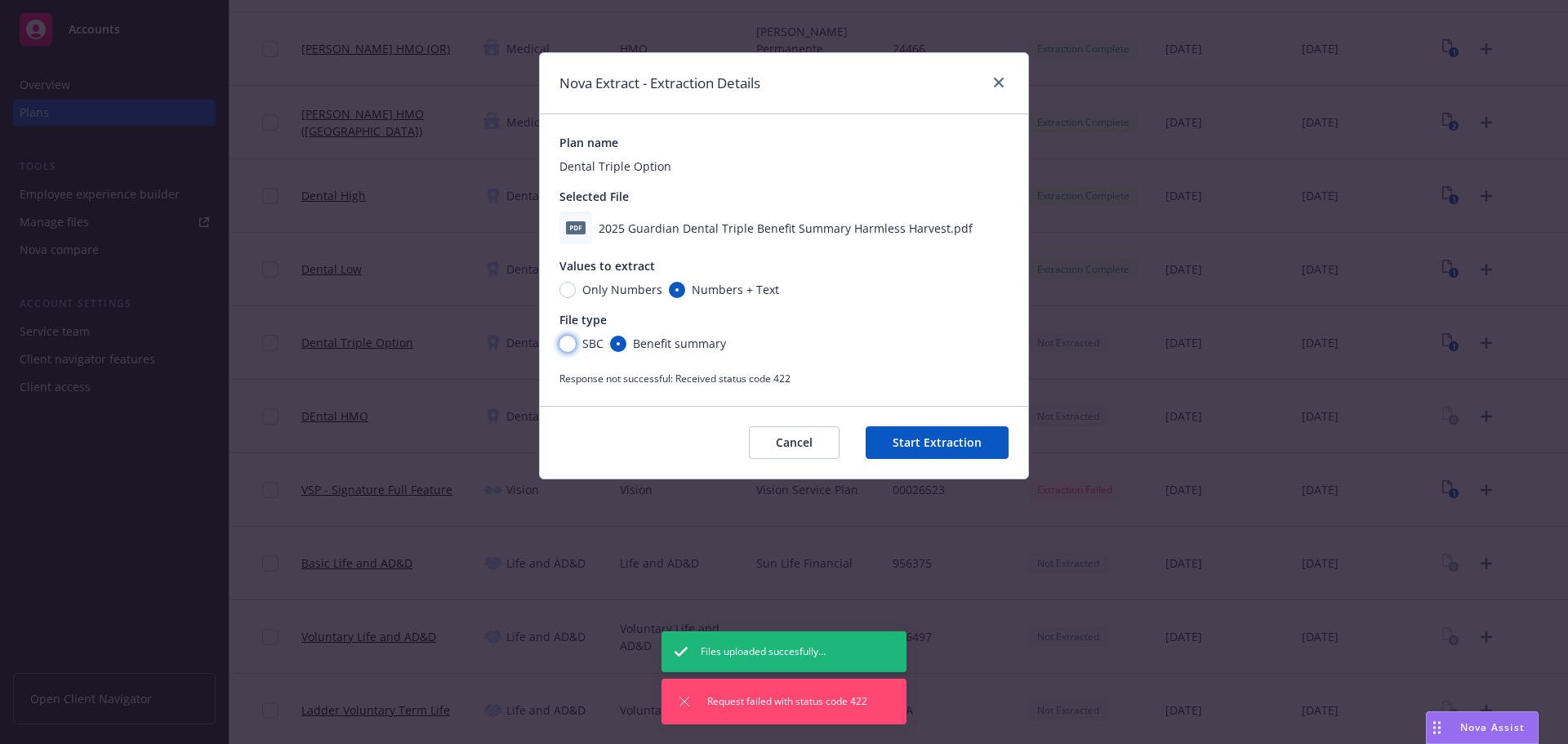
click at [567, 340] on input "SBC" at bounding box center [567, 343] width 17 height 17
radio input "true"
click at [926, 438] on button "Start Extraction" at bounding box center [936, 442] width 143 height 32
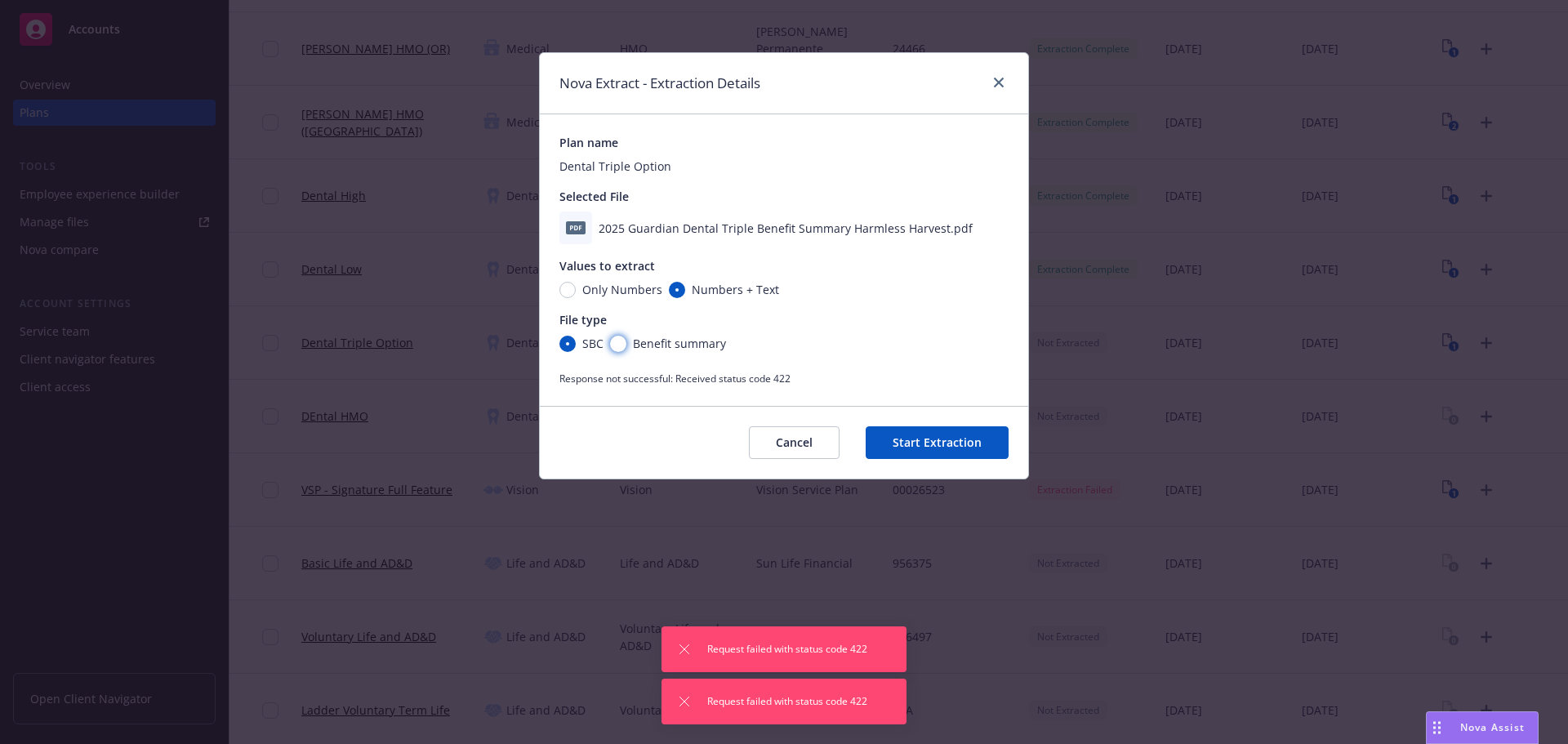
click at [620, 345] on input "Benefit summary" at bounding box center [618, 343] width 17 height 17
radio input "true"
click at [798, 443] on button "Cancel" at bounding box center [793, 442] width 90 height 32
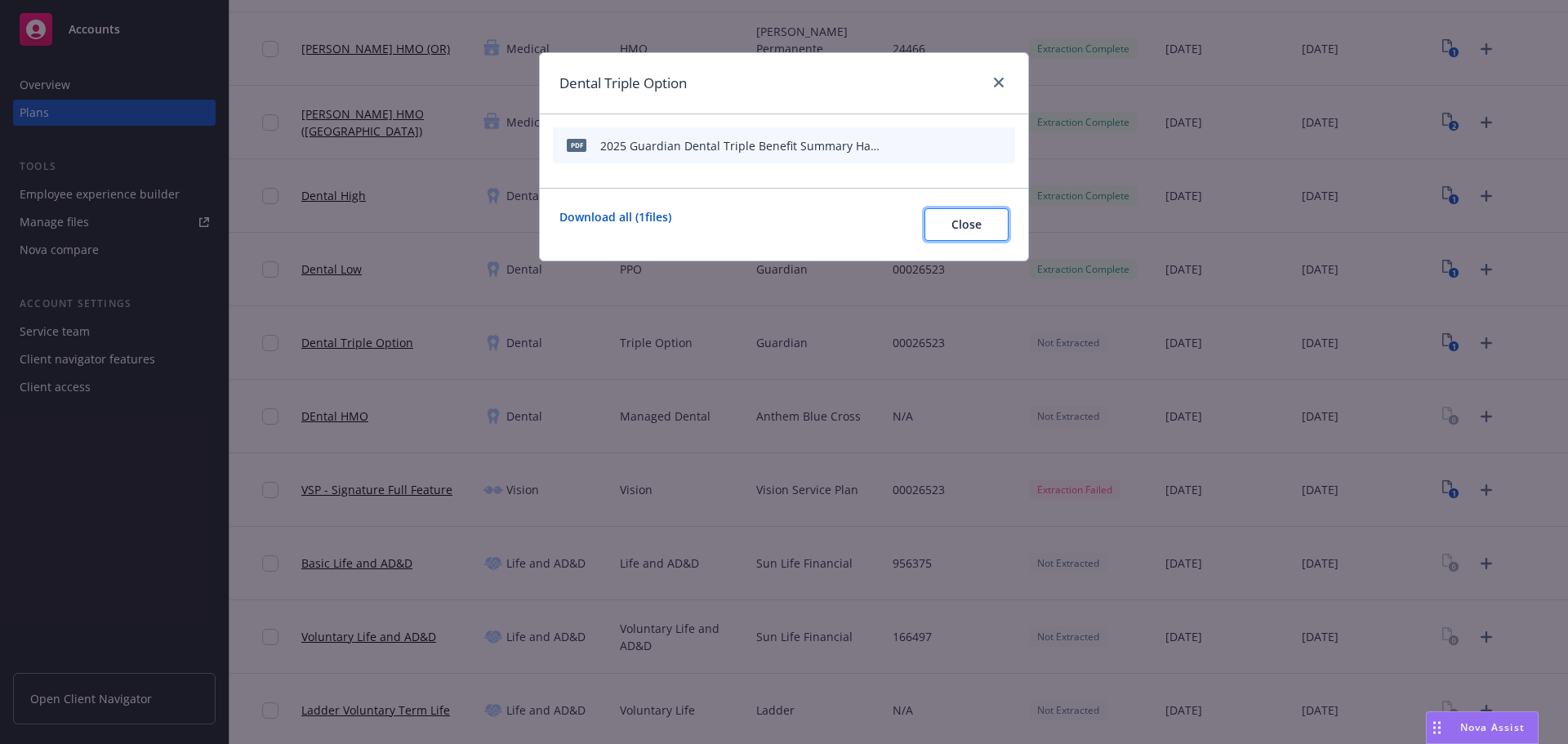
click at [967, 226] on span "Close" at bounding box center [966, 225] width 30 height 16
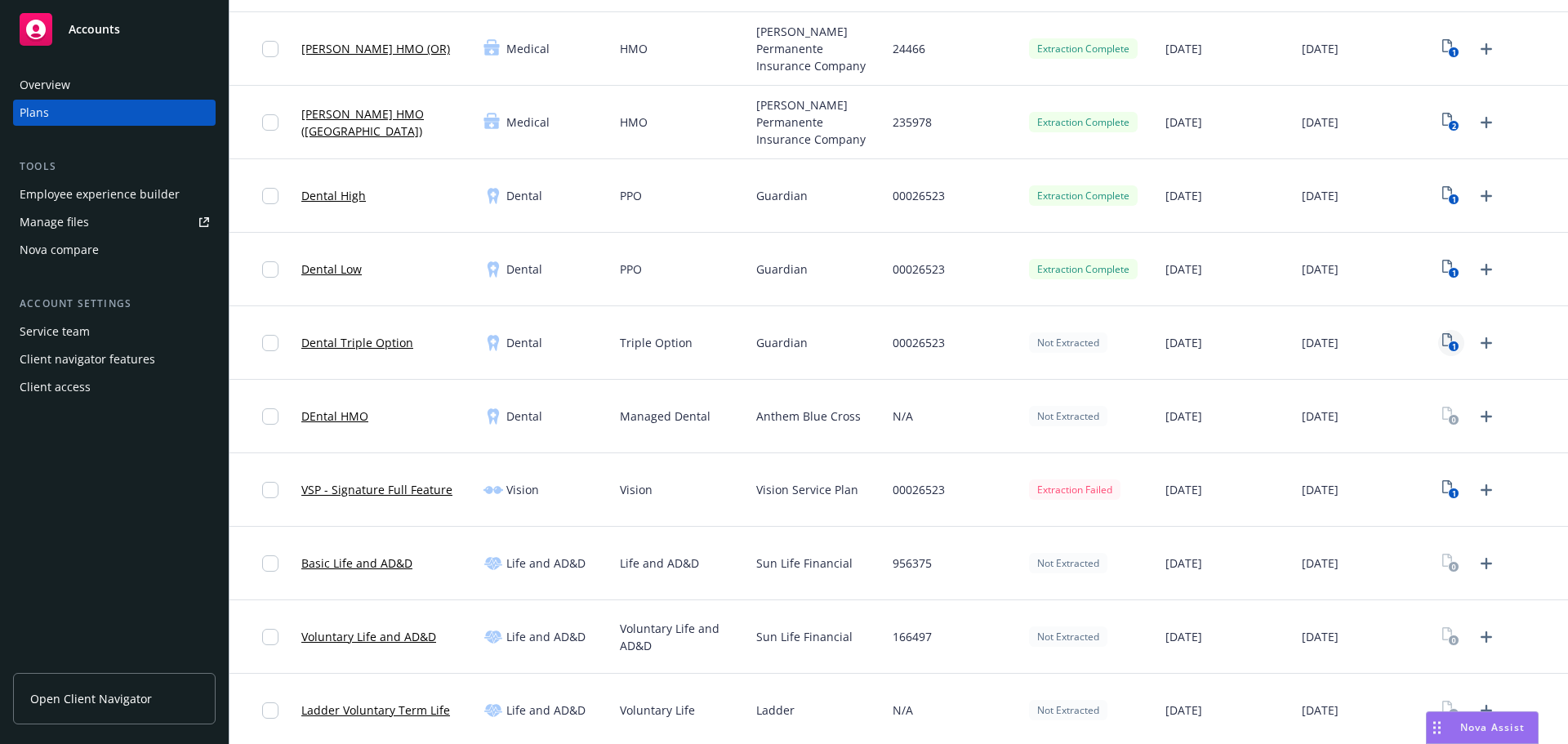
click at [1451, 341] on text "1" at bounding box center [1453, 347] width 4 height 11
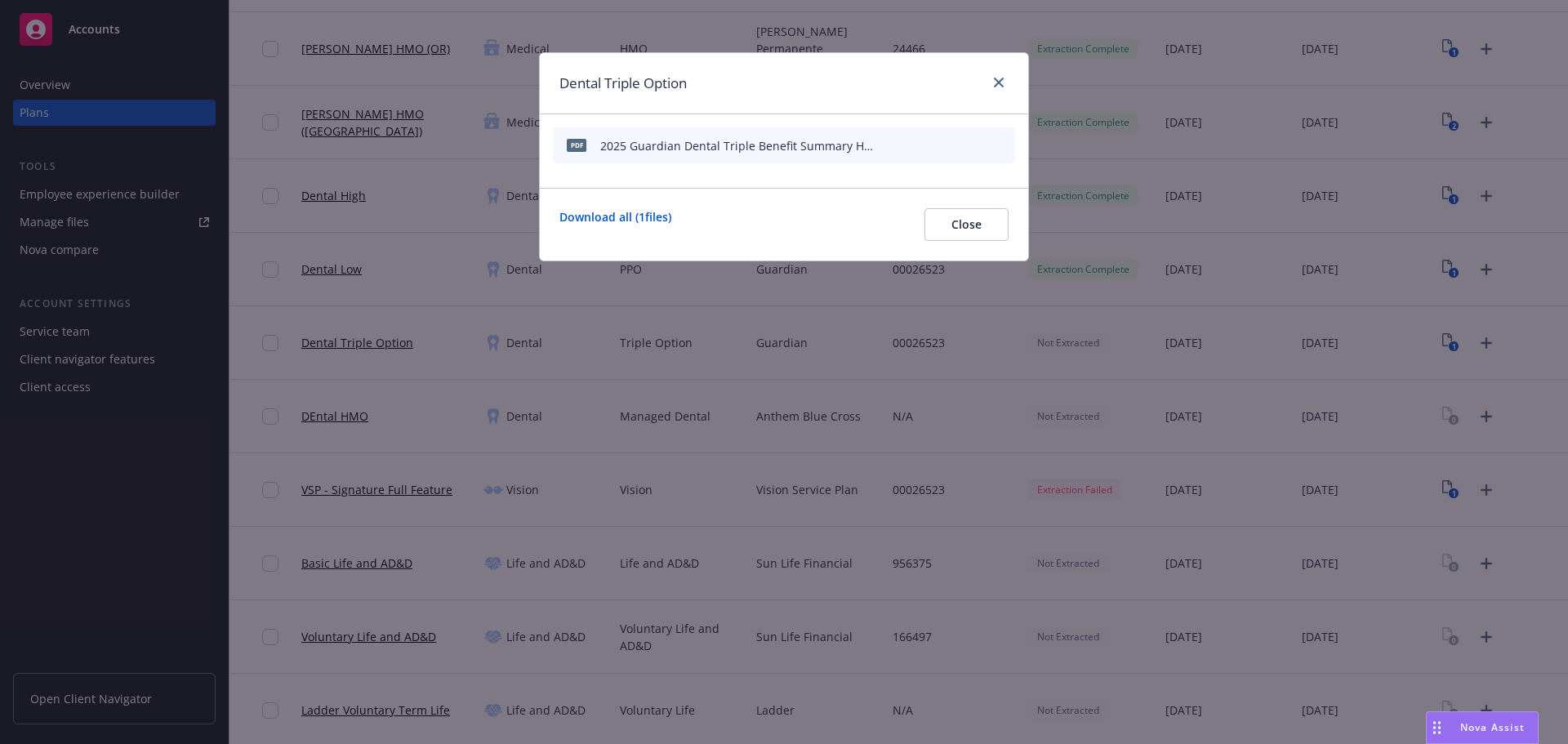
click at [1001, 142] on icon "archive file" at bounding box center [999, 144] width 11 height 13
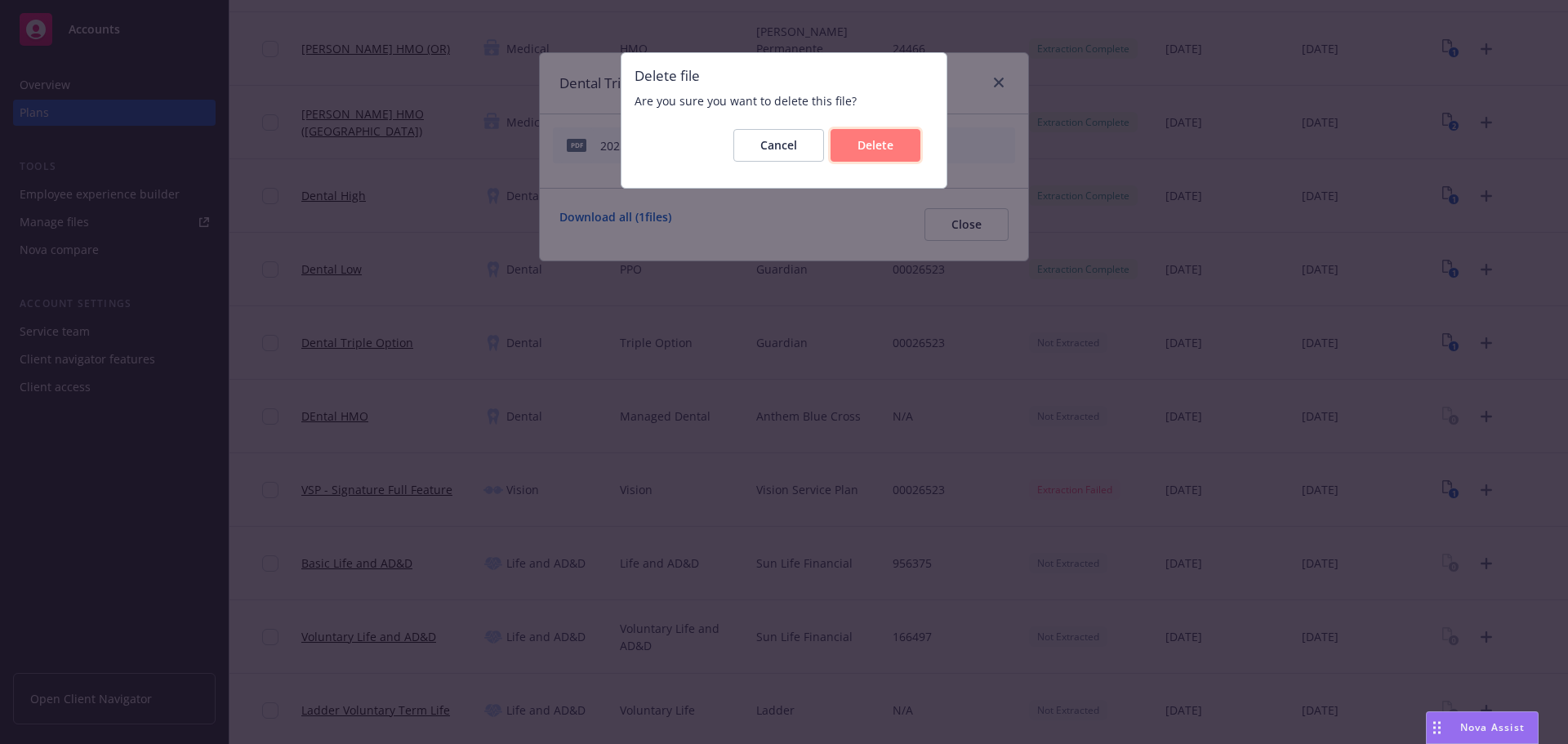
click at [870, 142] on span "Delete" at bounding box center [875, 145] width 36 height 16
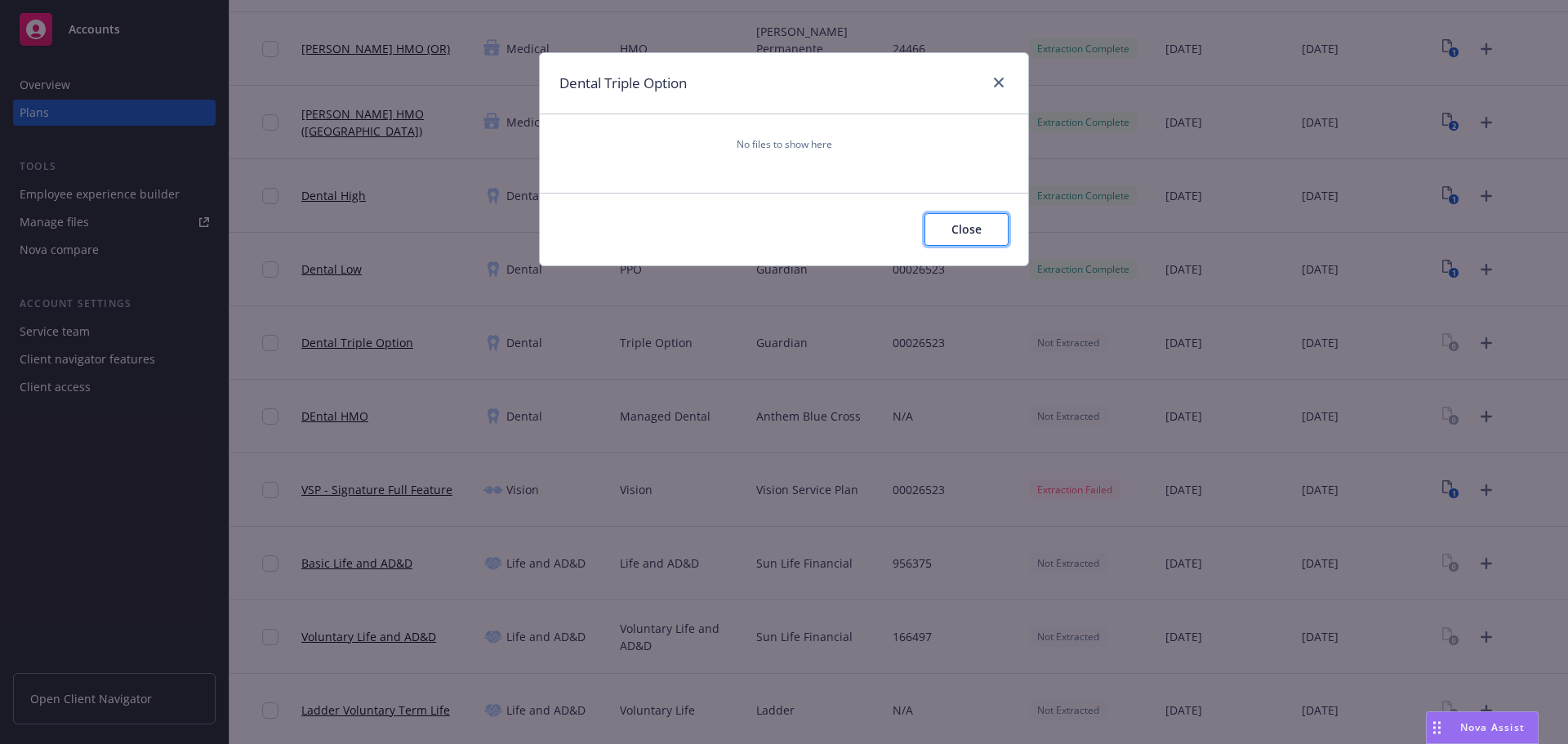
click at [978, 234] on span "Close" at bounding box center [966, 229] width 30 height 16
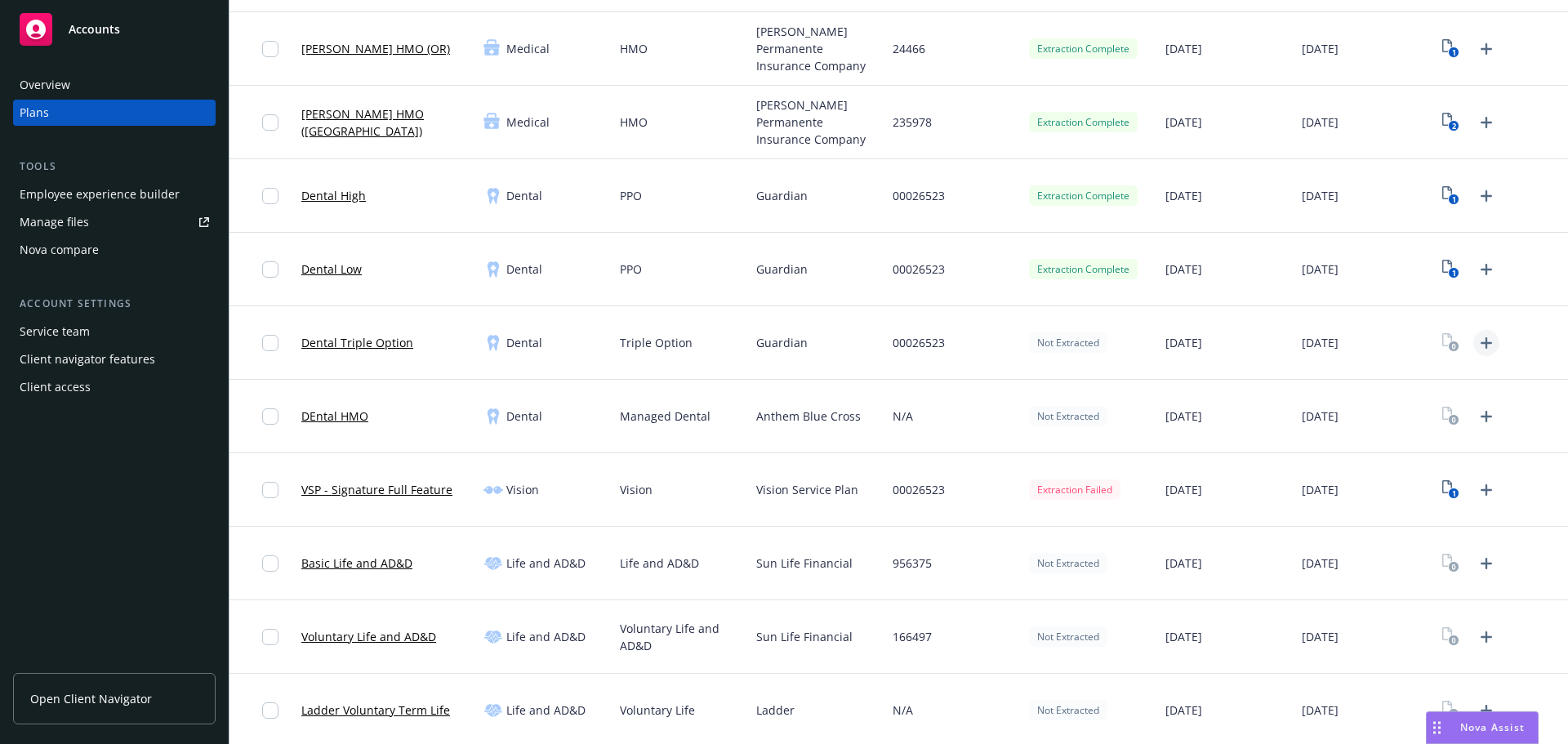
click at [1476, 340] on icon "Upload Plan Documents" at bounding box center [1486, 343] width 19 height 19
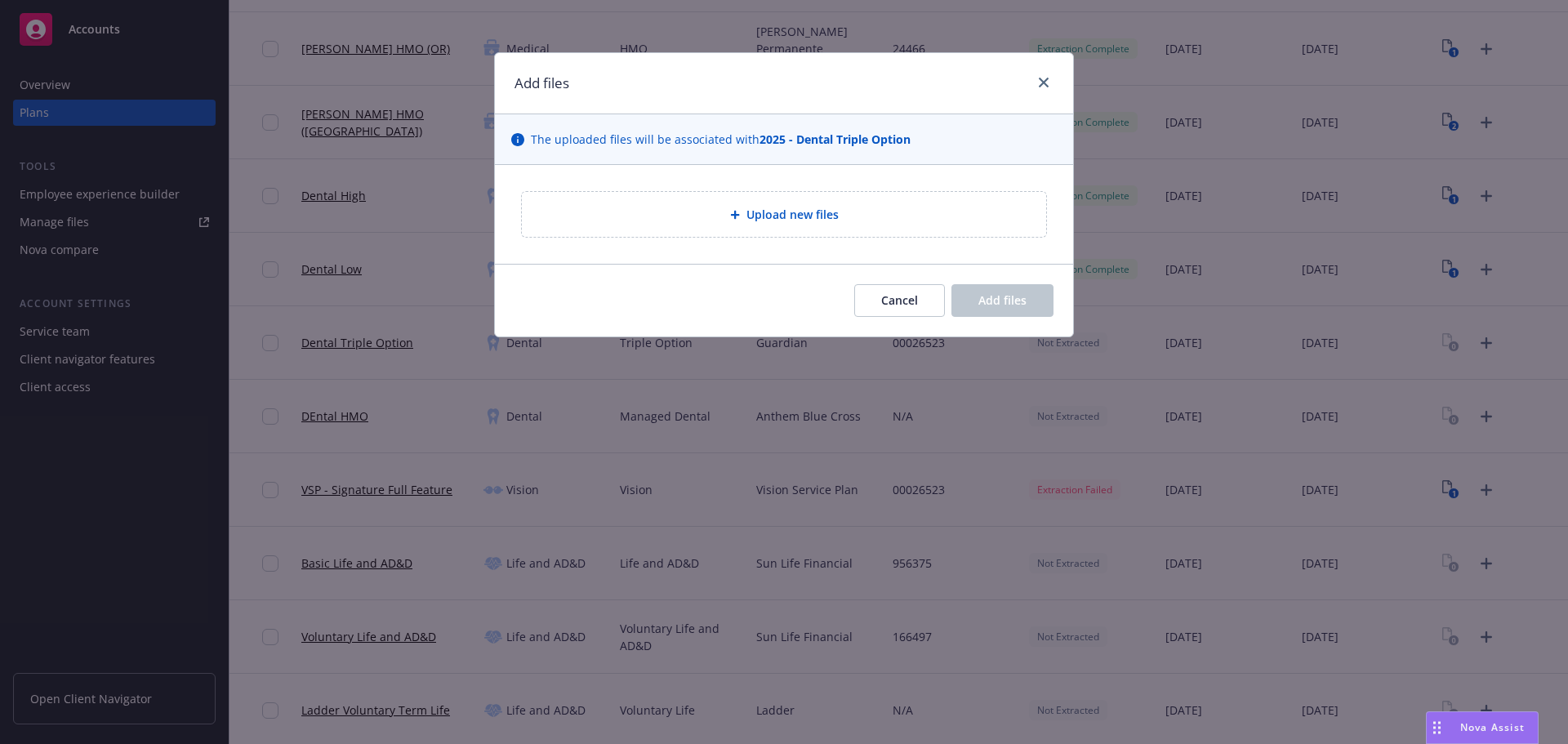
click at [802, 218] on span "Upload new files" at bounding box center [791, 214] width 92 height 18
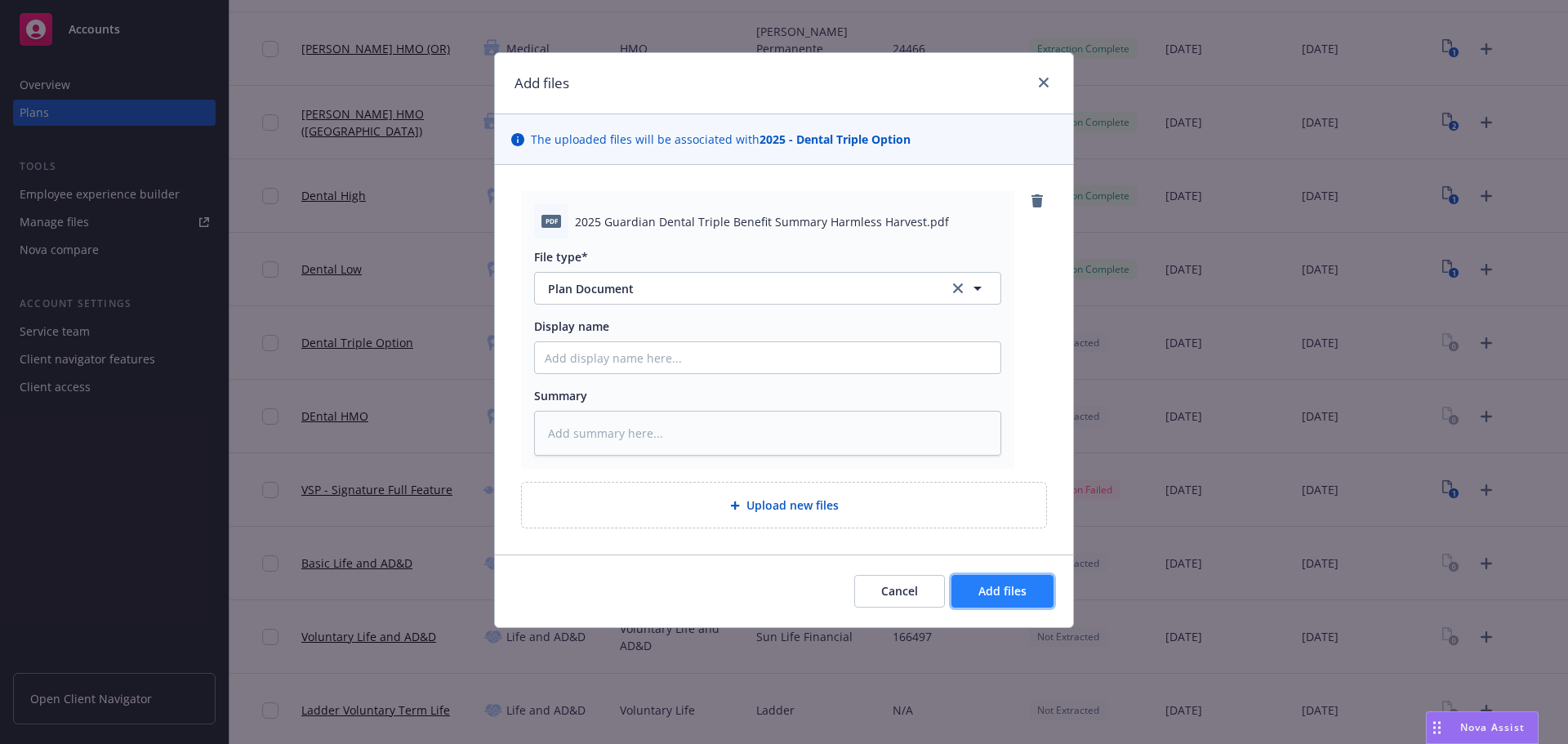
click at [1010, 588] on span "Add files" at bounding box center [1002, 590] width 48 height 16
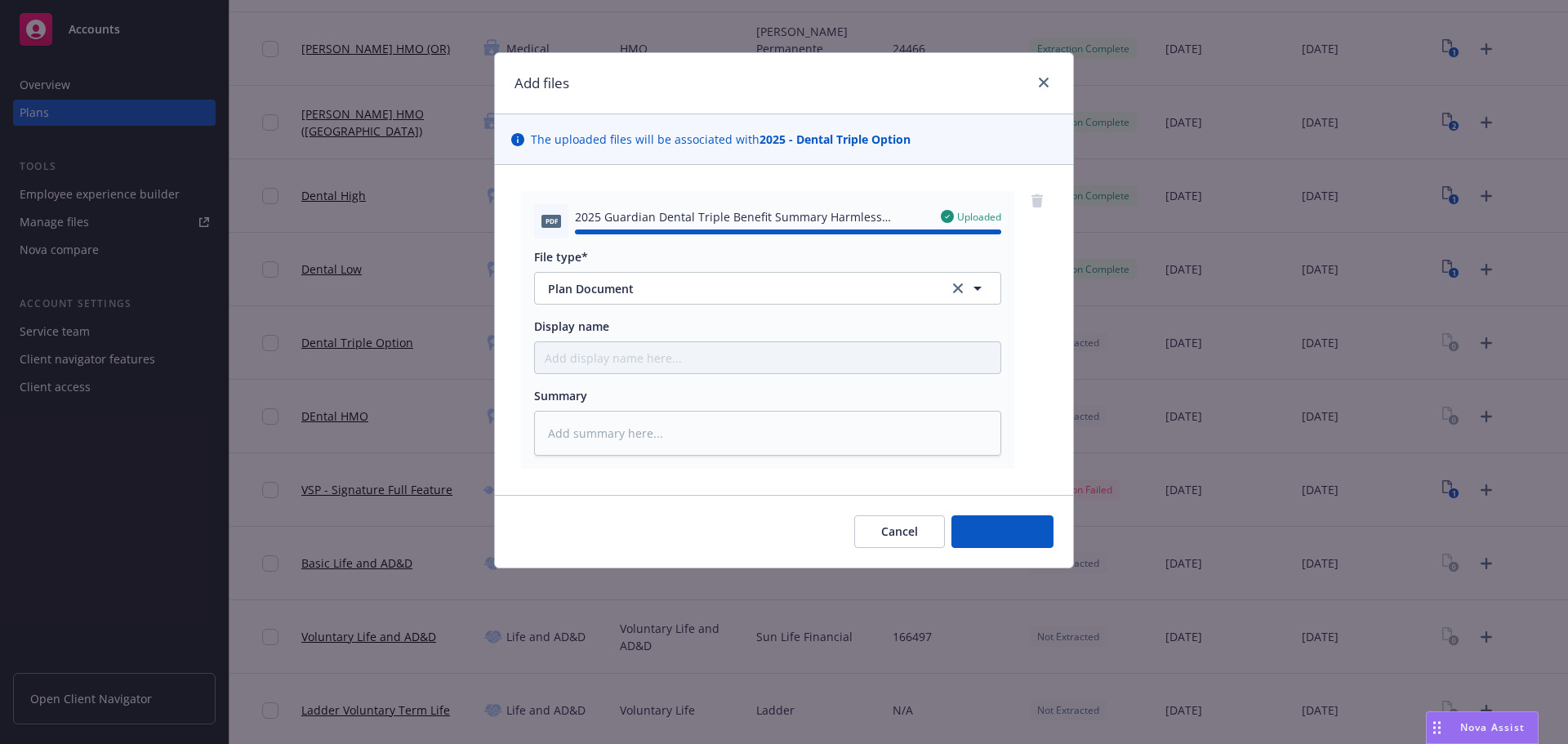
type textarea "x"
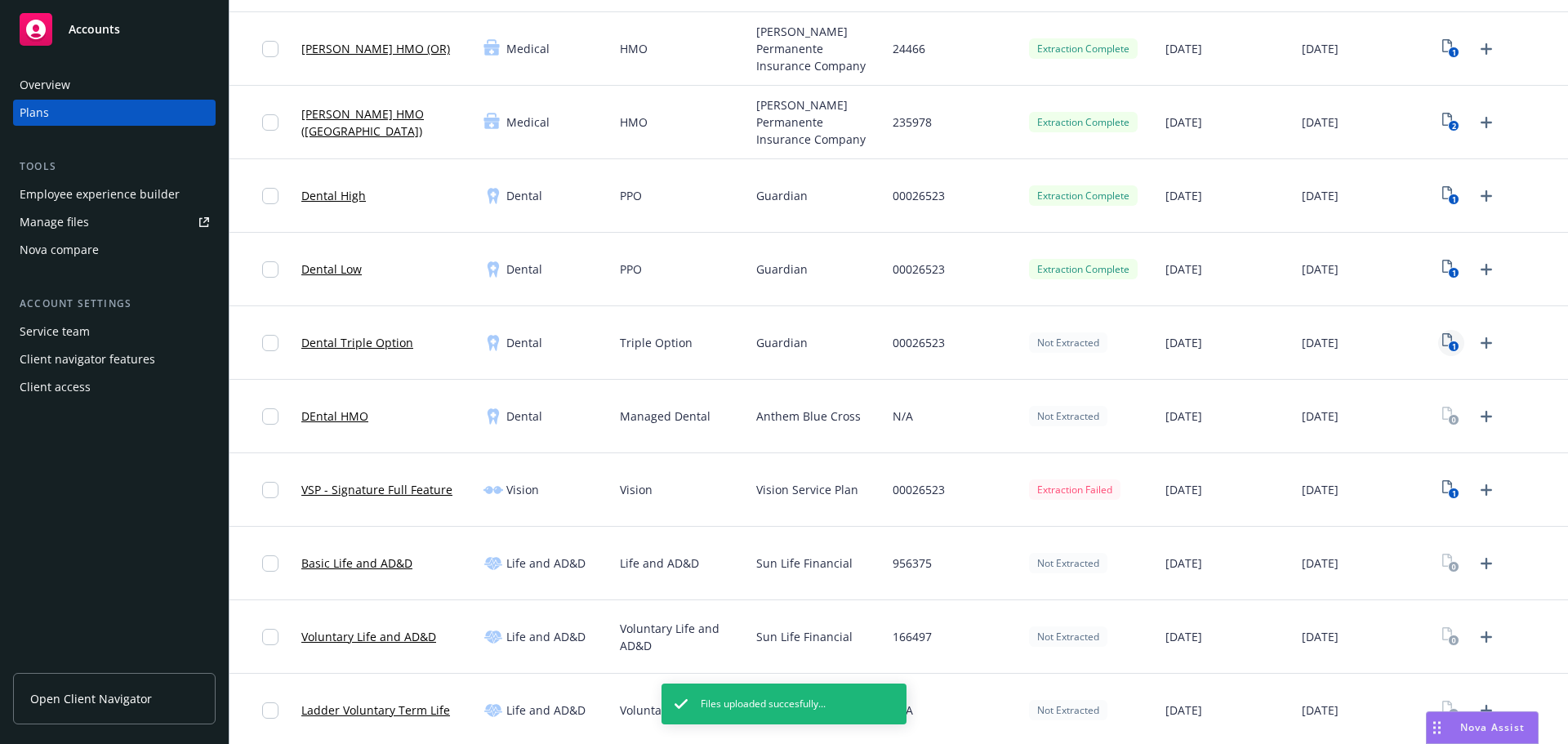
click at [1449, 345] on rect "View Plan Documents" at bounding box center [1454, 347] width 11 height 11
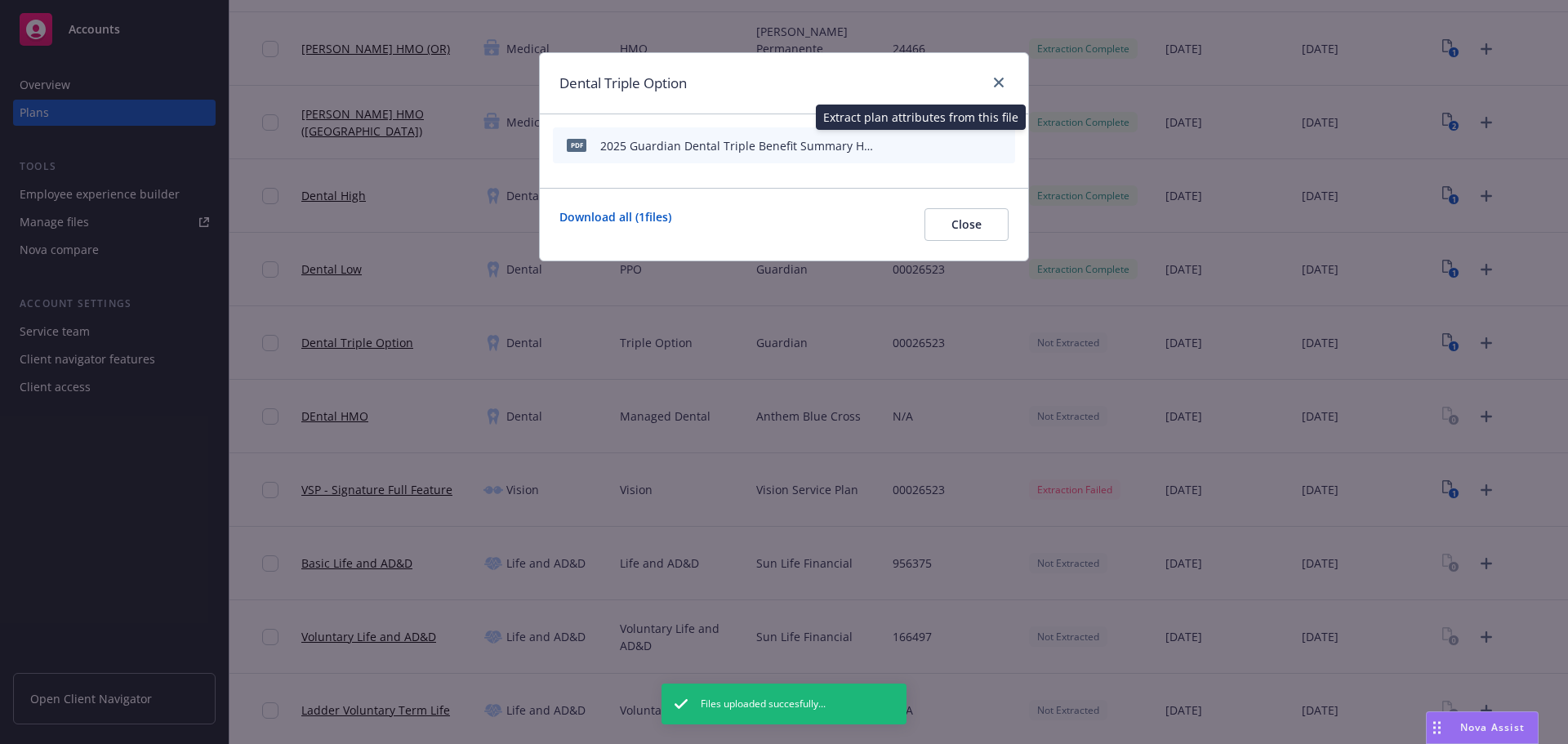
click at [918, 147] on icon "start extraction" at bounding box center [917, 145] width 19 height 19
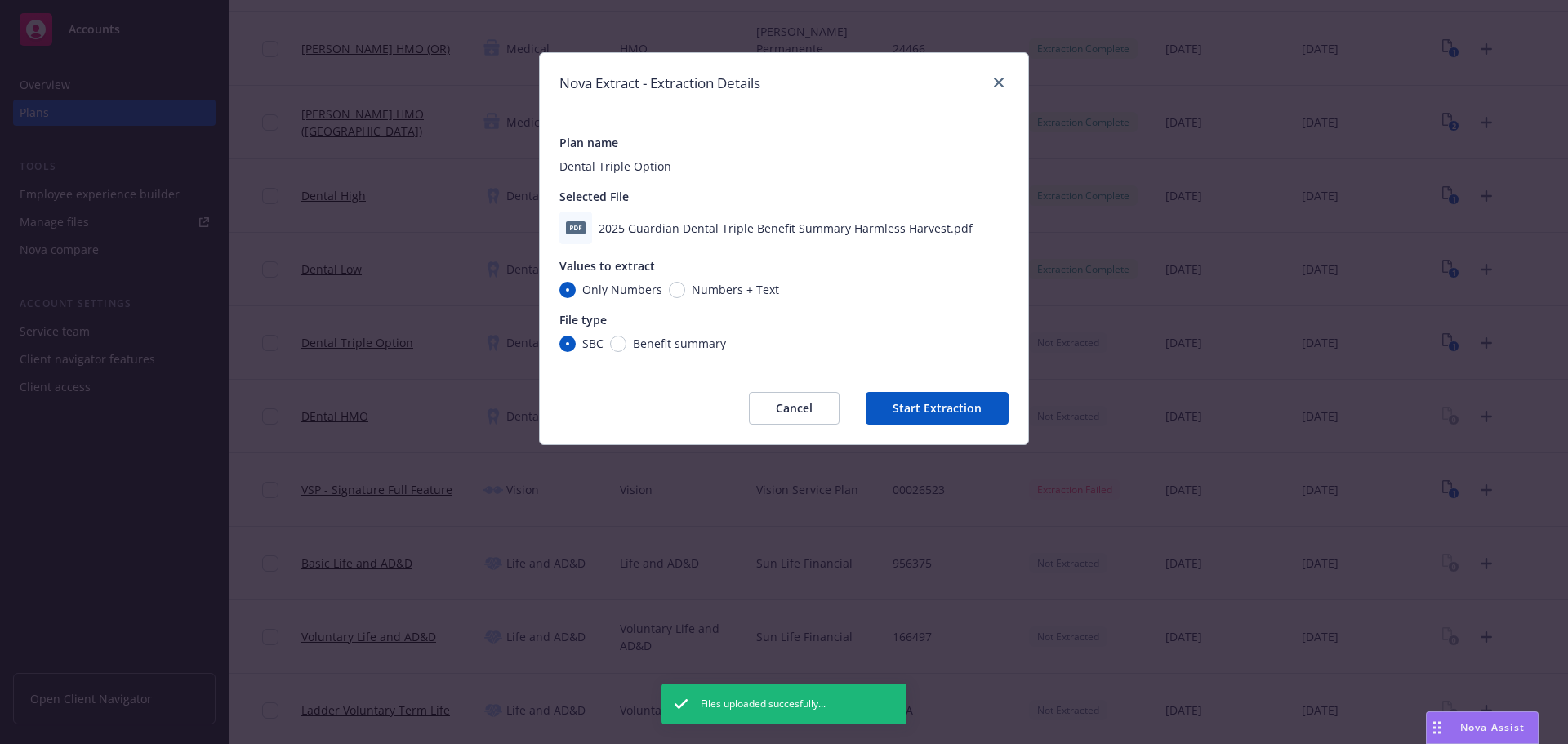
click at [626, 344] on span "Benefit summary" at bounding box center [677, 344] width 100 height 18
click at [626, 344] on input "Benefit summary" at bounding box center [618, 343] width 17 height 17
radio input "true"
click at [676, 288] on input "Numbers + Text" at bounding box center [677, 290] width 17 height 17
radio input "true"
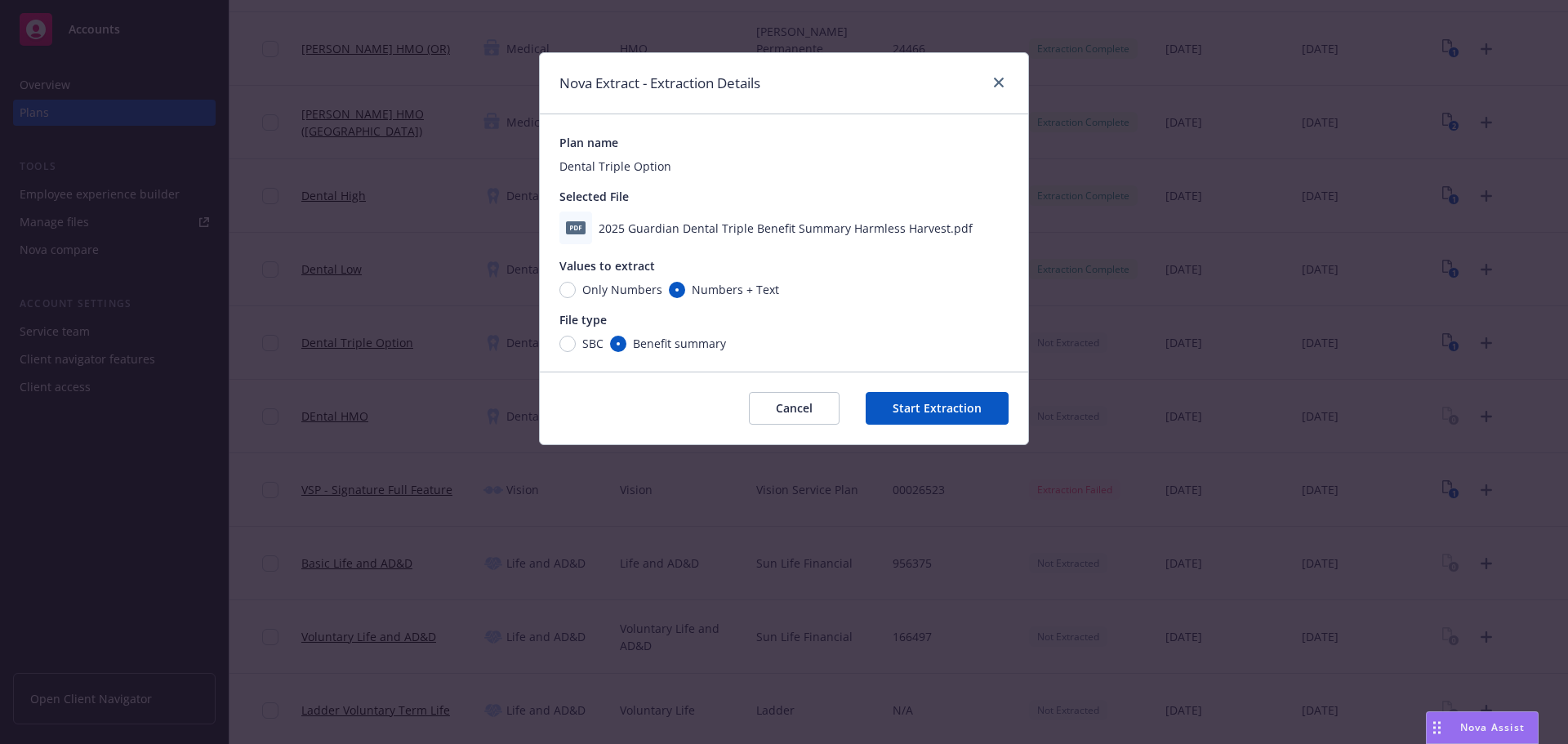
click at [978, 404] on button "Start Extraction" at bounding box center [936, 408] width 143 height 32
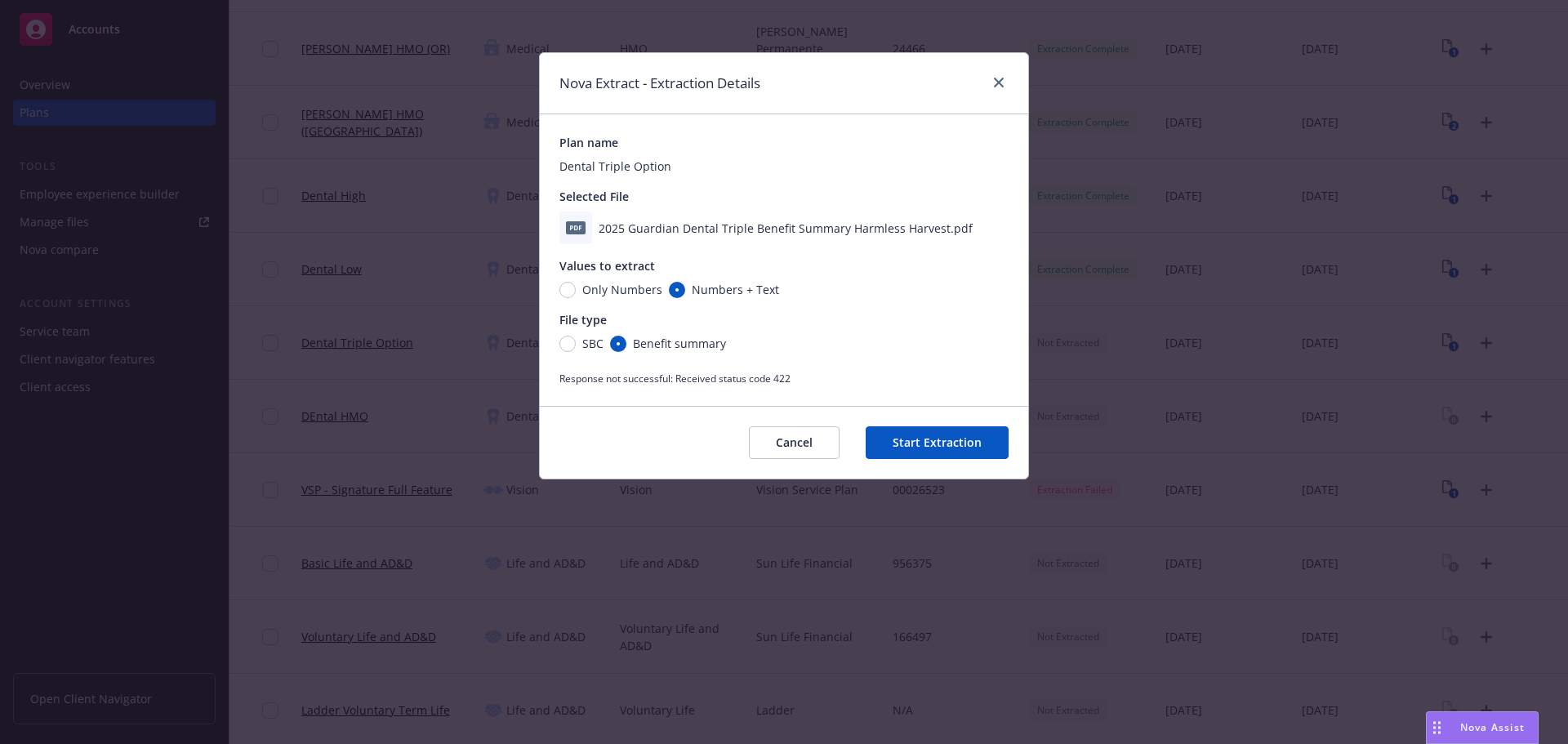
click at [943, 447] on button "Start Extraction" at bounding box center [936, 442] width 143 height 32
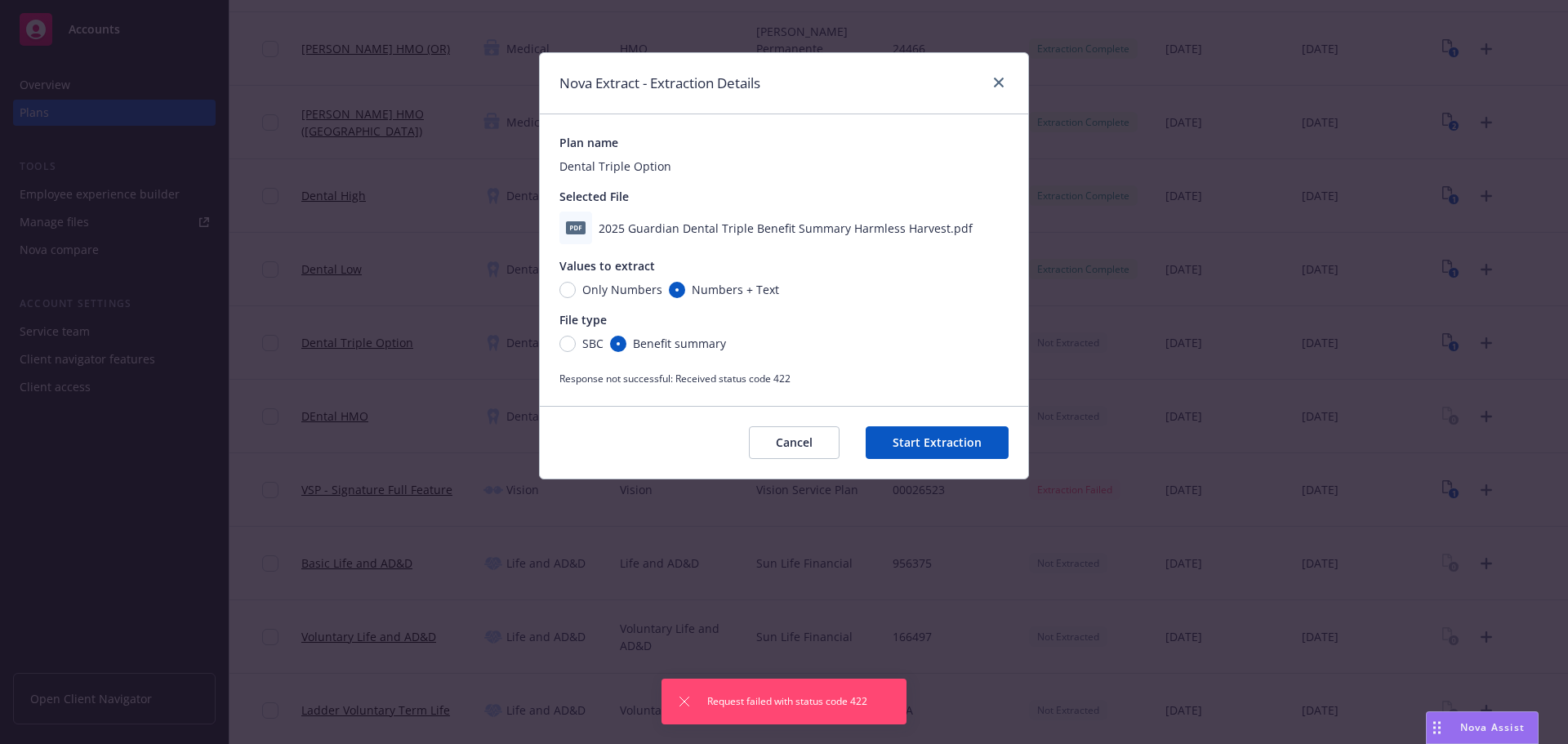
click at [798, 441] on button "Cancel" at bounding box center [793, 442] width 90 height 32
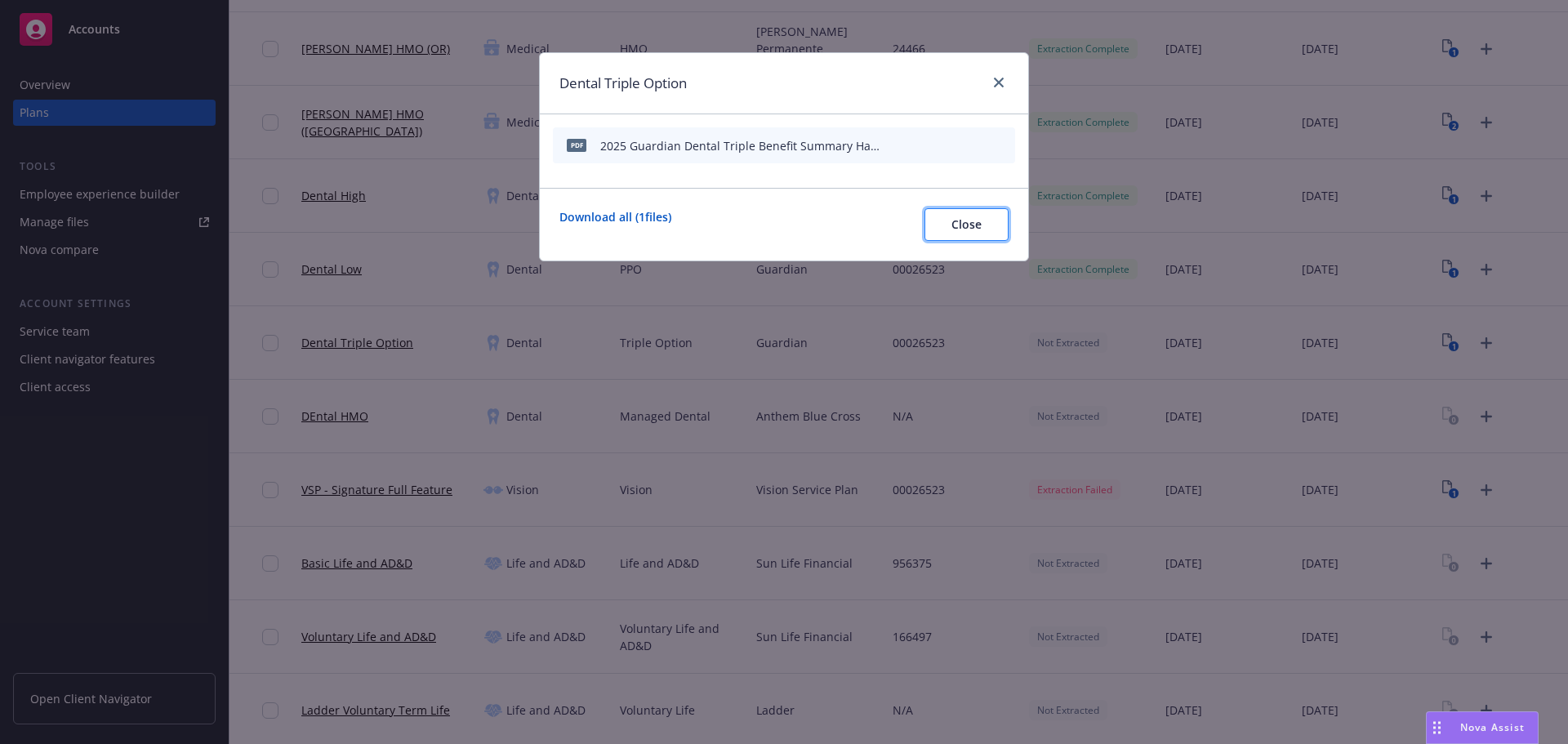
click at [974, 222] on span "Close" at bounding box center [966, 225] width 30 height 16
